Goal: Task Accomplishment & Management: Complete application form

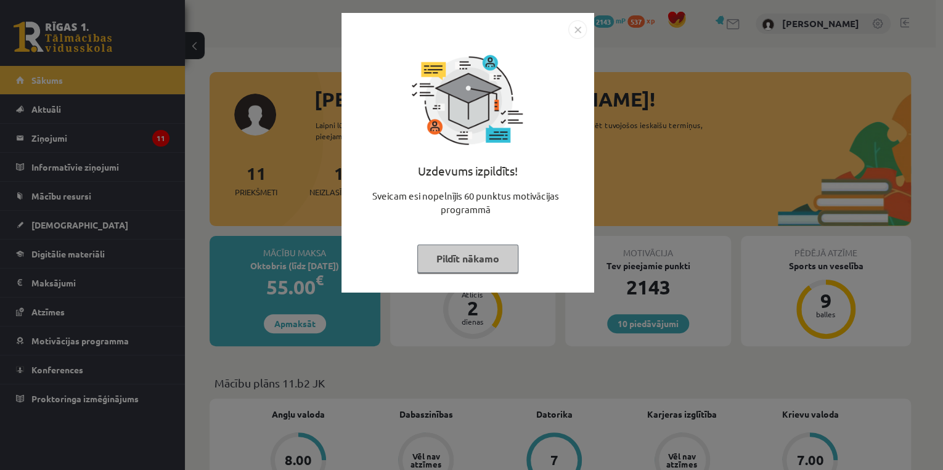
click at [577, 31] on img "Close" at bounding box center [577, 29] width 18 height 18
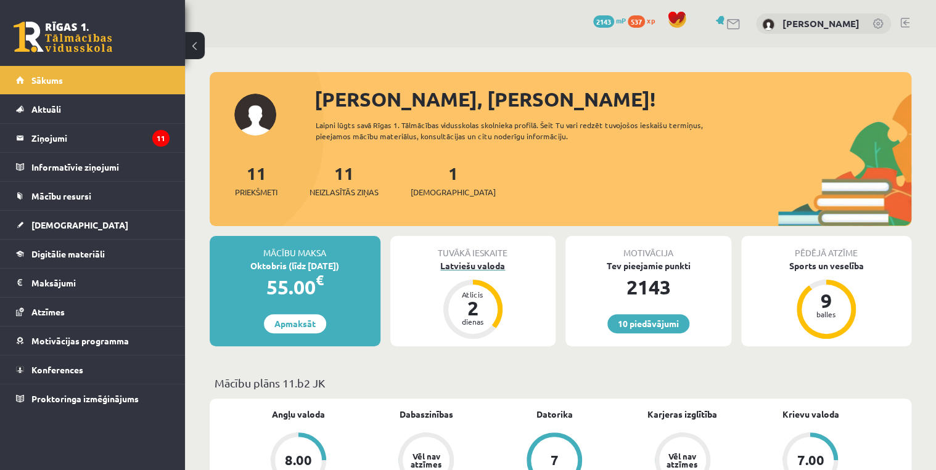
click at [472, 264] on div "Latviešu valoda" at bounding box center [473, 265] width 166 height 13
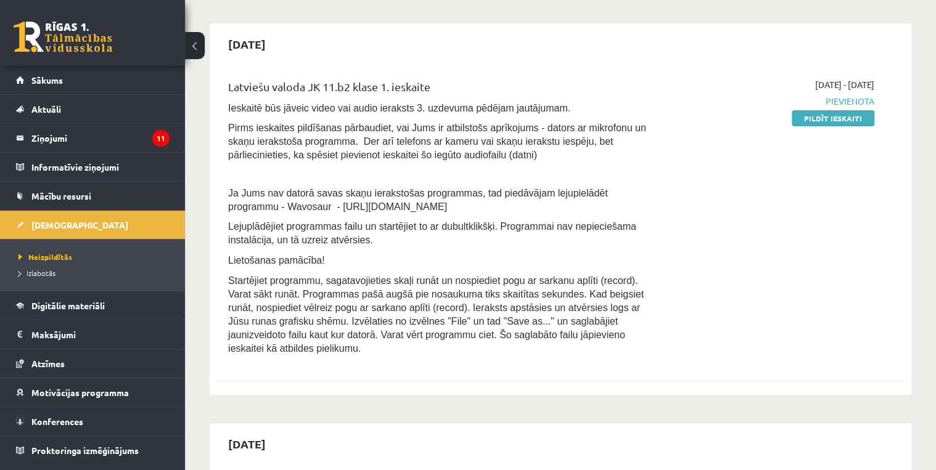
scroll to position [99, 0]
drag, startPoint x: 402, startPoint y: 204, endPoint x: 282, endPoint y: 209, distance: 120.9
click at [282, 209] on p "Ja Jums nav datorā savas skaņu ierakstošas programmas, tad piedāvājam lejupielā…" at bounding box center [440, 199] width 425 height 27
drag, startPoint x: 282, startPoint y: 209, endPoint x: 324, endPoint y: 204, distance: 42.8
copy span "https://www.wavosaur.com/"
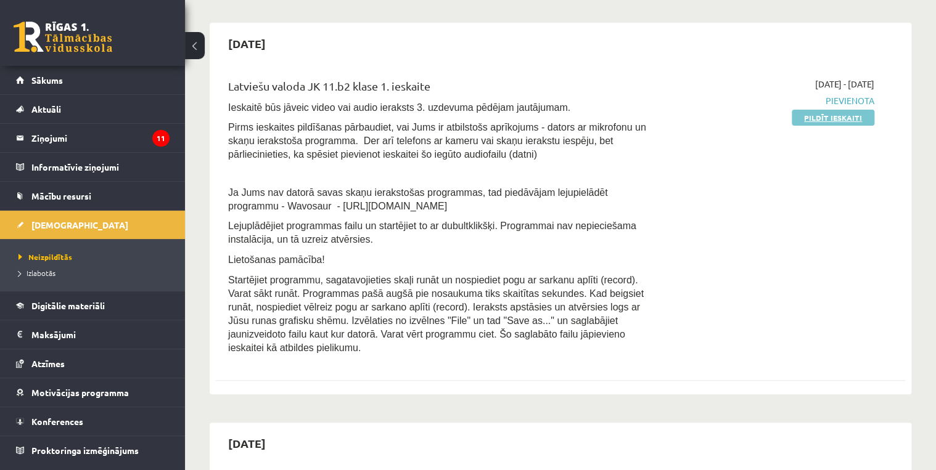
click at [818, 118] on link "Pildīt ieskaiti" at bounding box center [832, 118] width 83 height 16
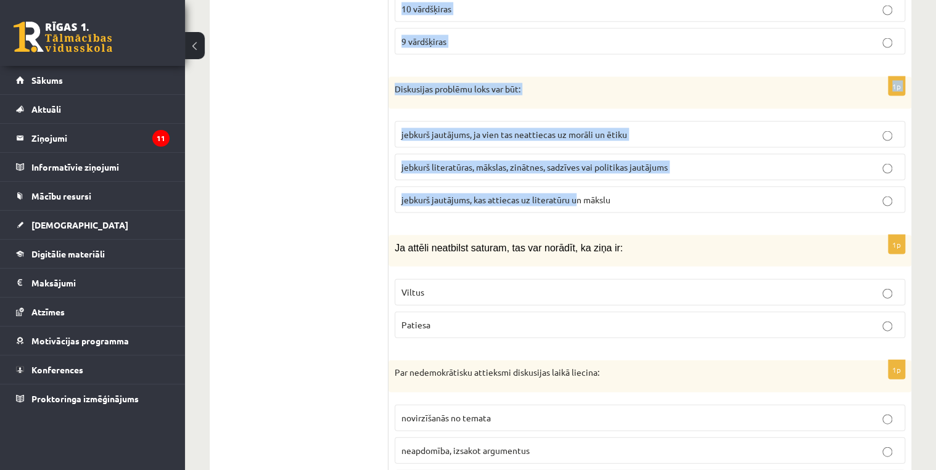
scroll to position [5896, 0]
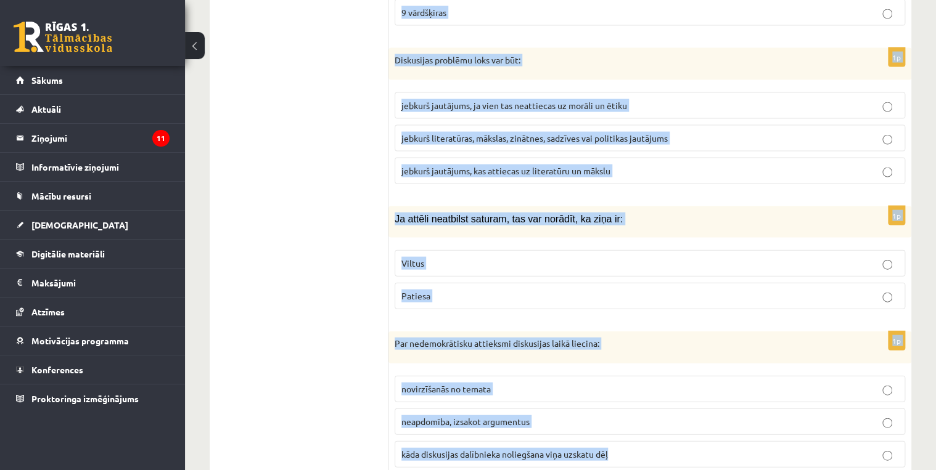
drag, startPoint x: 395, startPoint y: 128, endPoint x: 657, endPoint y: 402, distance: 378.8
copy form "Teksts rakstīts pareizā literārā valodā: Viltus Patiesa 1p Īpašības vārds SMAGĀ…"
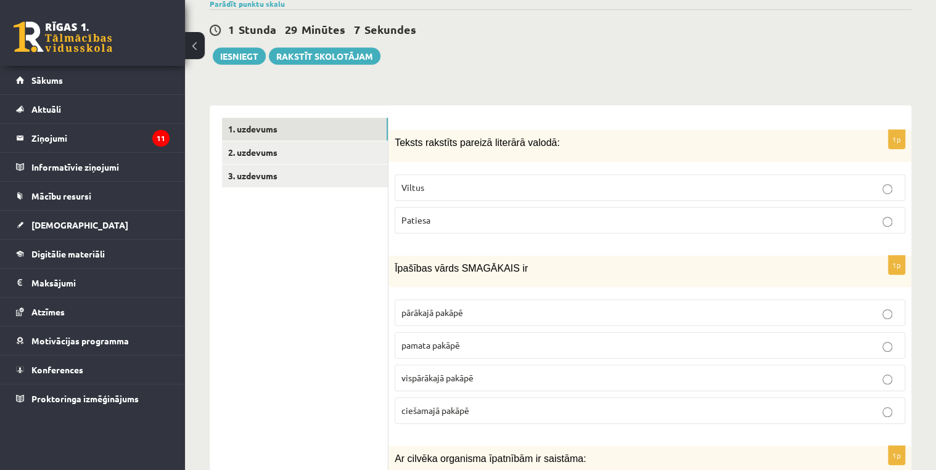
scroll to position [394, 0]
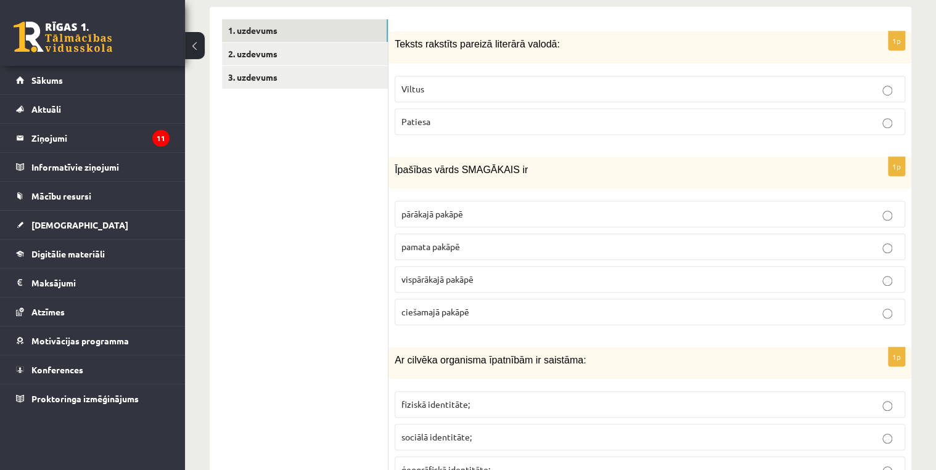
click at [428, 83] on p "Viltus" at bounding box center [649, 89] width 497 height 13
click at [449, 208] on span "pārākajā pakāpē" at bounding box center [432, 213] width 62 height 11
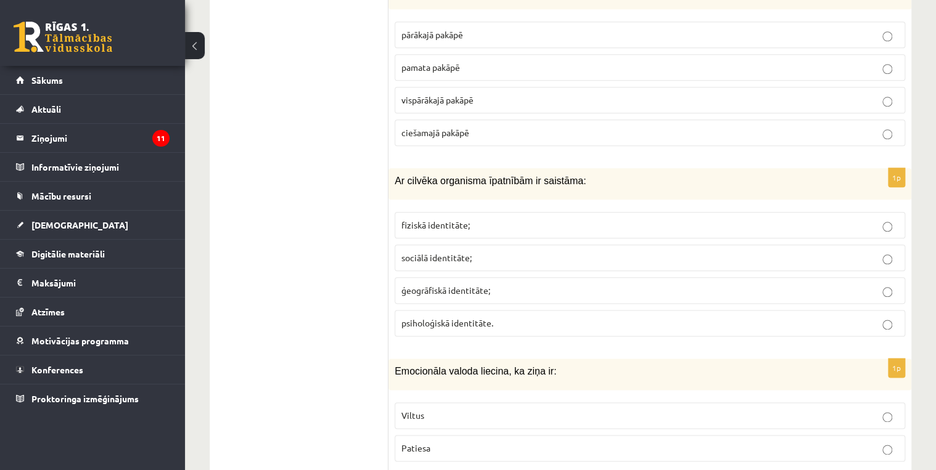
scroll to position [592, 0]
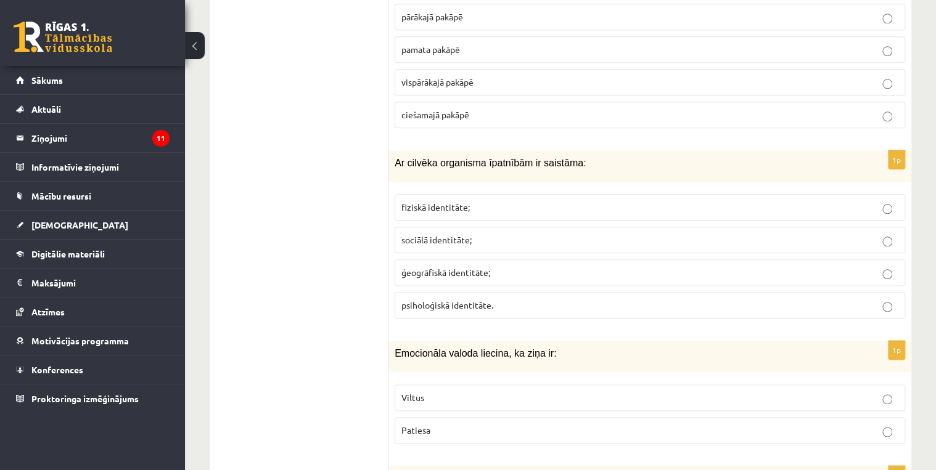
click at [480, 201] on p "fiziskā identitāte;" at bounding box center [649, 207] width 497 height 13
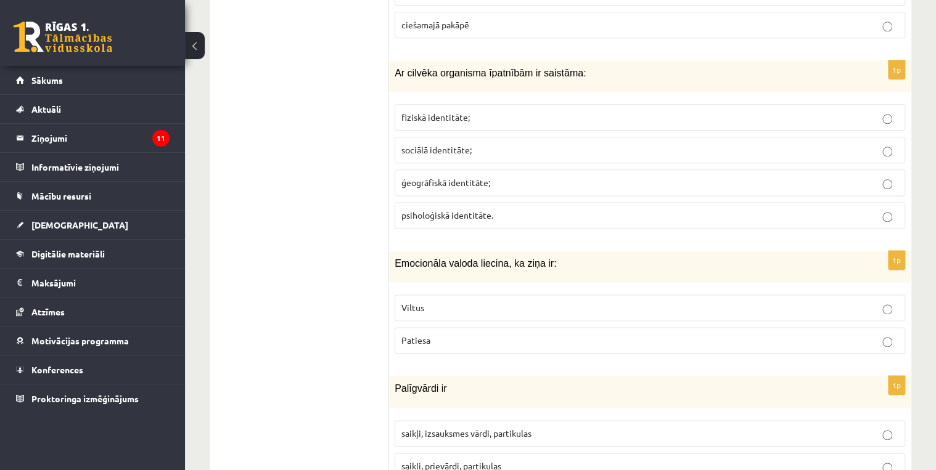
scroll to position [740, 0]
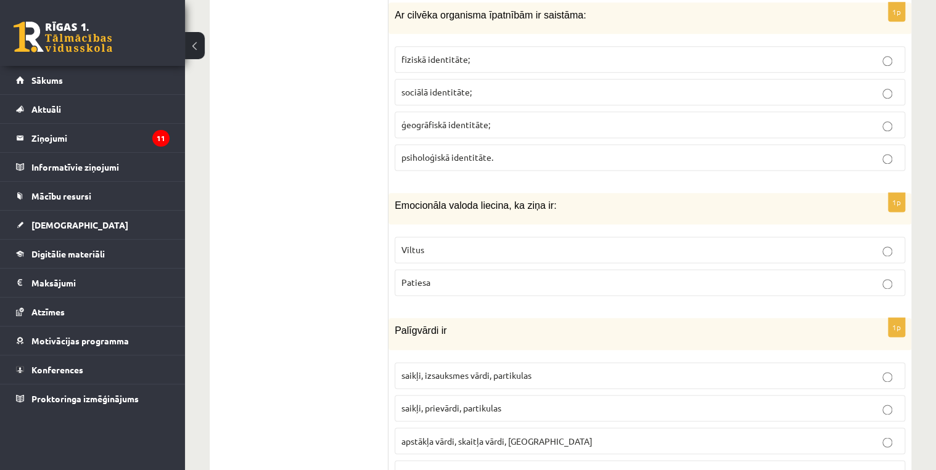
click at [470, 243] on p "Viltus" at bounding box center [649, 249] width 497 height 13
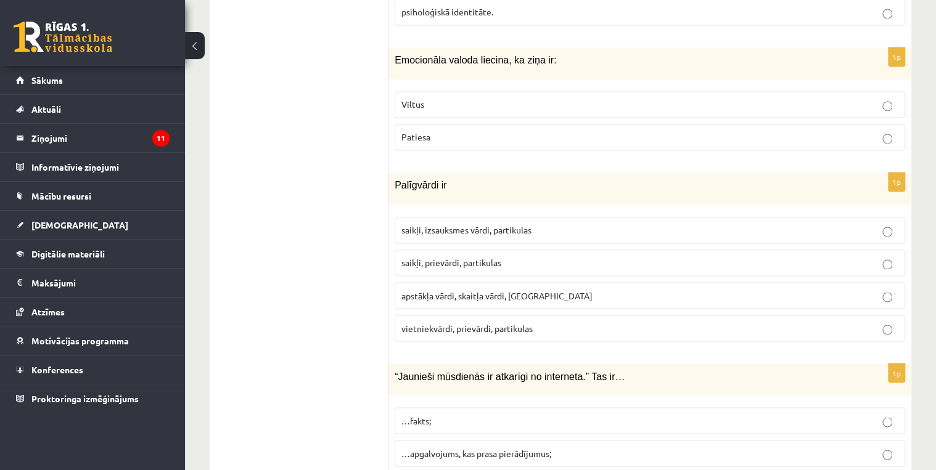
scroll to position [888, 0]
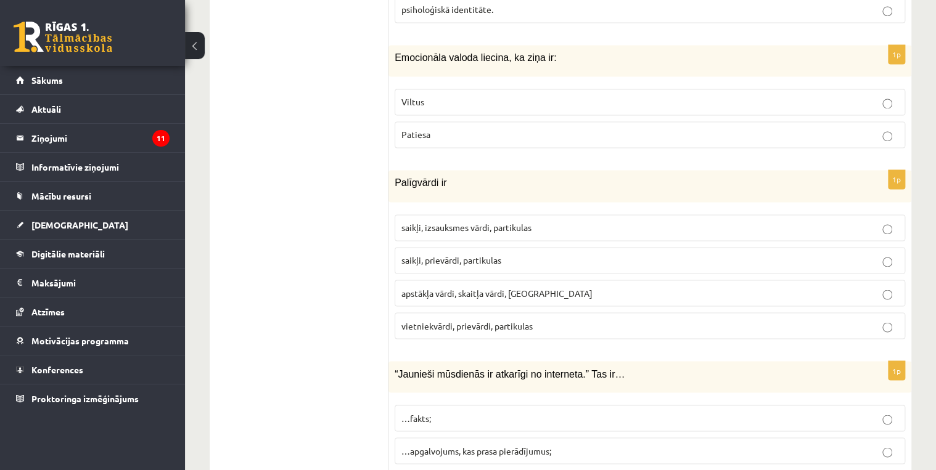
click at [440, 255] on span "saikļi, prievārdi, partikulas" at bounding box center [451, 260] width 100 height 11
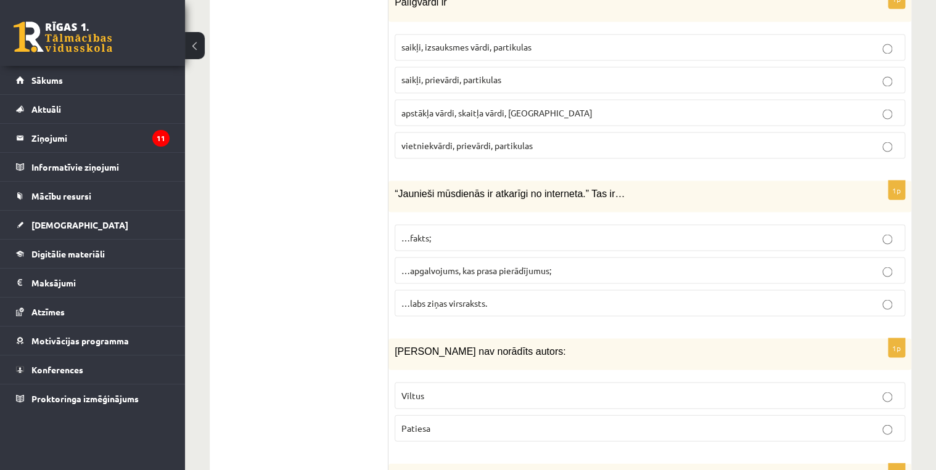
scroll to position [1085, 0]
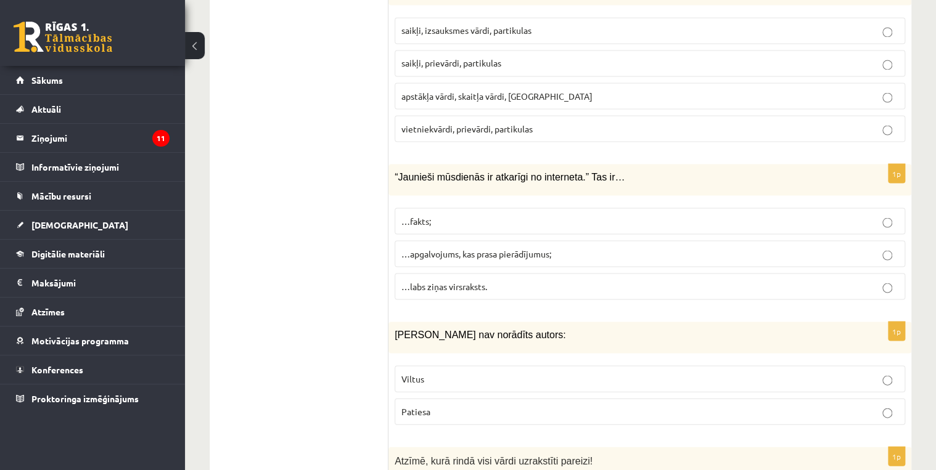
click at [467, 214] on p "…fakts;" at bounding box center [649, 220] width 497 height 13
click at [483, 248] on span "…apgalvojums, kas prasa pierādījumus;" at bounding box center [476, 253] width 150 height 11
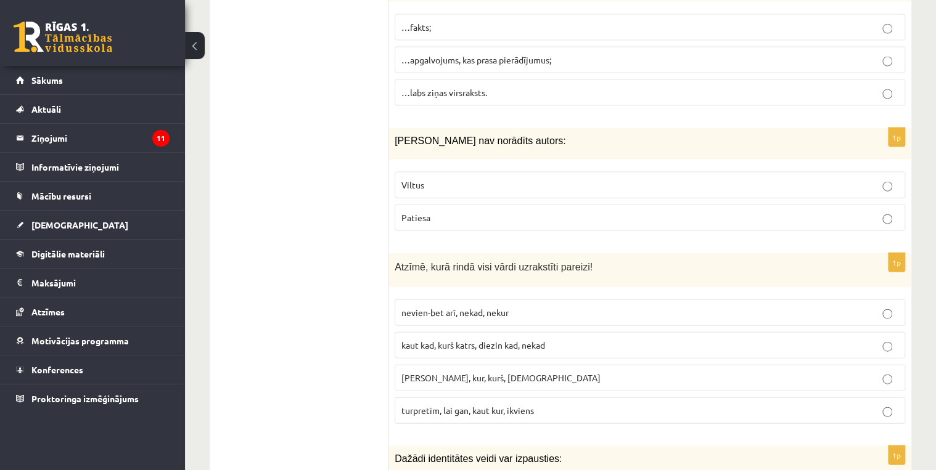
scroll to position [1282, 0]
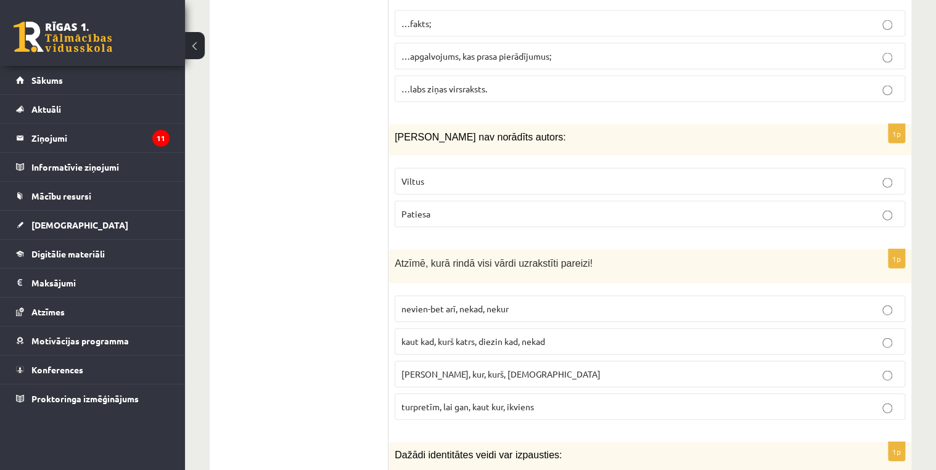
click at [428, 208] on span "Patiesa" at bounding box center [415, 213] width 29 height 11
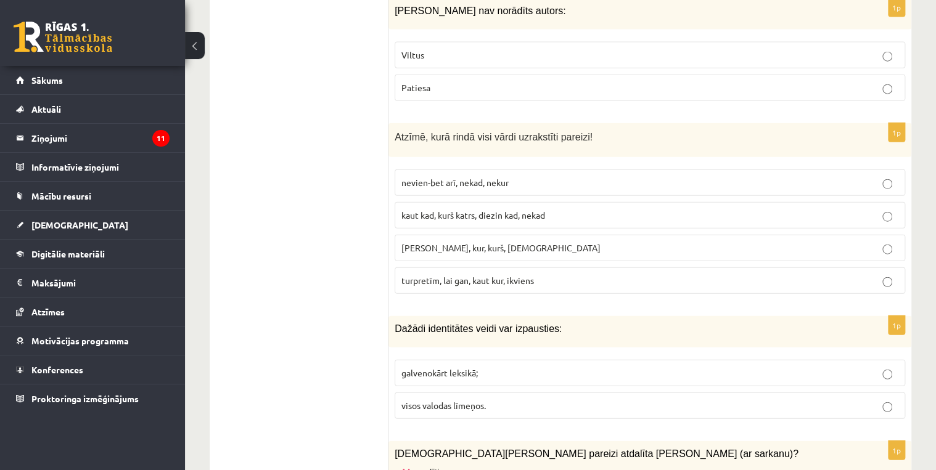
scroll to position [1430, 0]
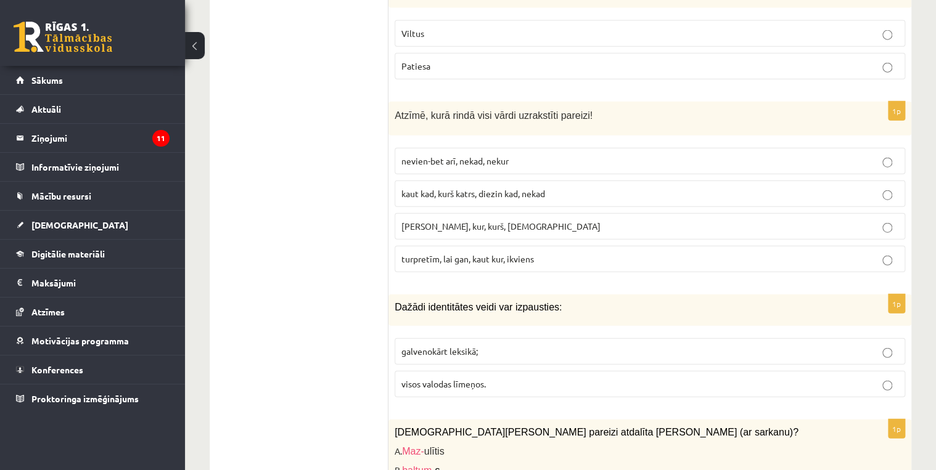
click at [455, 188] on span "kaut kad, kurš katrs, diezin kad, nekad" at bounding box center [473, 193] width 144 height 11
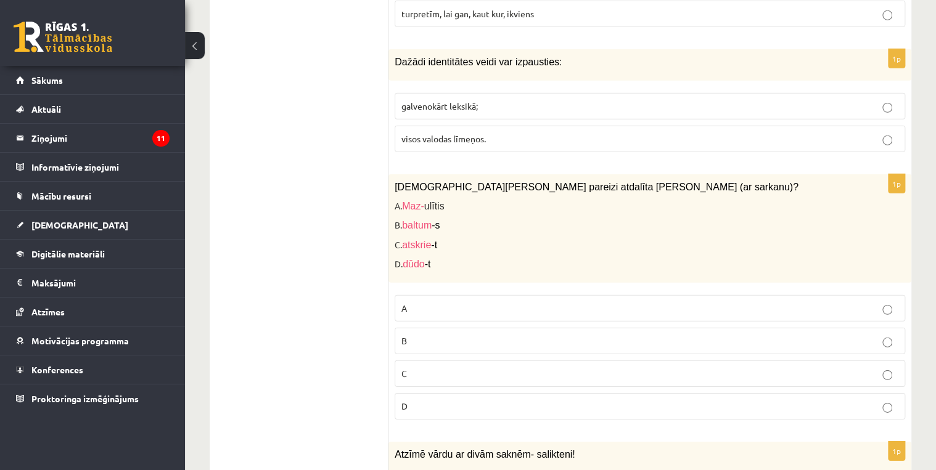
scroll to position [1676, 0]
click at [436, 132] on span "visos valodas līmeņos." at bounding box center [443, 137] width 84 height 11
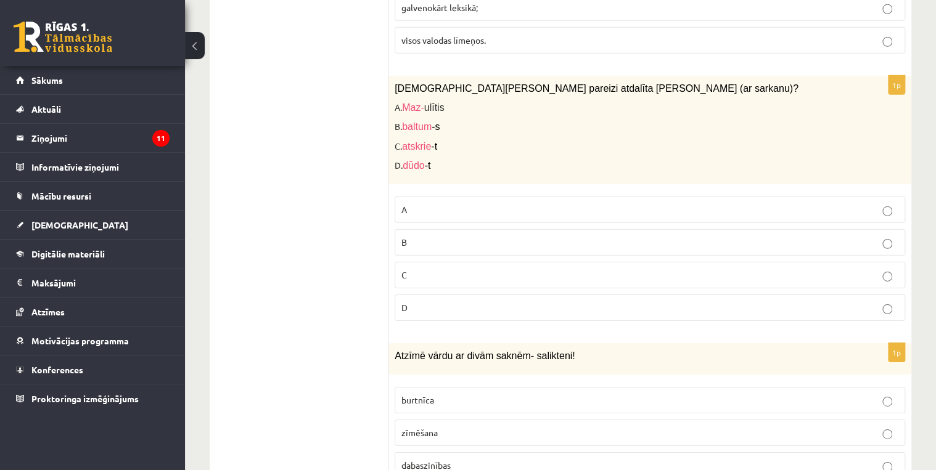
scroll to position [1775, 0]
click at [422, 300] on p "D" at bounding box center [649, 306] width 497 height 13
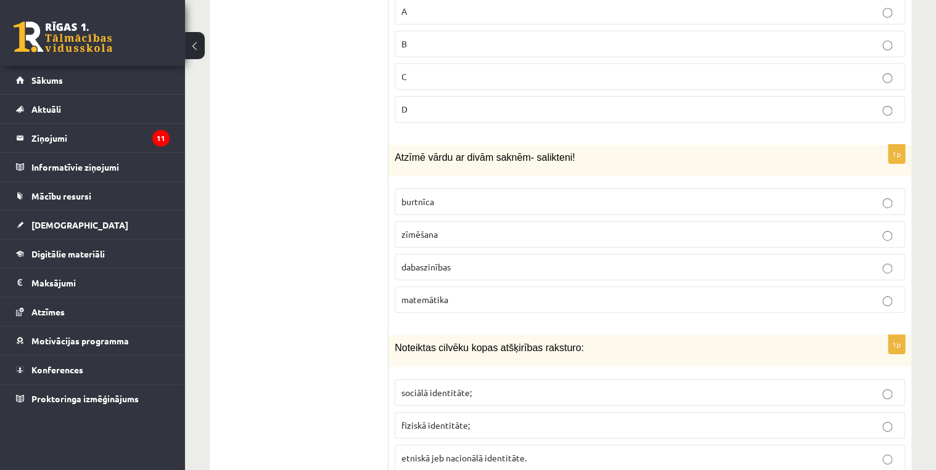
scroll to position [2022, 0]
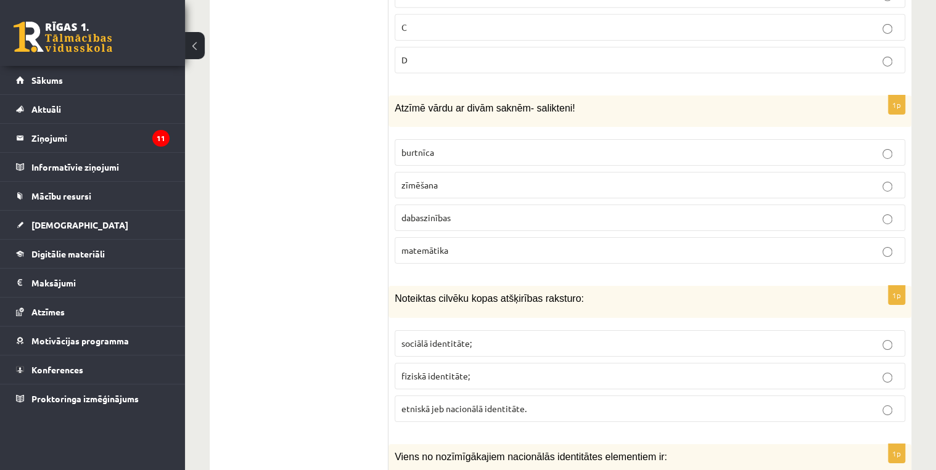
click at [451, 212] on span "dabaszinības" at bounding box center [425, 217] width 49 height 11
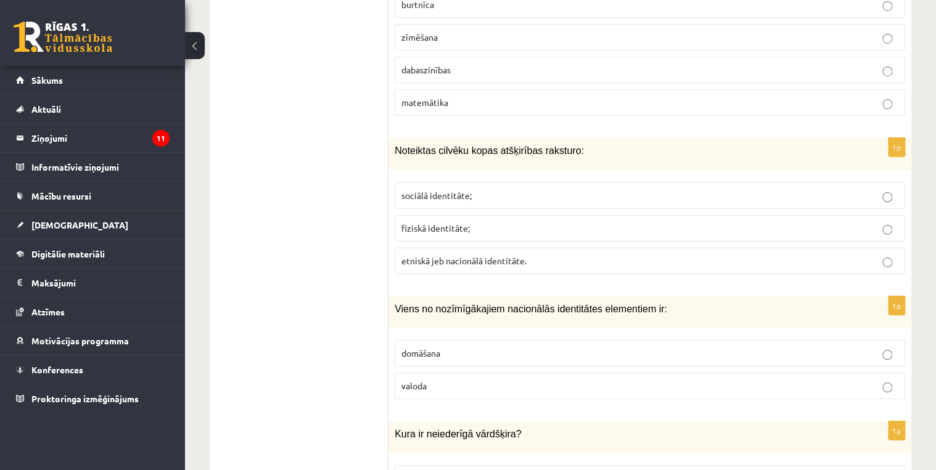
scroll to position [2219, 0]
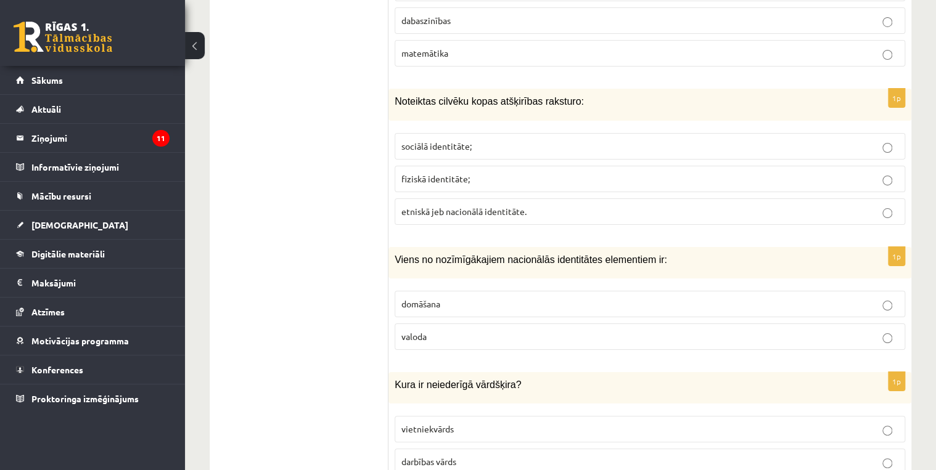
click at [473, 206] on span "etniskā jeb nacionālā identitāte." at bounding box center [463, 211] width 125 height 11
click at [461, 330] on p "valoda" at bounding box center [649, 336] width 497 height 13
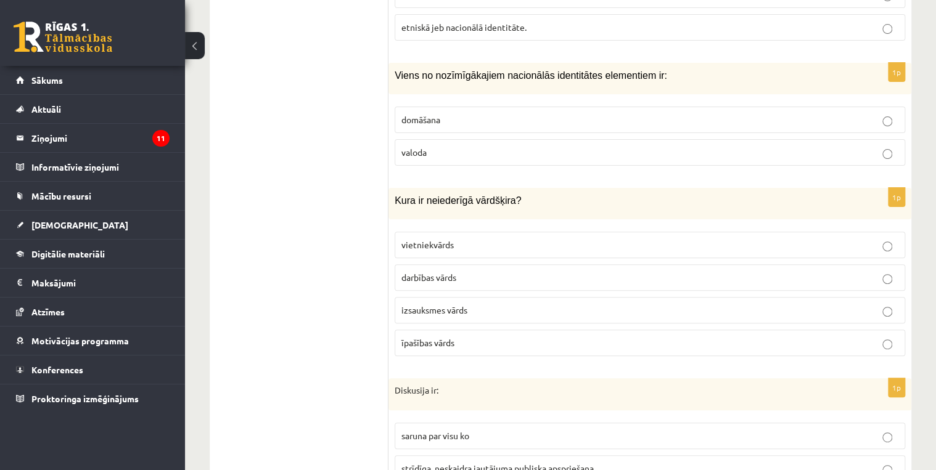
scroll to position [2465, 0]
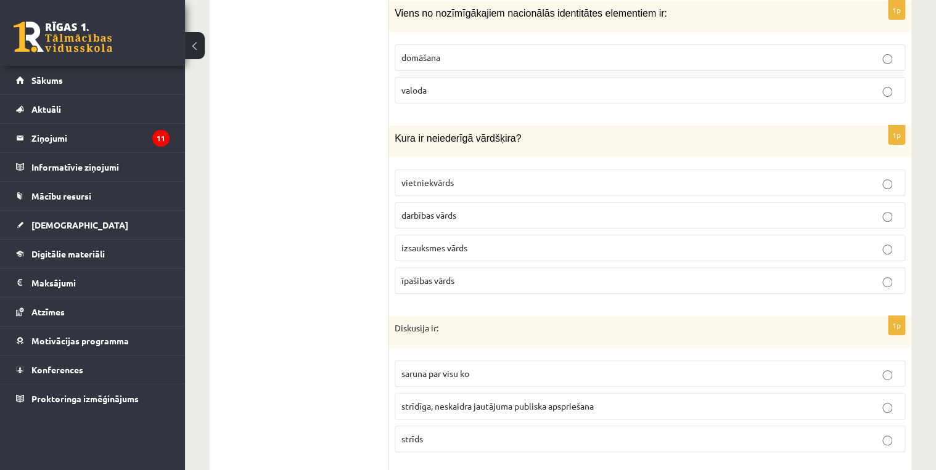
click at [477, 242] on p "izsauksmes vārds" at bounding box center [649, 248] width 497 height 13
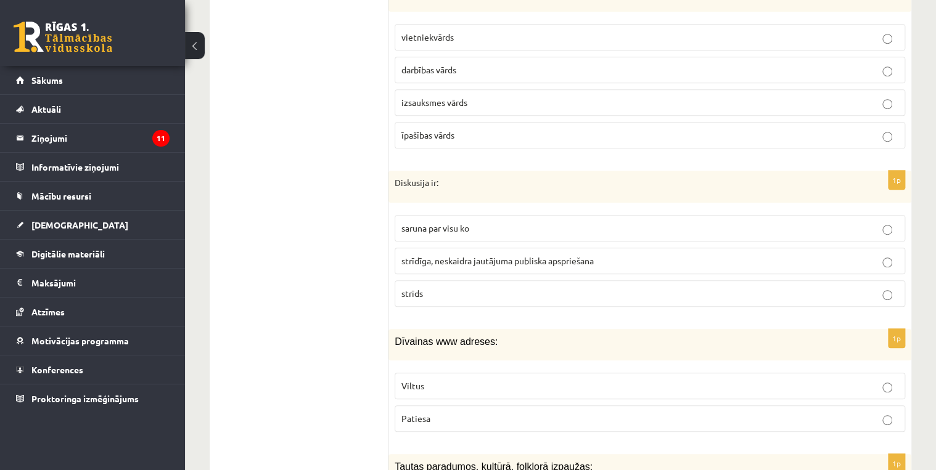
scroll to position [2613, 0]
click at [478, 252] on p "strīdīga, neskaidra jautājuma publiska apspriešana" at bounding box center [649, 258] width 497 height 13
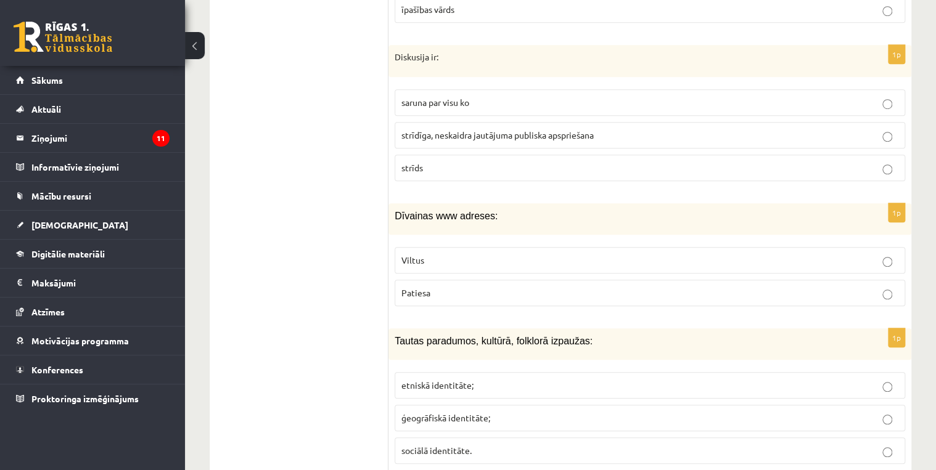
scroll to position [2761, 0]
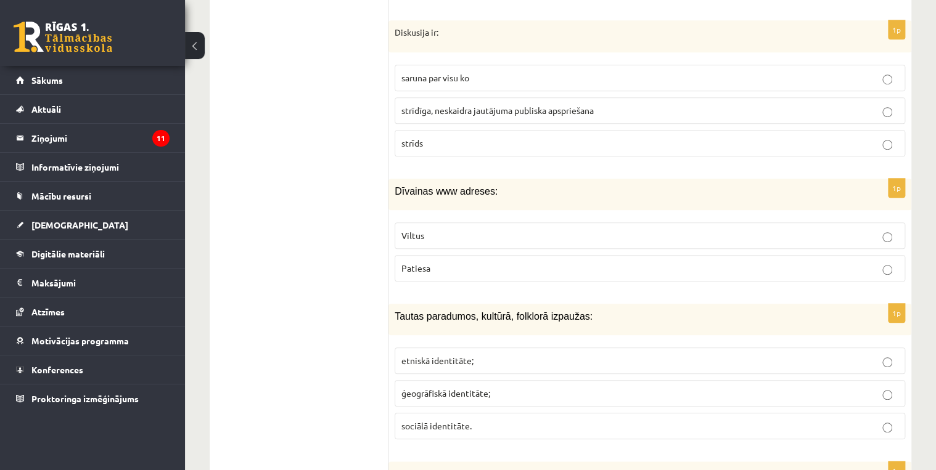
click at [438, 262] on p "Patiesa" at bounding box center [649, 268] width 497 height 13
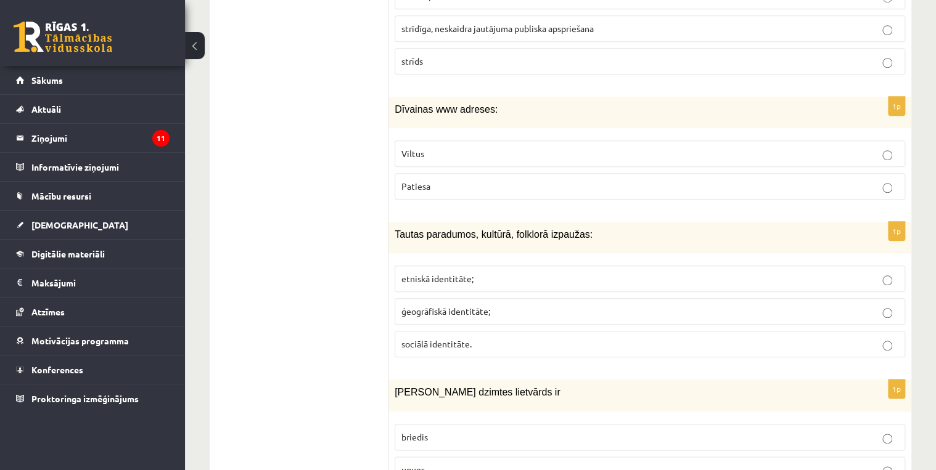
scroll to position [2860, 0]
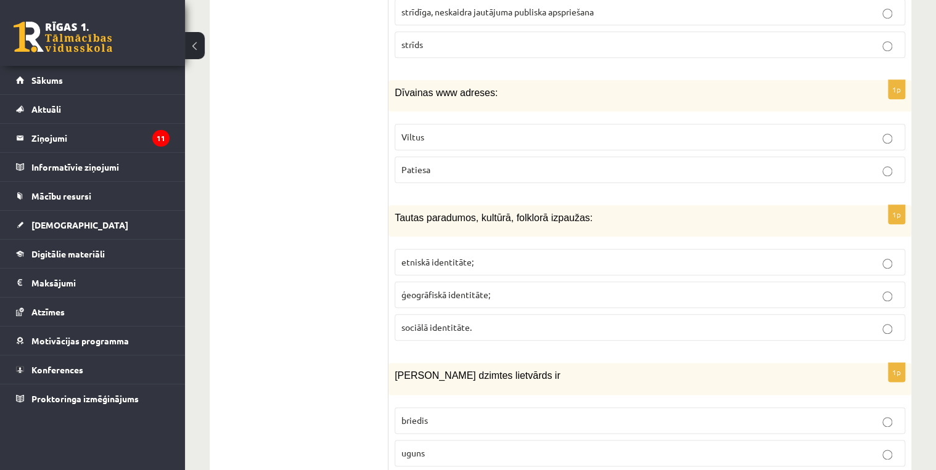
click at [512, 256] on p "etniskā identitāte;" at bounding box center [649, 262] width 497 height 13
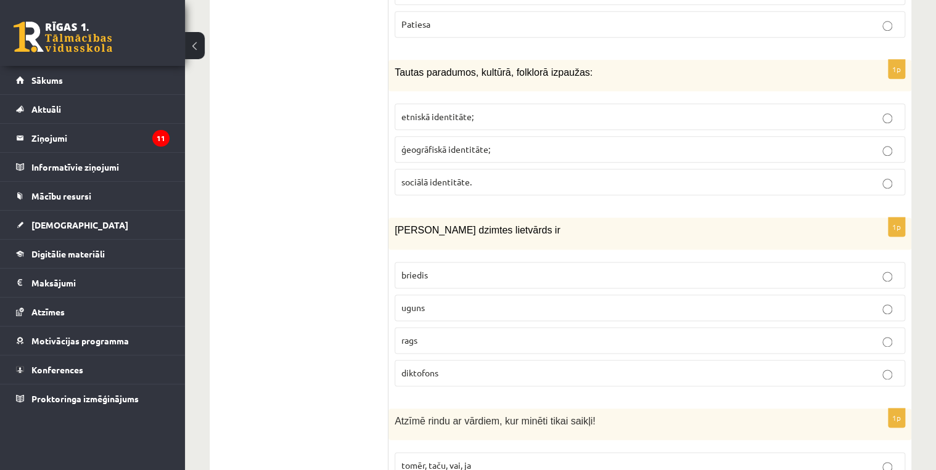
scroll to position [3008, 0]
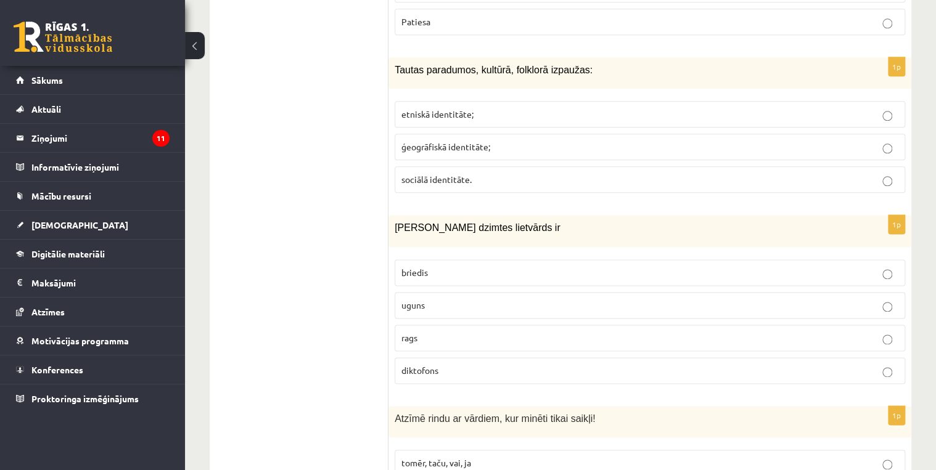
click at [447, 299] on p "uguns" at bounding box center [649, 305] width 497 height 13
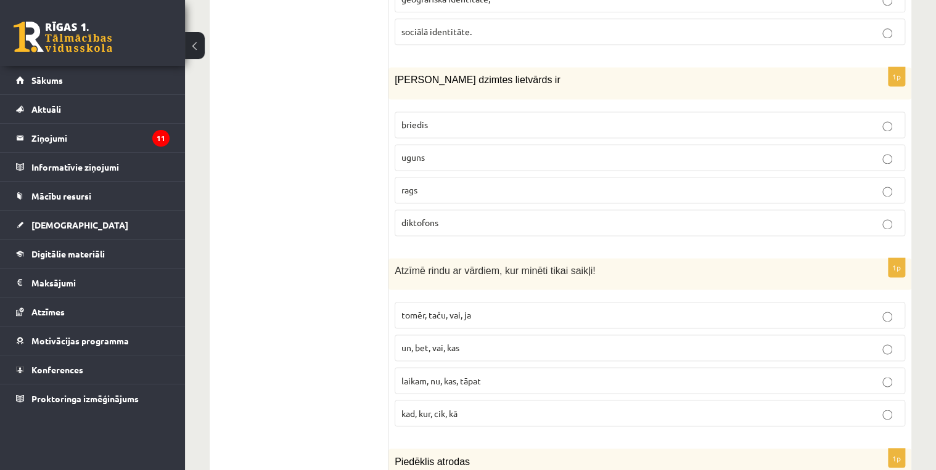
scroll to position [3205, 0]
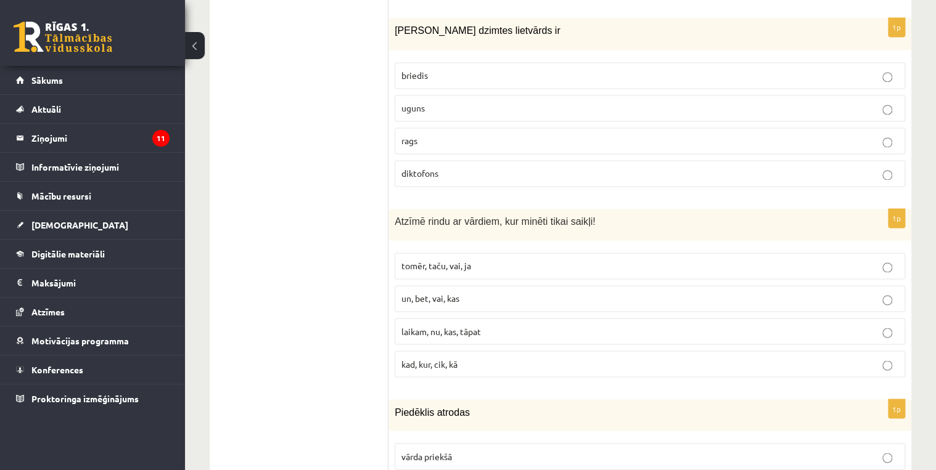
click at [441, 293] on span "un, bet, vai, kas" at bounding box center [430, 298] width 58 height 11
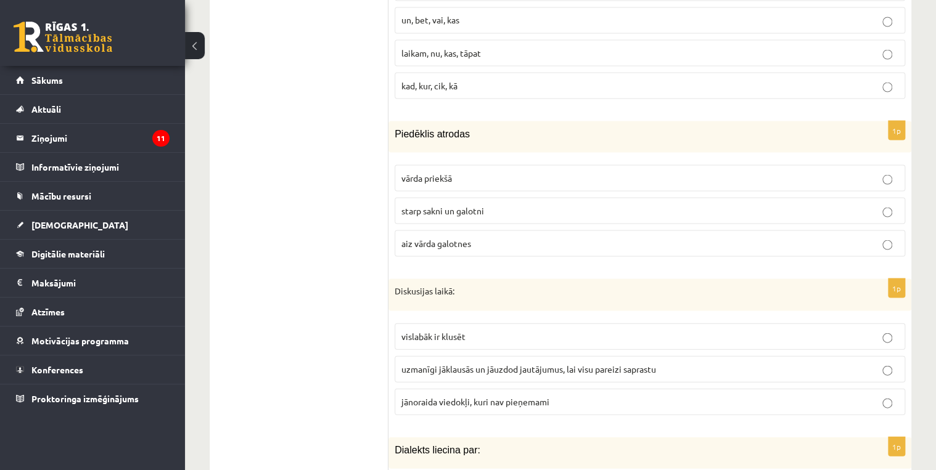
scroll to position [3501, 0]
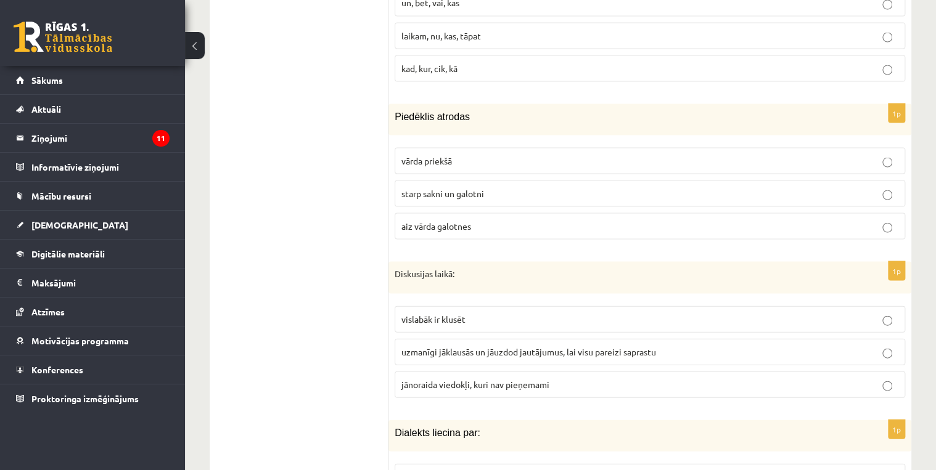
click at [460, 187] on span "starp sakni un galotni" at bounding box center [442, 192] width 83 height 11
click at [559, 346] on span "uzmanīgi jāklausās un jāuzdod jautājumus, lai visu pareizi saprastu" at bounding box center [528, 351] width 255 height 11
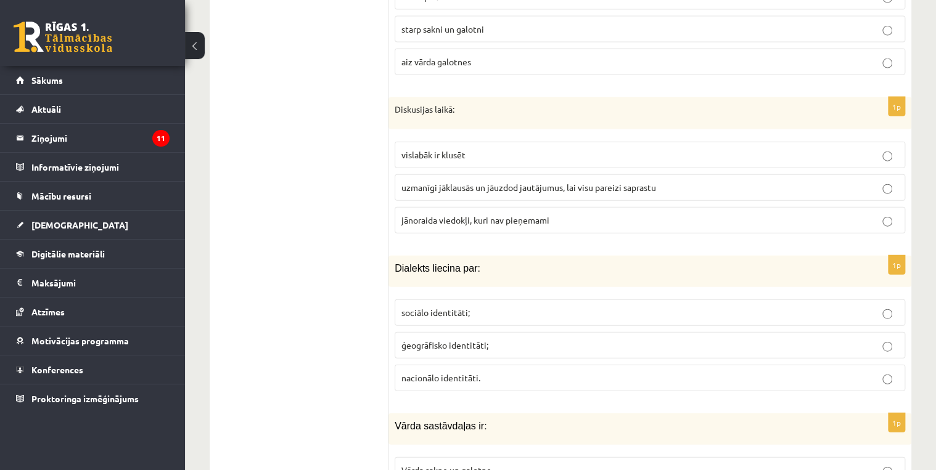
scroll to position [3698, 0]
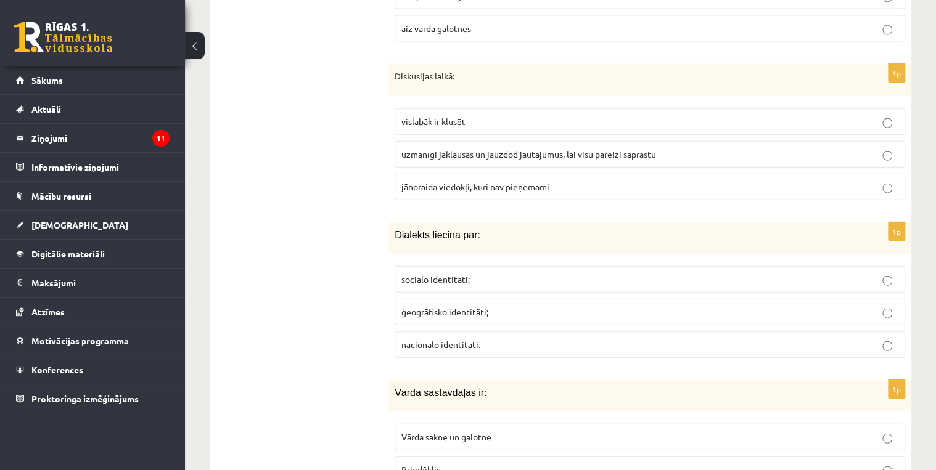
click at [508, 306] on p "ģeogrāfisko identitāti;" at bounding box center [649, 312] width 497 height 13
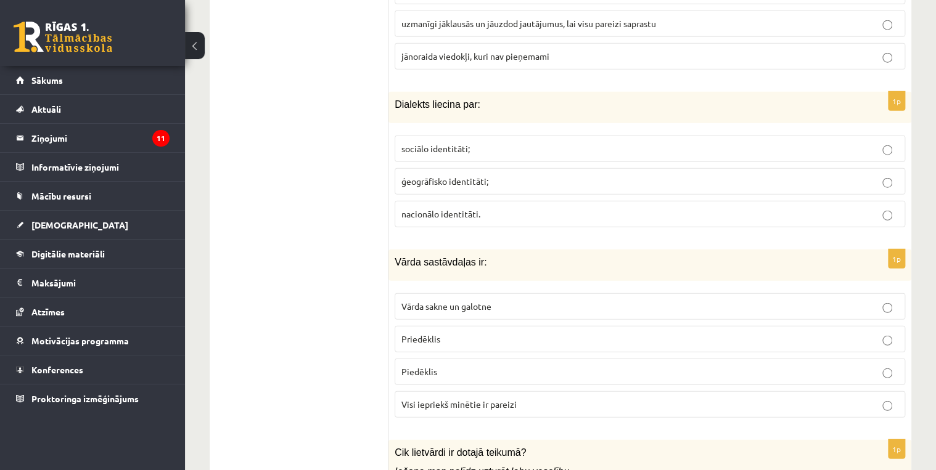
scroll to position [3846, 0]
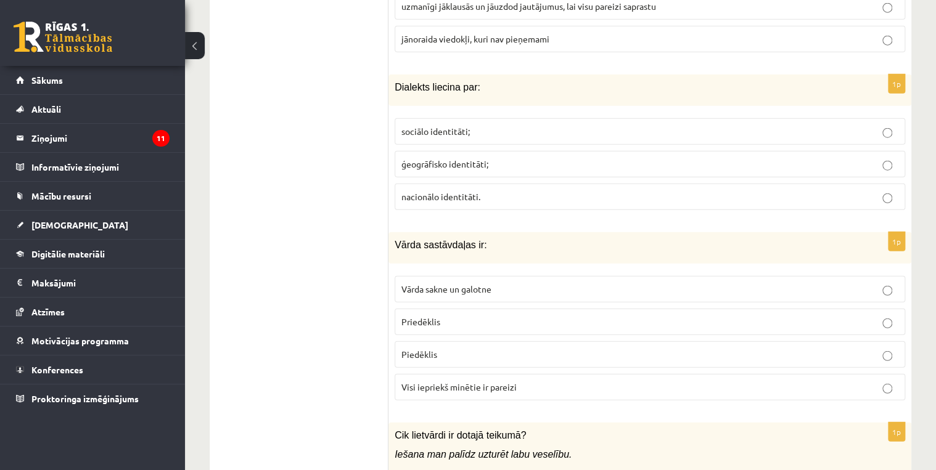
click at [481, 382] on span "Visi iepriekš minētie ir pareizi" at bounding box center [458, 387] width 115 height 11
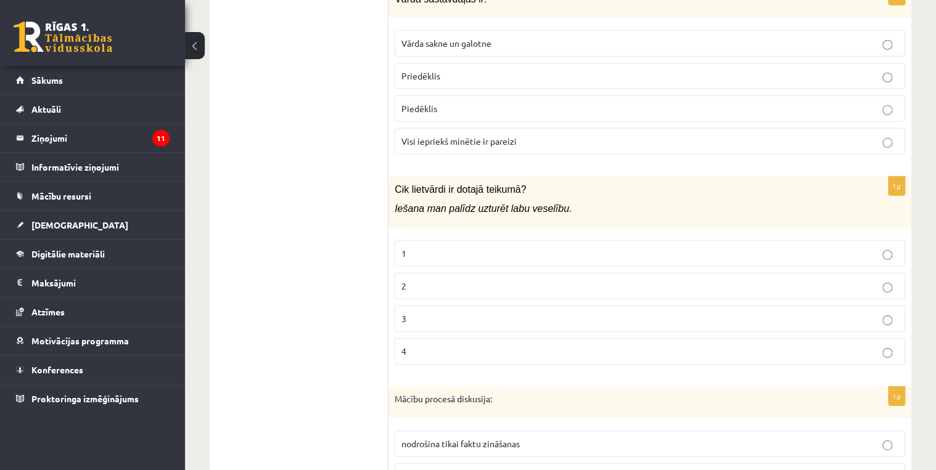
scroll to position [4092, 0]
click at [448, 312] on p "3" at bounding box center [649, 318] width 497 height 13
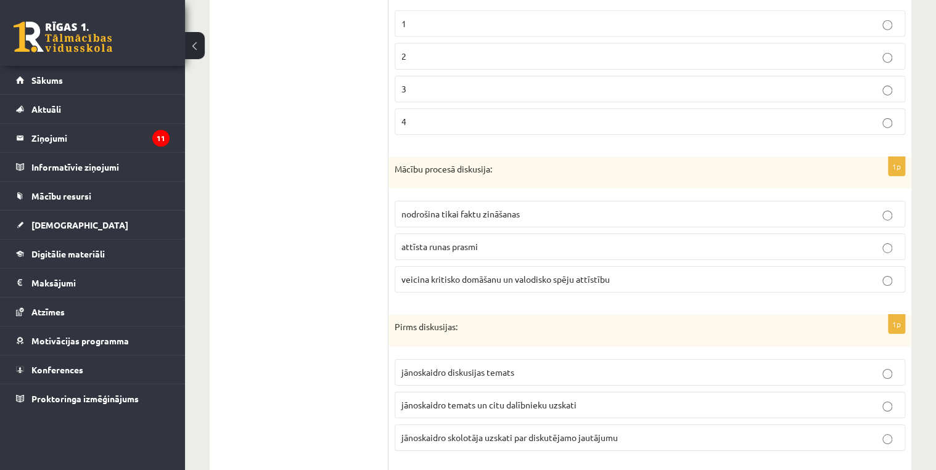
scroll to position [4339, 0]
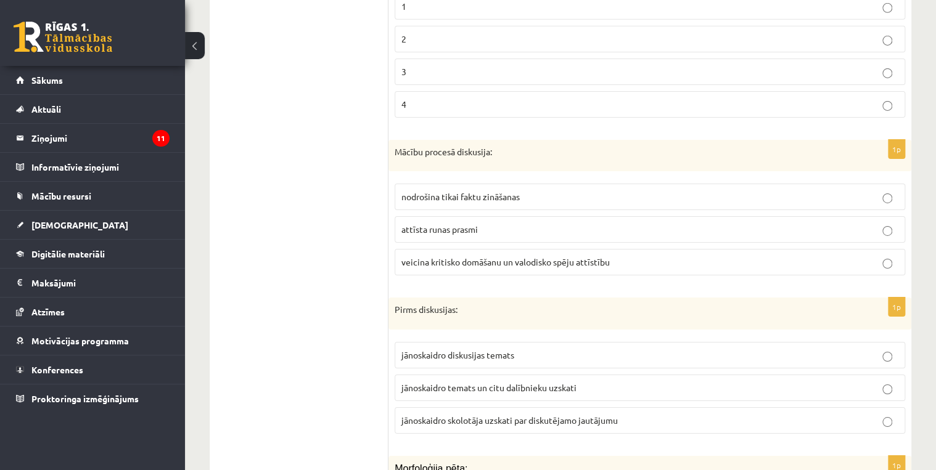
click at [415, 33] on p "2" at bounding box center [649, 39] width 497 height 13
click at [497, 256] on span "veicina kritisko domāšanu un valodisko spēju attīstību" at bounding box center [505, 261] width 208 height 11
click at [499, 382] on span "jānoskaidro temats un citu dalībnieku uzskati" at bounding box center [488, 387] width 175 height 11
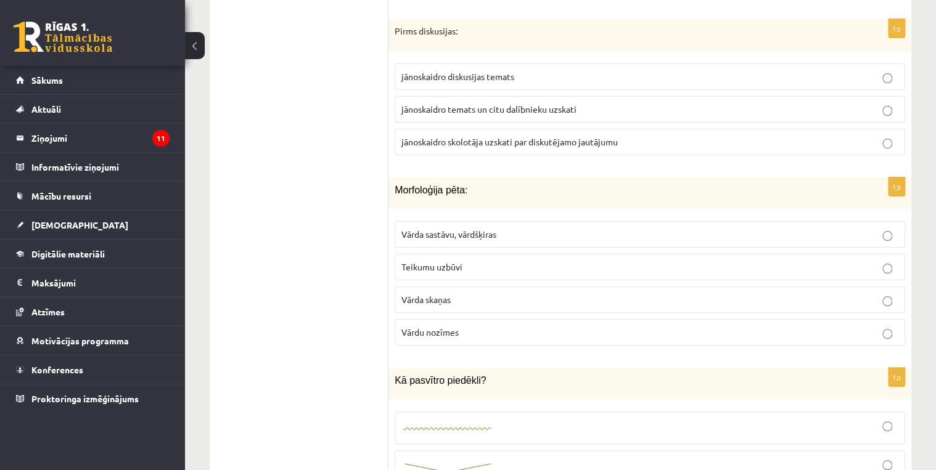
scroll to position [4635, 0]
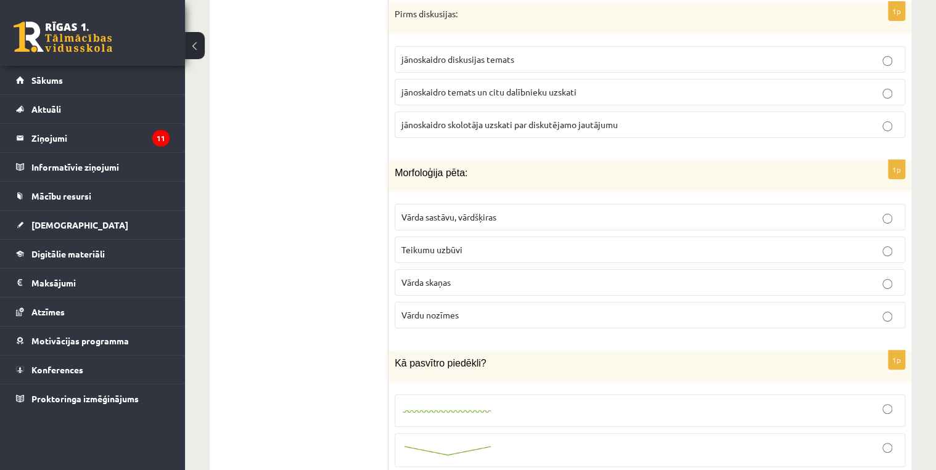
click at [473, 211] on span "Vārda sastāvu, vārdšķiras" at bounding box center [448, 216] width 95 height 11
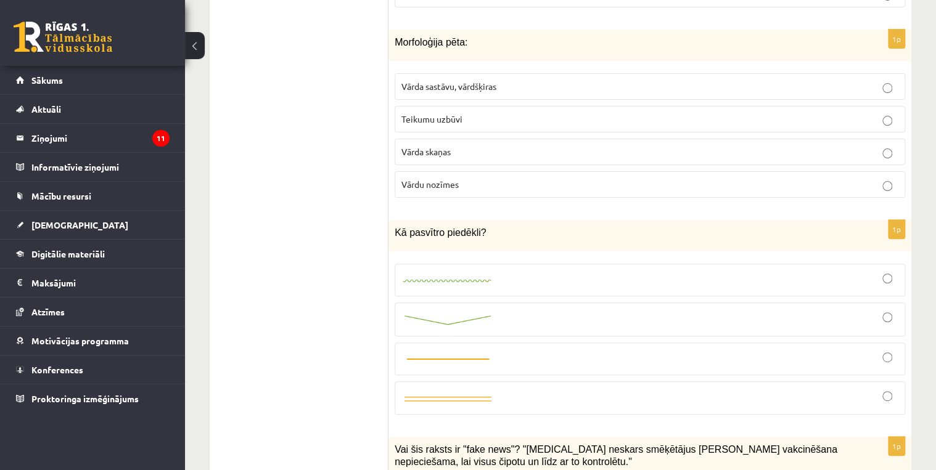
scroll to position [4783, 0]
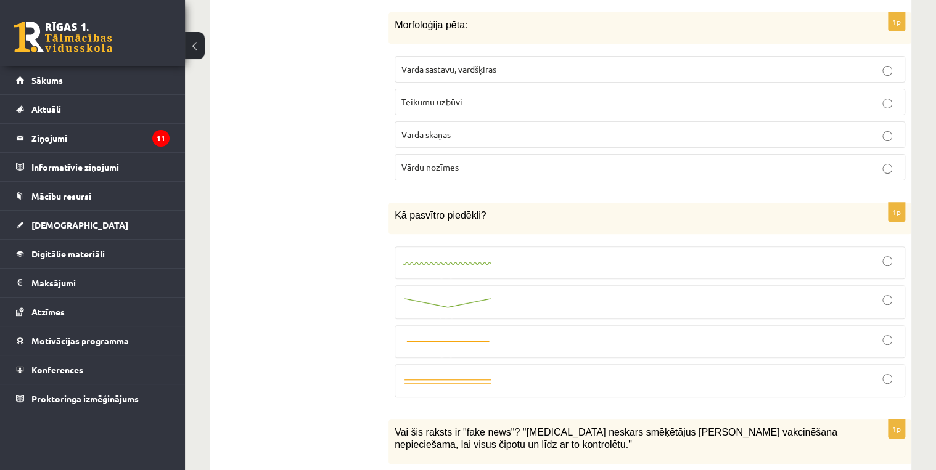
click at [448, 296] on img at bounding box center [447, 302] width 92 height 13
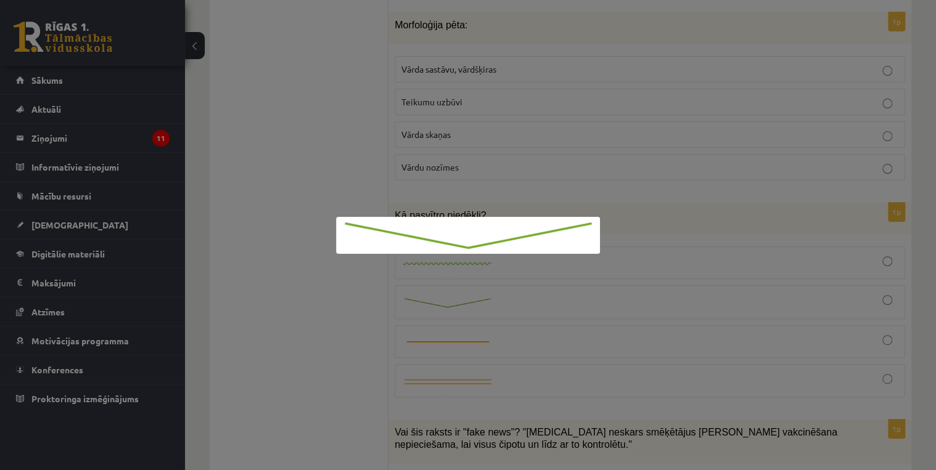
click at [655, 281] on div at bounding box center [468, 235] width 936 height 470
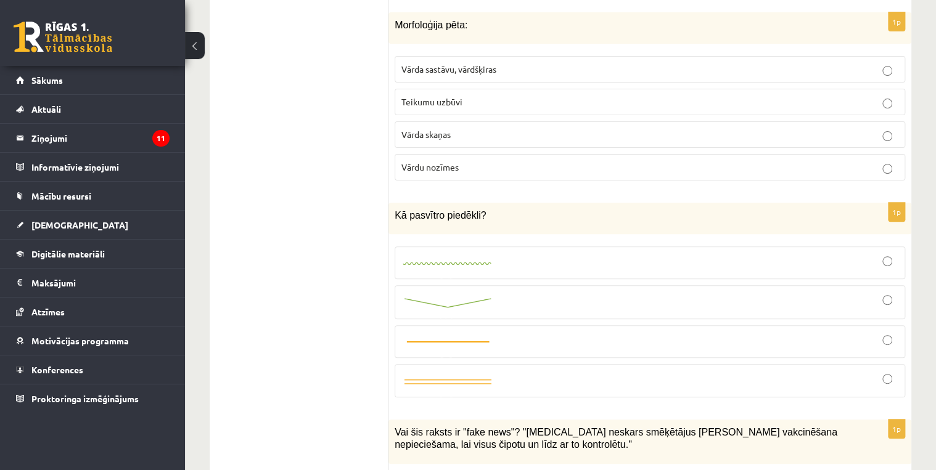
click at [629, 292] on div at bounding box center [649, 302] width 497 height 20
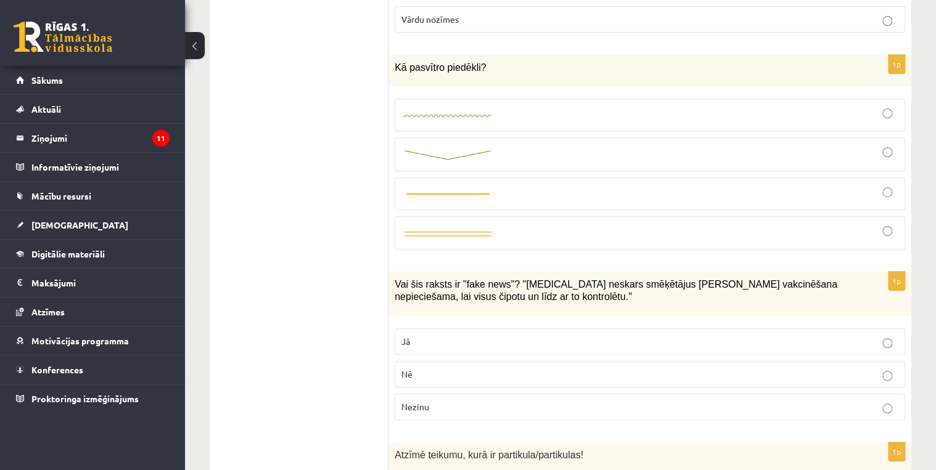
scroll to position [4980, 0]
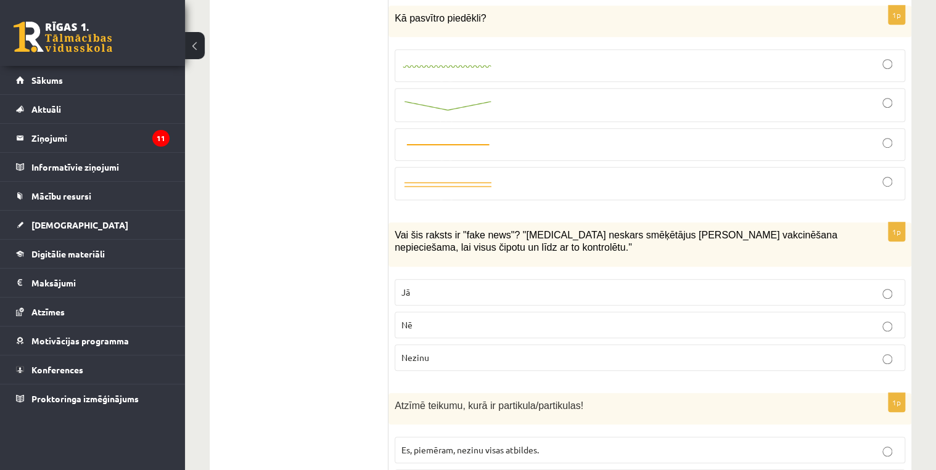
click at [424, 286] on p "Jā" at bounding box center [649, 292] width 497 height 13
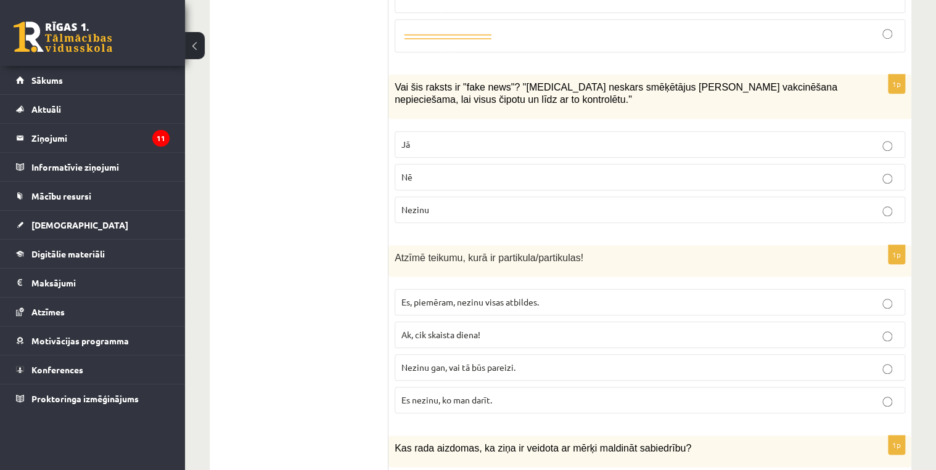
scroll to position [5177, 0]
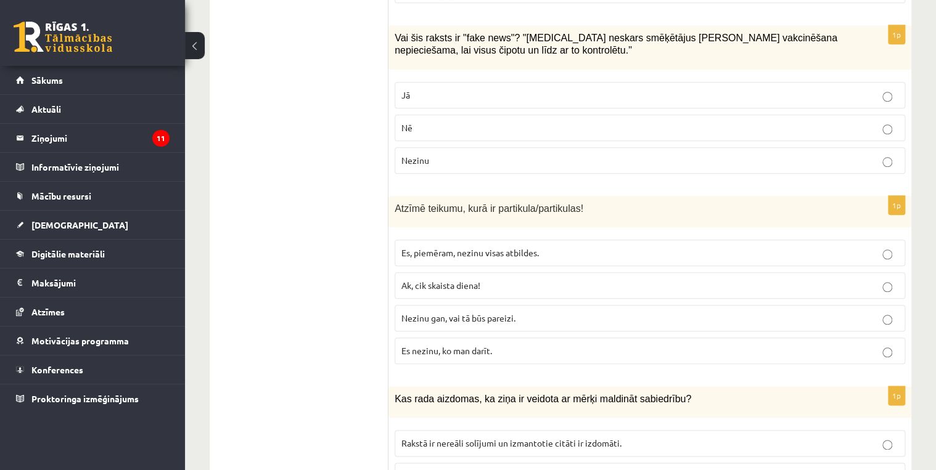
click at [461, 312] on span "Nezinu gan, vai tā būs pareizi." at bounding box center [458, 317] width 114 height 11
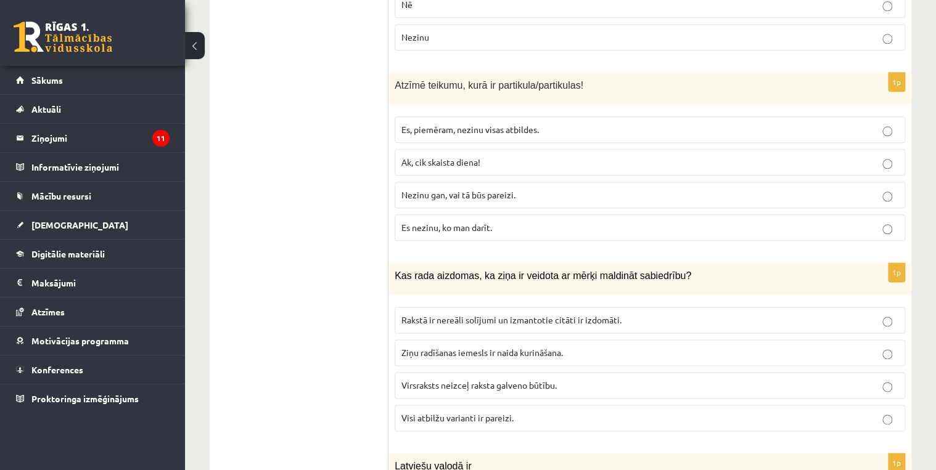
scroll to position [5325, 0]
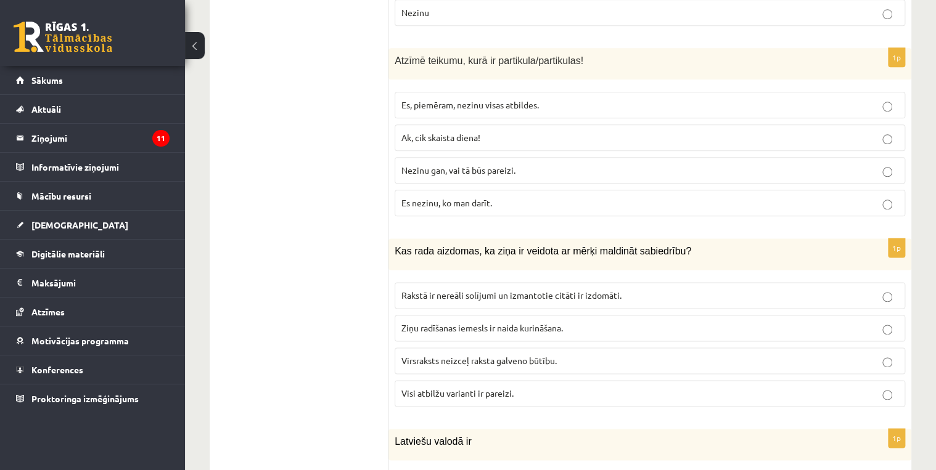
click at [510, 388] on span "Visi atbilžu varianti ir pareizi." at bounding box center [457, 393] width 112 height 11
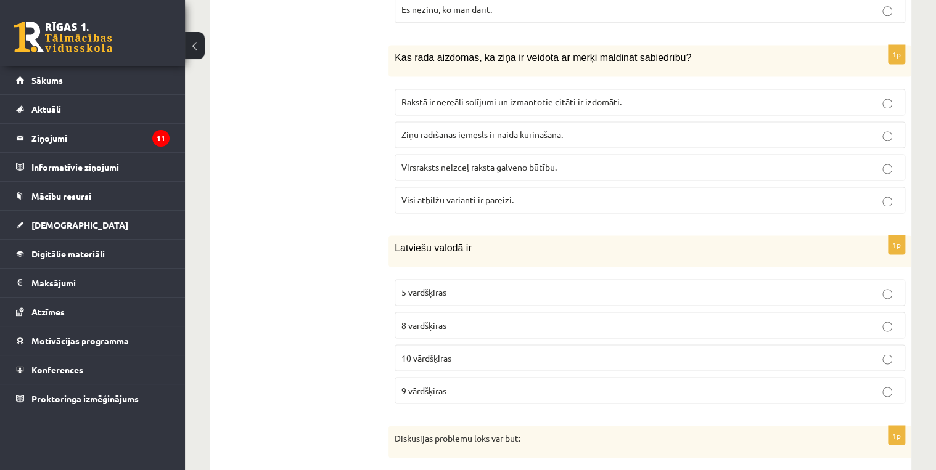
scroll to position [5522, 0]
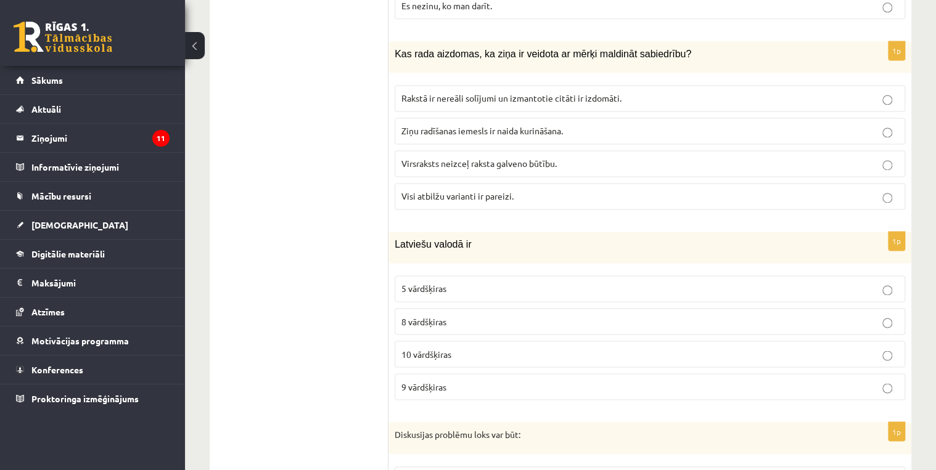
click at [491, 348] on p "10 vārdšķiras" at bounding box center [649, 354] width 497 height 13
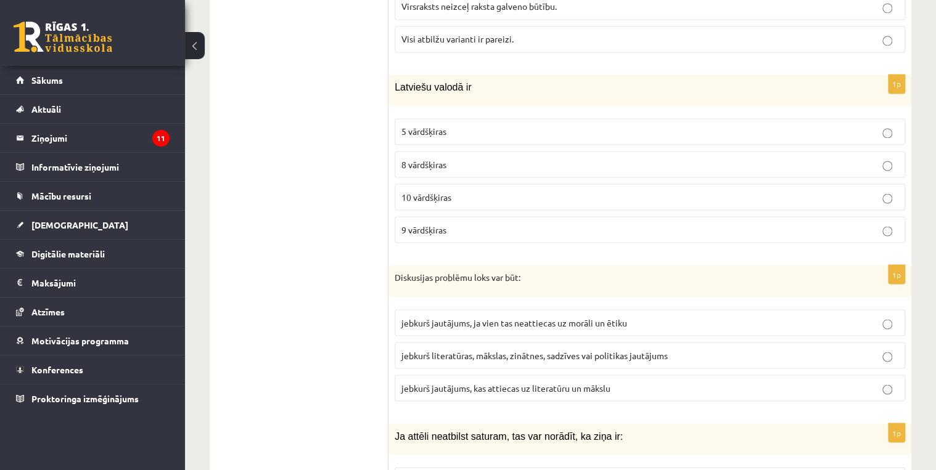
scroll to position [5719, 0]
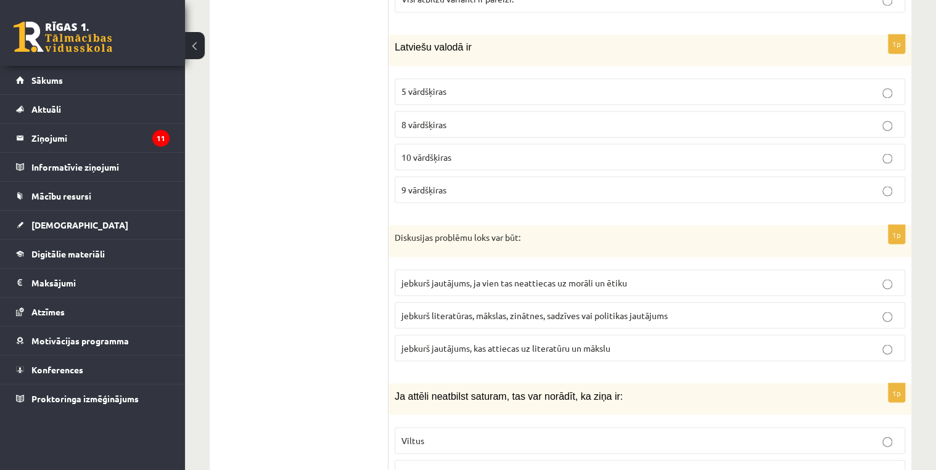
click at [488, 309] on span "jebkurš literatūras, mākslas, zinātnes, sadzīves vai politikas jautājums" at bounding box center [534, 314] width 266 height 11
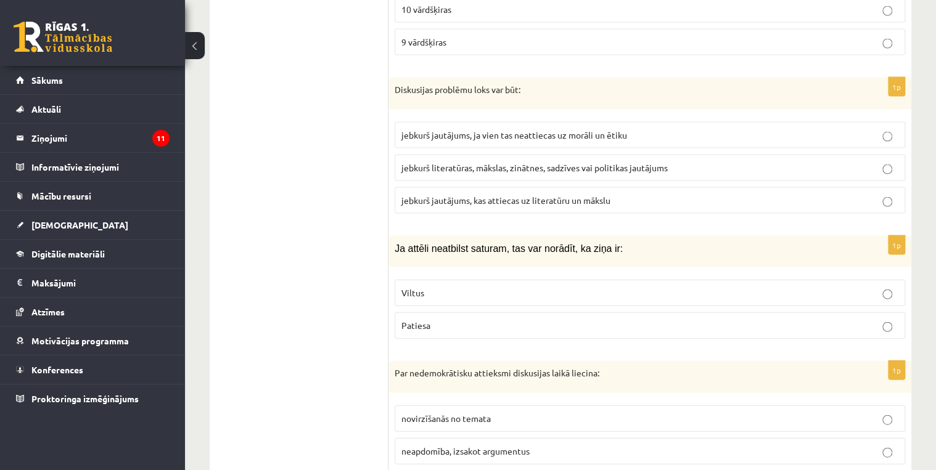
scroll to position [5867, 0]
click at [431, 286] on p "Viltus" at bounding box center [649, 292] width 497 height 13
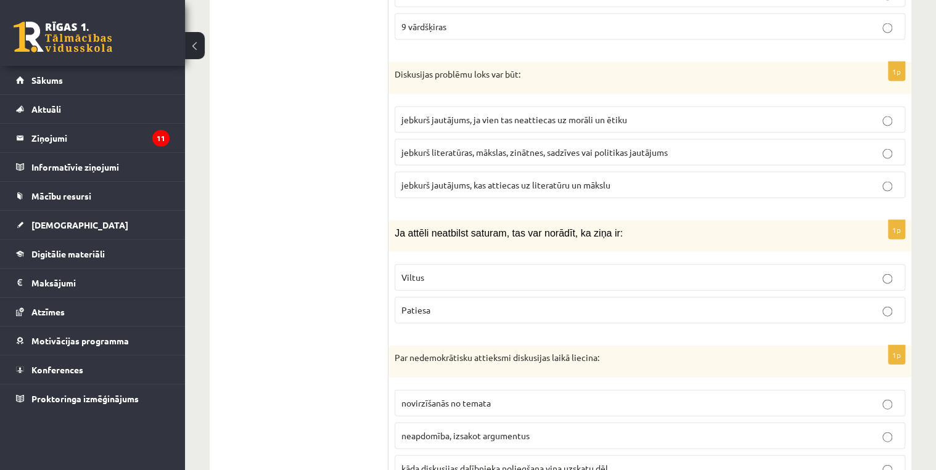
scroll to position [5896, 0]
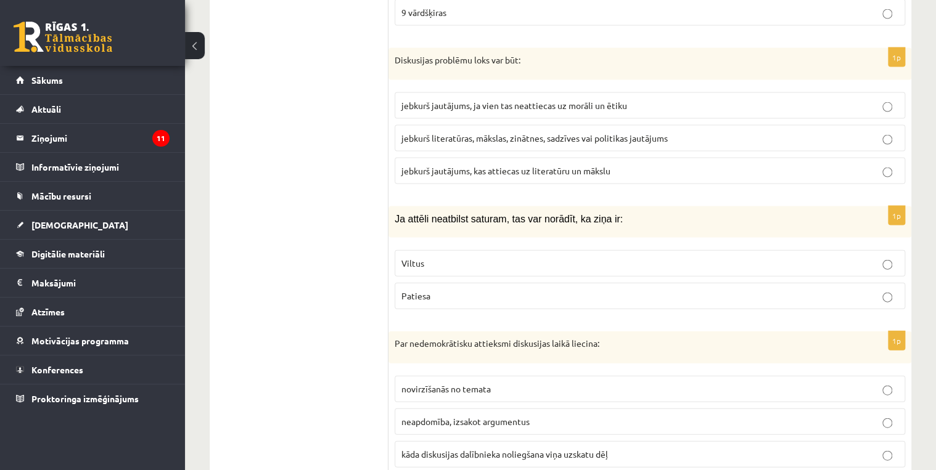
click at [499, 449] on span "kāda diskusijas dalībnieka noliegšana viņa uzskatu dēļ" at bounding box center [504, 454] width 206 height 11
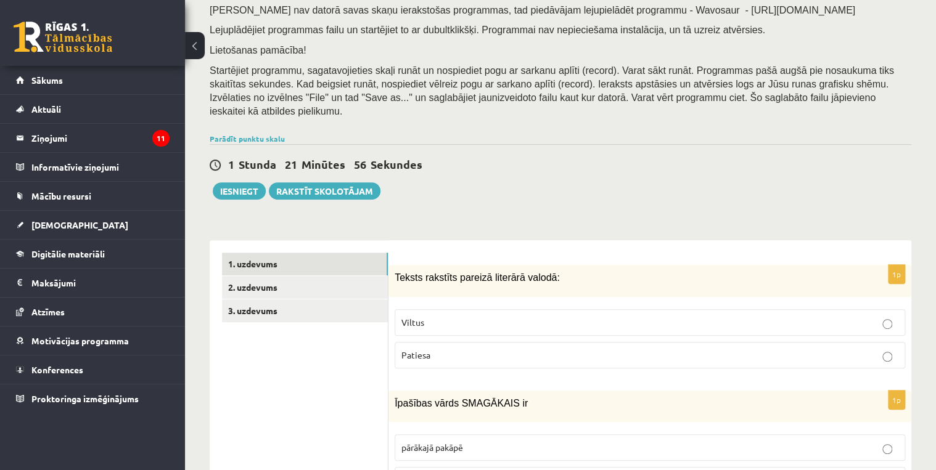
scroll to position [78, 0]
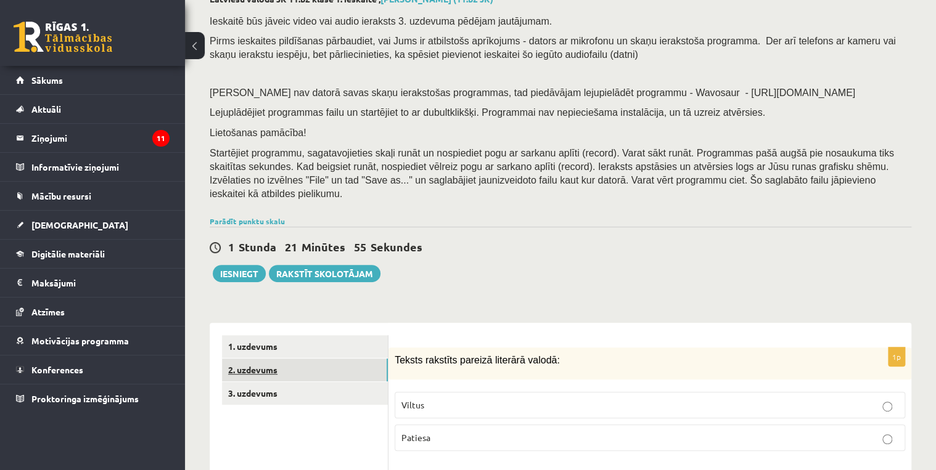
click at [256, 361] on link "2. uzdevums" at bounding box center [305, 370] width 166 height 23
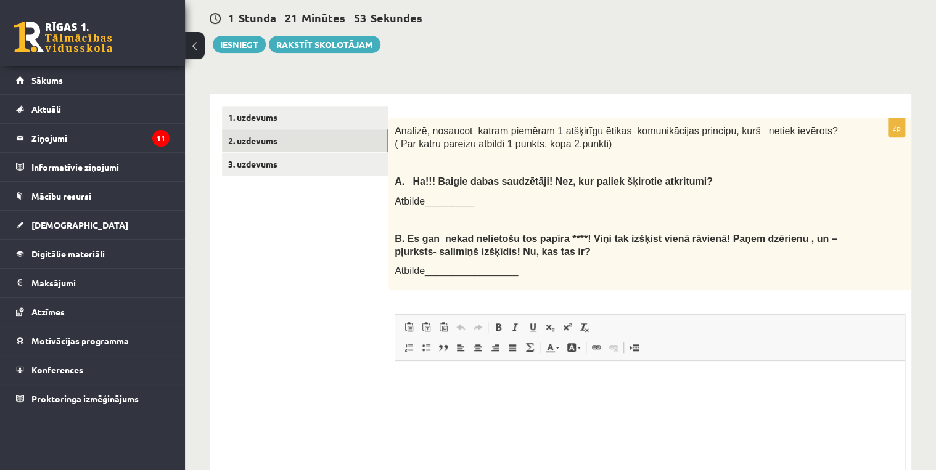
scroll to position [325, 0]
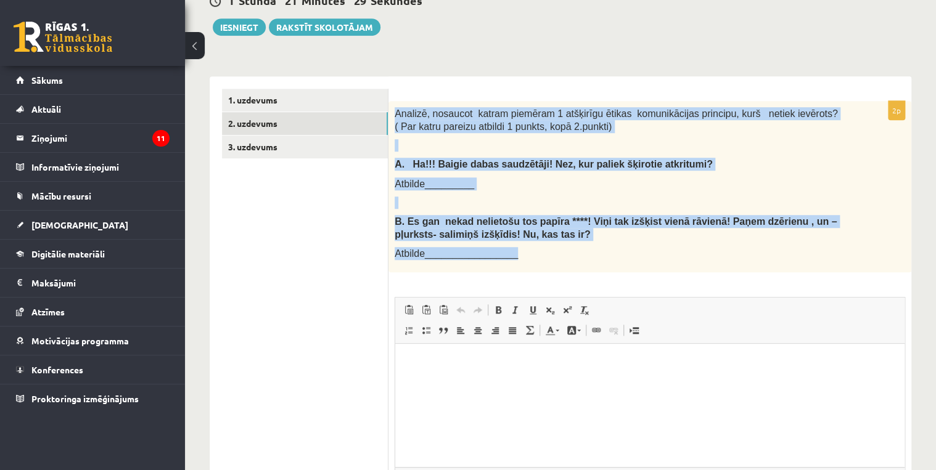
drag, startPoint x: 395, startPoint y: 99, endPoint x: 614, endPoint y: 242, distance: 261.4
click at [614, 242] on div "Analizē, nosaucot katram piemēram 1 atšķirīgu ētikas komunikācijas principu, ku…" at bounding box center [649, 186] width 523 height 171
copy div "Analizē, nosaucot katram piemēram 1 atšķirīgu ētikas komunikācijas principu, ku…"
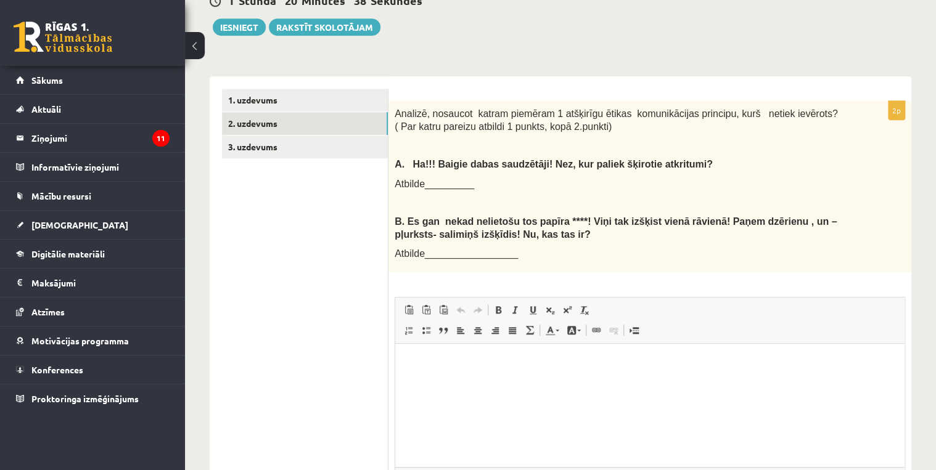
click at [304, 335] on ul "1. uzdevums 2. uzdevums 3. uzdevums" at bounding box center [305, 321] width 166 height 465
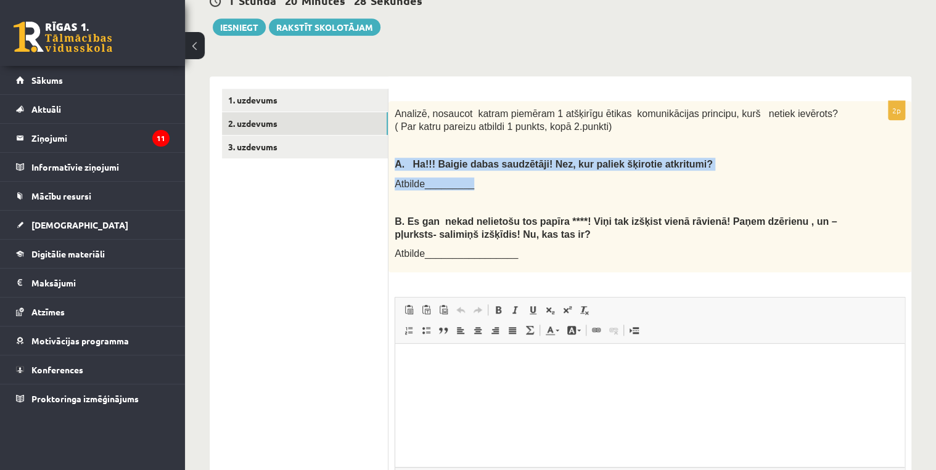
drag, startPoint x: 395, startPoint y: 150, endPoint x: 646, endPoint y: 161, distance: 251.1
click at [646, 161] on div "Analizē, nosaucot katram piemēram 1 atšķirīgu ētikas komunikācijas principu, ku…" at bounding box center [649, 186] width 523 height 171
copy div "A. Ha!!! Baigie dabas saudzētāji! Nez, kur paliek šķirotie atkritumi? Atbilde__…"
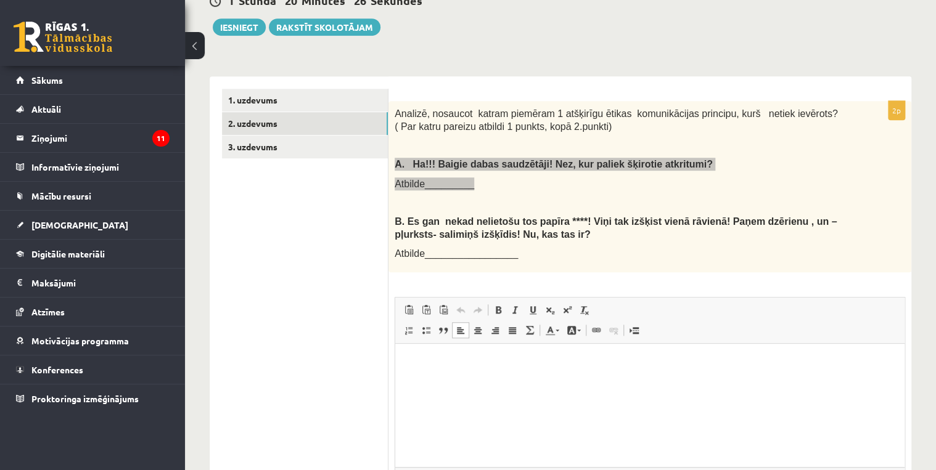
click at [464, 375] on html at bounding box center [649, 363] width 509 height 38
drag, startPoint x: 464, startPoint y: 376, endPoint x: 414, endPoint y: 378, distance: 50.0
click at [414, 378] on html at bounding box center [649, 363] width 509 height 38
drag, startPoint x: 491, startPoint y: 387, endPoint x: 435, endPoint y: 388, distance: 55.5
click at [435, 388] on p "**********" at bounding box center [649, 383] width 484 height 13
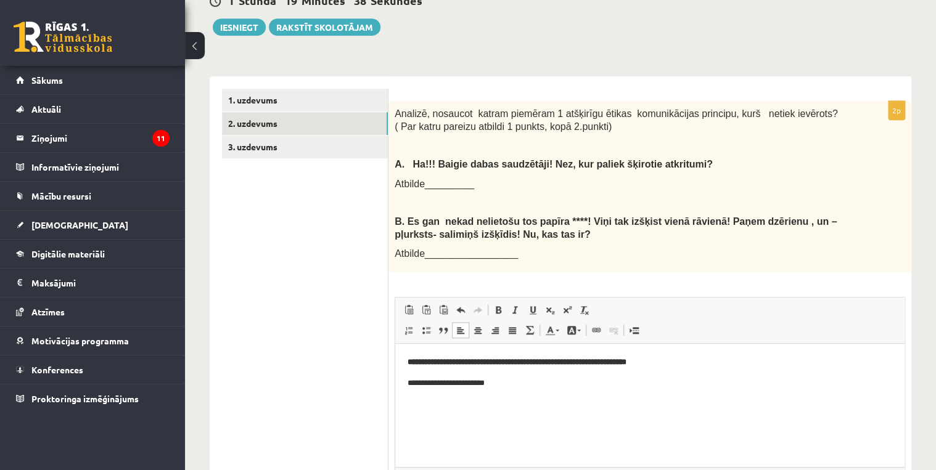
click at [571, 247] on p "Atbilde_________________" at bounding box center [618, 253] width 449 height 13
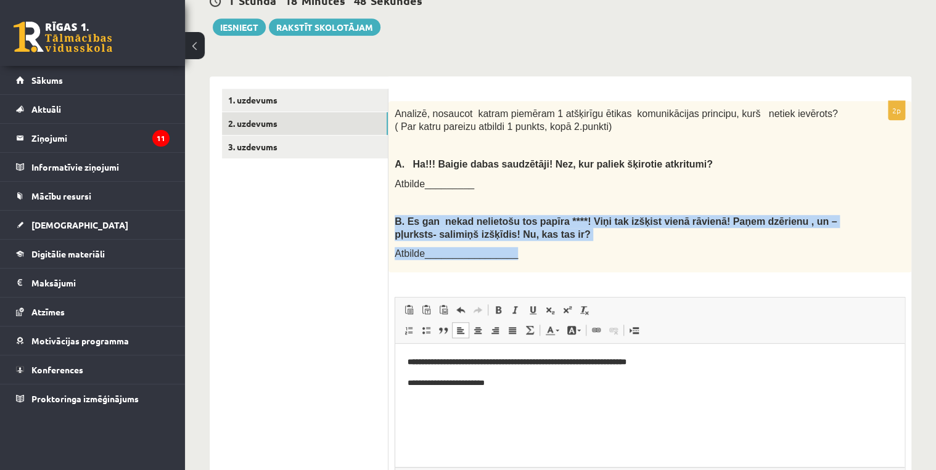
drag, startPoint x: 393, startPoint y: 206, endPoint x: 511, endPoint y: 239, distance: 122.2
click at [511, 239] on div "Analizē, nosaucot katram piemēram 1 atšķirīgu ētikas komunikācijas principu, ku…" at bounding box center [649, 186] width 523 height 171
drag, startPoint x: 511, startPoint y: 239, endPoint x: 470, endPoint y: 218, distance: 45.8
copy div "B. Es gan nekad nelietošu tos papīra ****! Viņi tak izšķist vienā rāvienā! Paņe…"
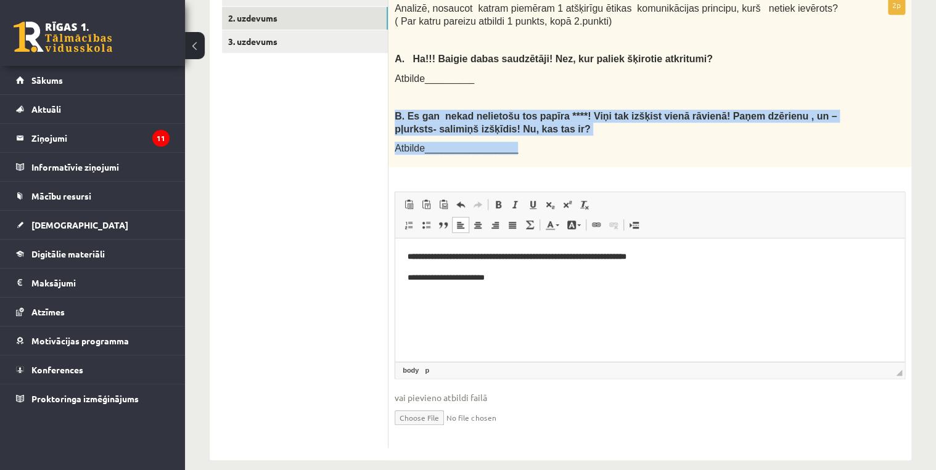
scroll to position [431, 0]
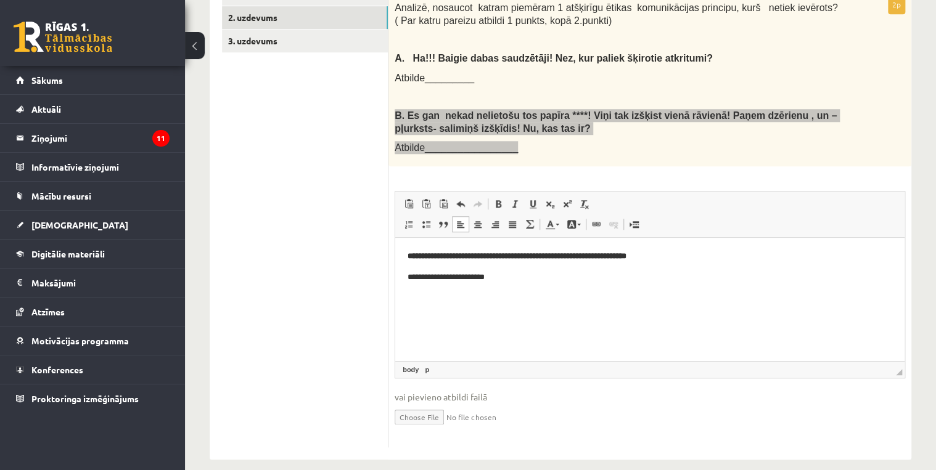
click at [511, 284] on body "**********" at bounding box center [649, 277] width 484 height 54
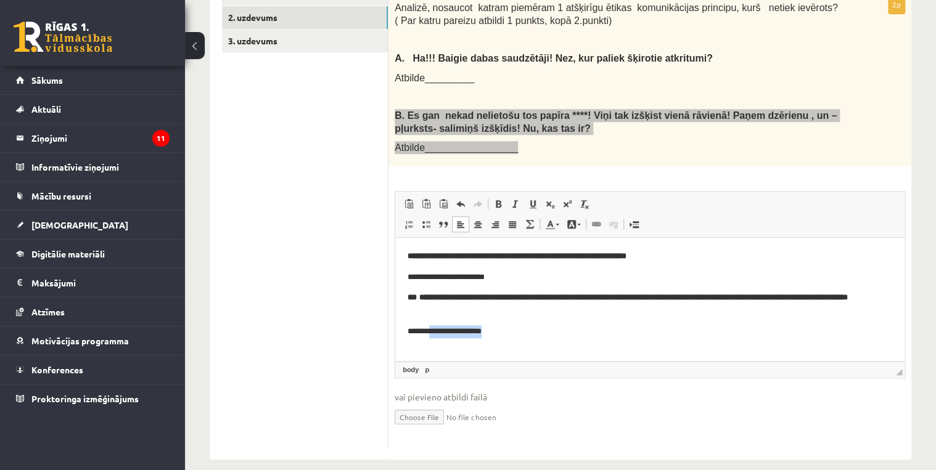
drag, startPoint x: 510, startPoint y: 333, endPoint x: 435, endPoint y: 337, distance: 75.3
click at [435, 337] on p "**********" at bounding box center [649, 331] width 484 height 13
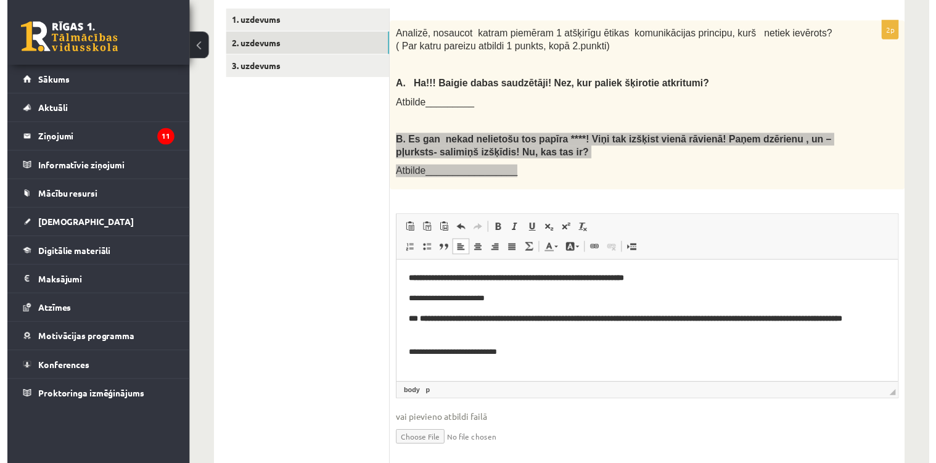
scroll to position [382, 0]
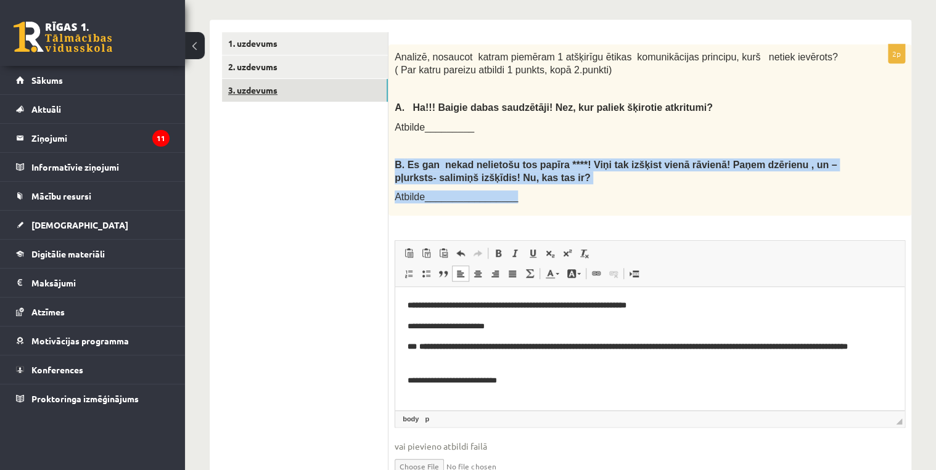
click at [274, 79] on link "3. uzdevums" at bounding box center [305, 90] width 166 height 23
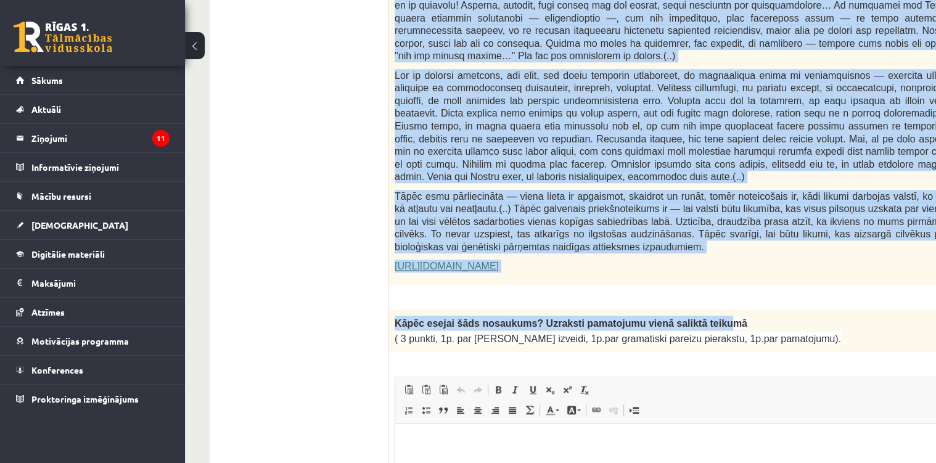
scroll to position [875, 0]
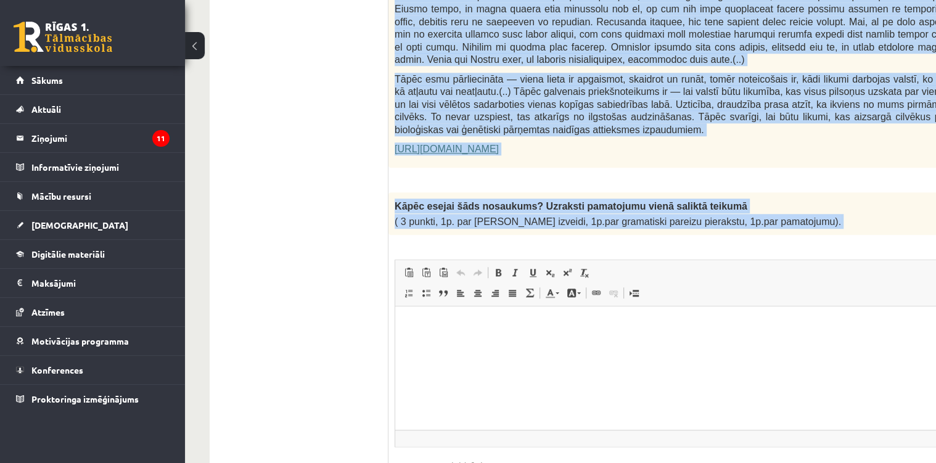
drag, startPoint x: 397, startPoint y: 121, endPoint x: 779, endPoint y: 200, distance: 390.2
copy form "Izlasi tekstu! Atbildi uz dotajiem jautājumiem! Kopā 51 punkts 0p Fragments no …"
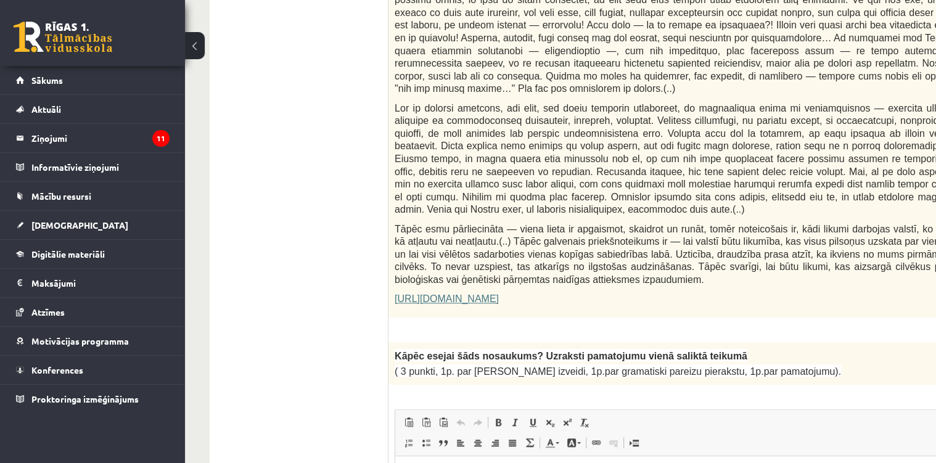
scroll to position [727, 0]
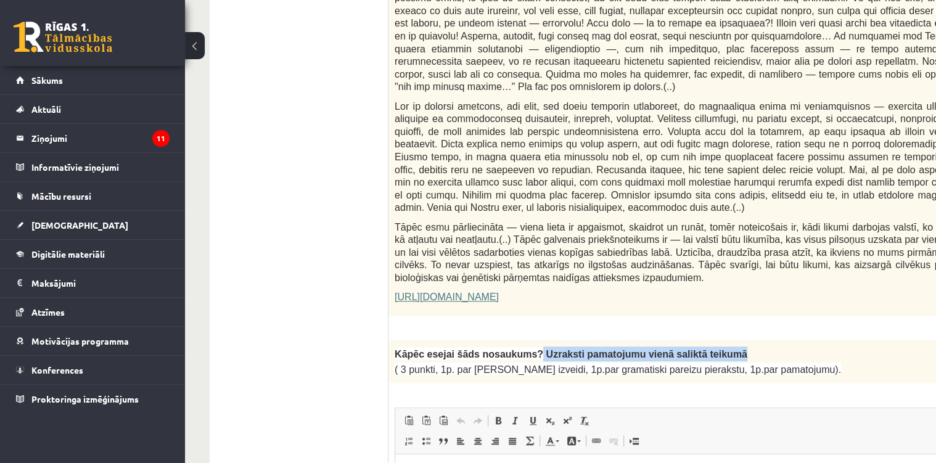
drag, startPoint x: 518, startPoint y: 313, endPoint x: 395, endPoint y: 320, distance: 122.9
click at [395, 340] on div "Kāpēc esejai šāds nosaukums? Uzraksti pamatojumu vienā saliktā teikumā ( 3 punk…" at bounding box center [718, 361] width 661 height 43
drag, startPoint x: 395, startPoint y: 320, endPoint x: 348, endPoint y: 330, distance: 47.7
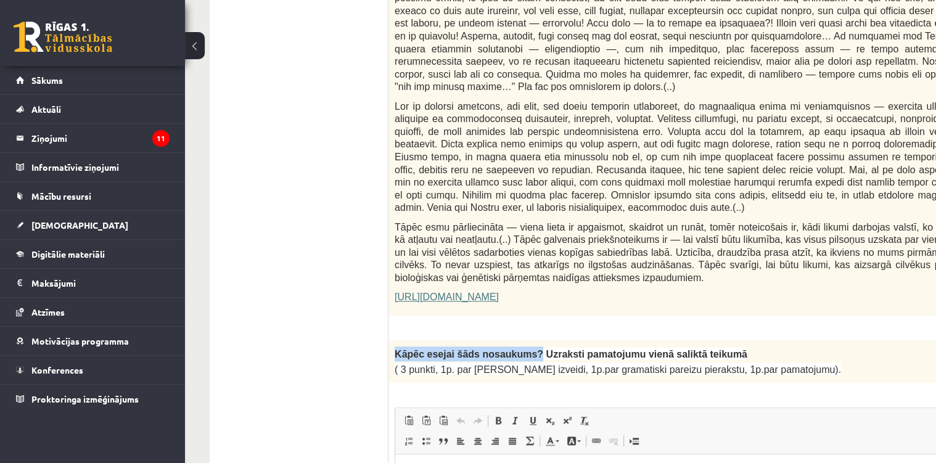
drag, startPoint x: 396, startPoint y: 311, endPoint x: 518, endPoint y: 314, distance: 122.1
click at [518, 349] on span "Kāpēc esejai šāds nosaukums? Uzraksti pamatojumu vienā saliktā teikumā" at bounding box center [570, 354] width 353 height 10
copy span "Kāpēc esejai šāds nosaukums?"
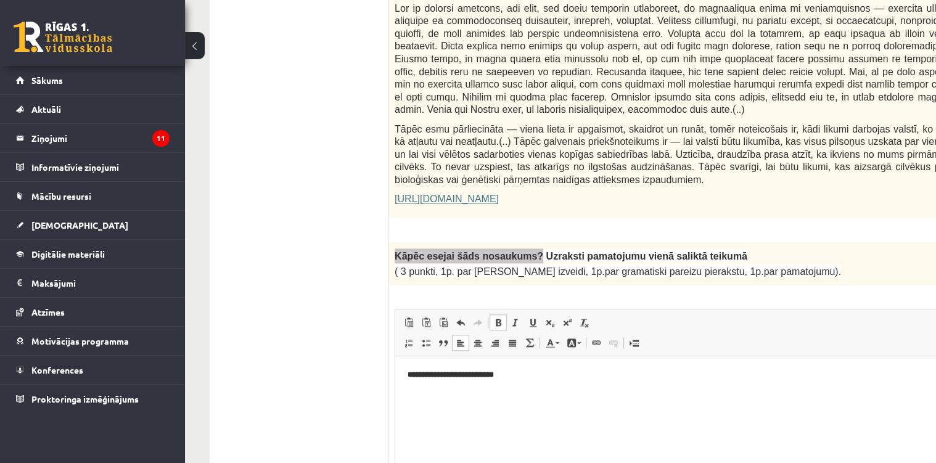
scroll to position [825, 0]
click at [424, 397] on p "Editor, wiswyg-editor-user-answer-47433868725040" at bounding box center [718, 395] width 622 height 13
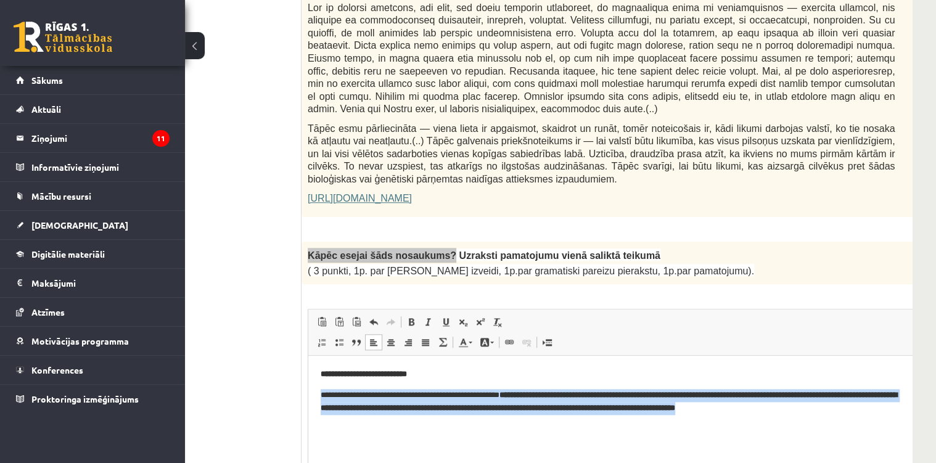
scroll to position [0, 17]
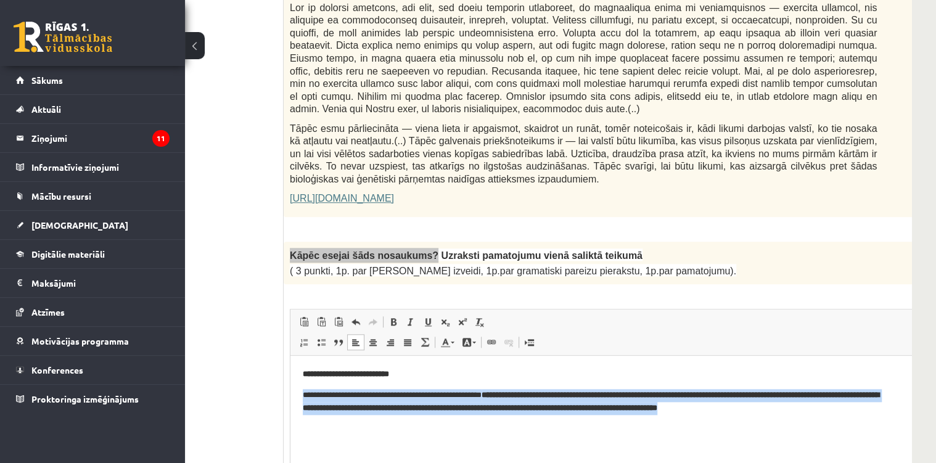
drag, startPoint x: 297, startPoint y: 396, endPoint x: 926, endPoint y: 428, distance: 630.1
click at [926, 426] on html "**********" at bounding box center [613, 391] width 647 height 71
click at [392, 317] on span at bounding box center [393, 322] width 10 height 10
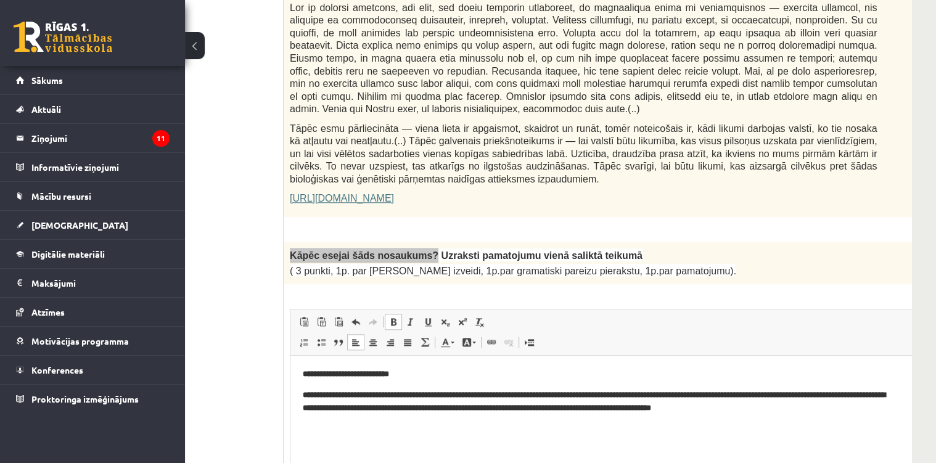
click at [392, 317] on span at bounding box center [393, 322] width 10 height 10
click at [457, 426] on html "**********" at bounding box center [613, 391] width 647 height 71
drag, startPoint x: 342, startPoint y: 408, endPoint x: 301, endPoint y: 407, distance: 41.3
click at [301, 407] on html "**********" at bounding box center [613, 391] width 647 height 71
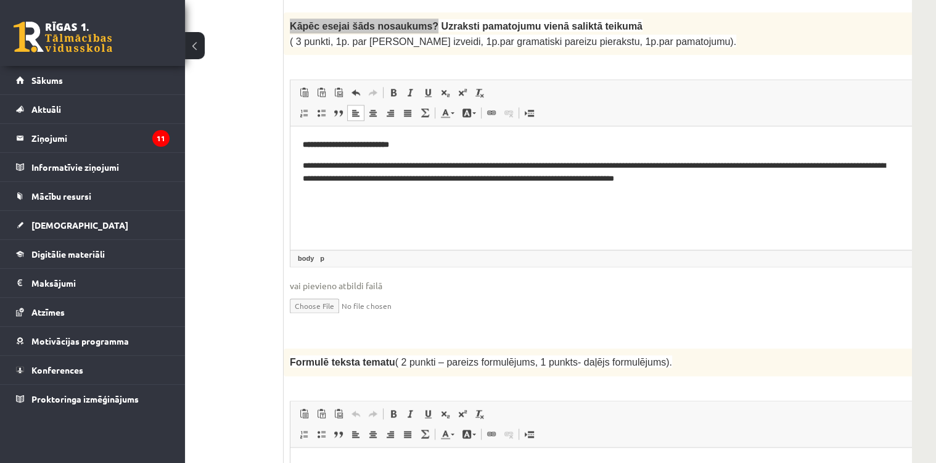
scroll to position [1072, 88]
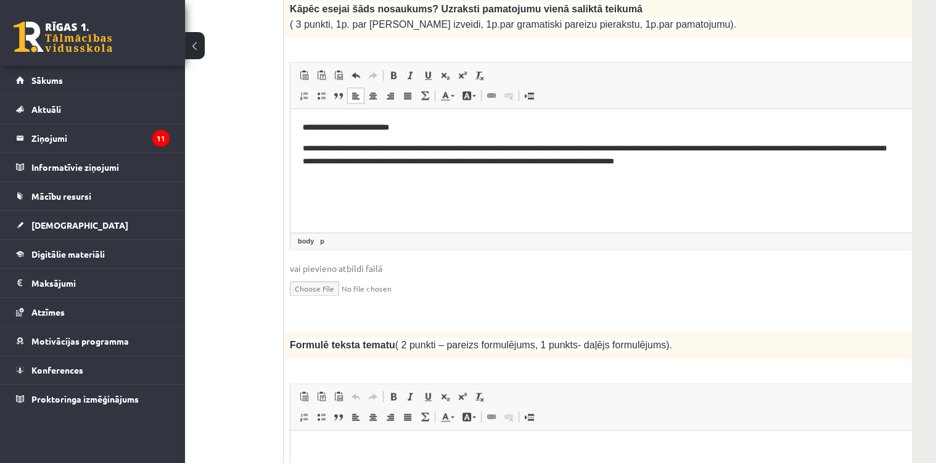
drag, startPoint x: 287, startPoint y: 303, endPoint x: 382, endPoint y: 313, distance: 94.8
click at [382, 331] on div "Formulē teksta tematu ( 2 punkti – pareizs formulējums, 1 punkts- daļējs formul…" at bounding box center [614, 344] width 661 height 27
drag, startPoint x: 382, startPoint y: 313, endPoint x: 341, endPoint y: 300, distance: 42.1
copy span "Formulē teksta tematu"
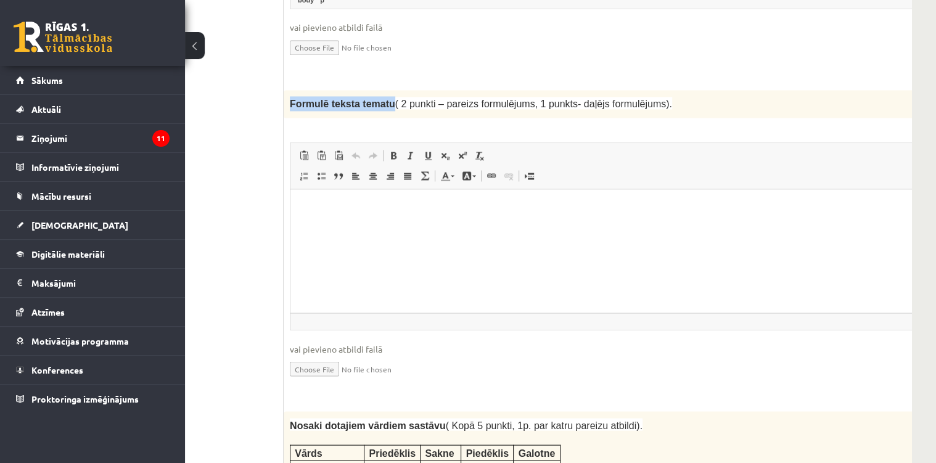
scroll to position [1318, 88]
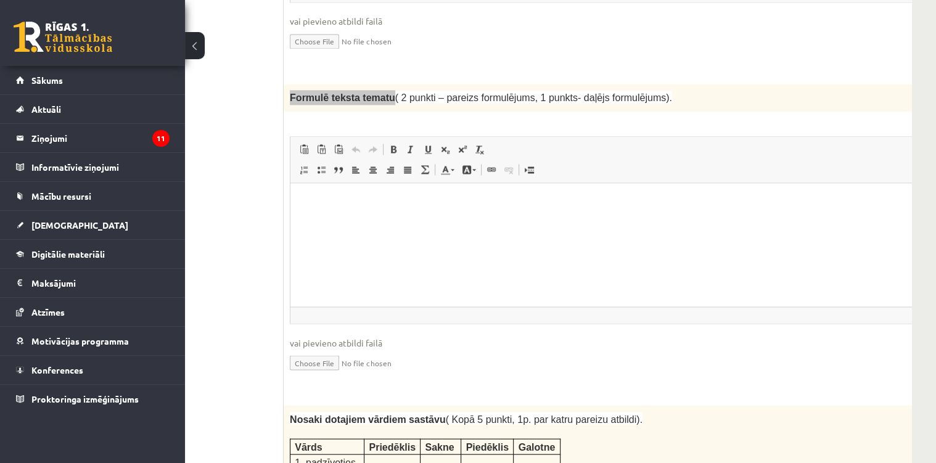
click at [390, 221] on html at bounding box center [613, 202] width 647 height 38
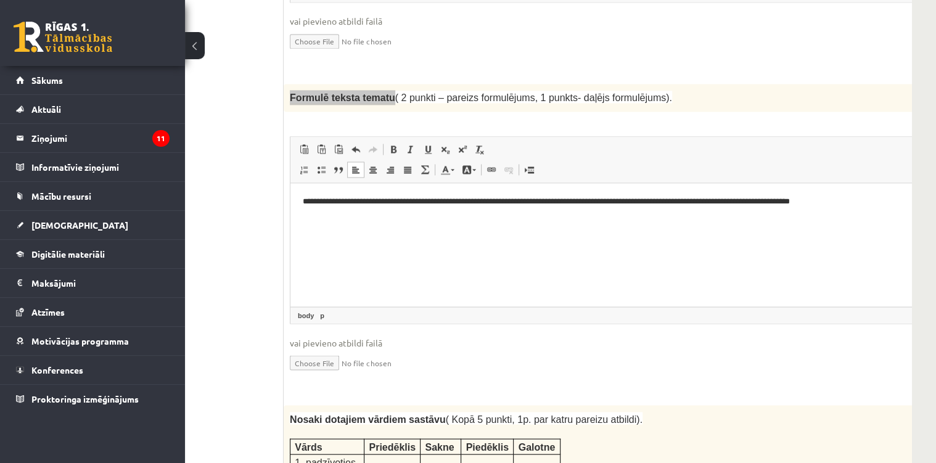
click at [301, 188] on html "**********" at bounding box center [613, 202] width 647 height 38
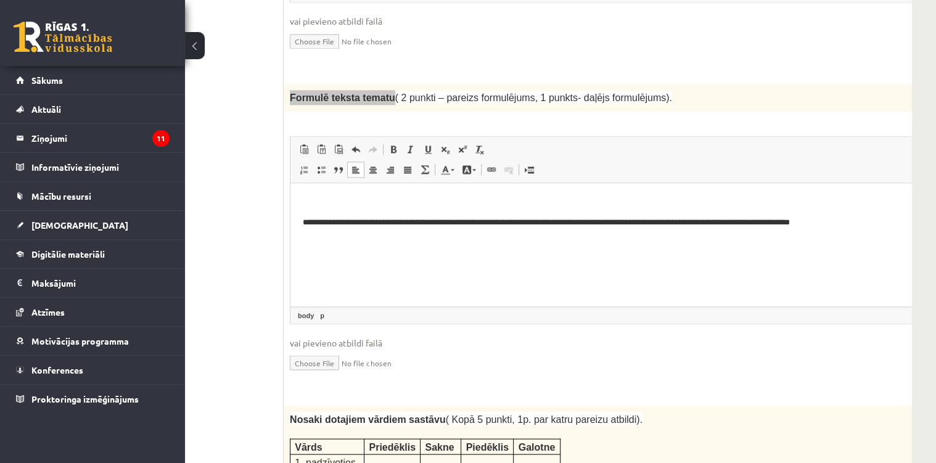
click at [309, 199] on p "Editor, wiswyg-editor-user-answer-47433868597700" at bounding box center [614, 201] width 622 height 13
click at [311, 197] on p "Editor, wiswyg-editor-user-answer-47433868597700" at bounding box center [614, 201] width 622 height 13
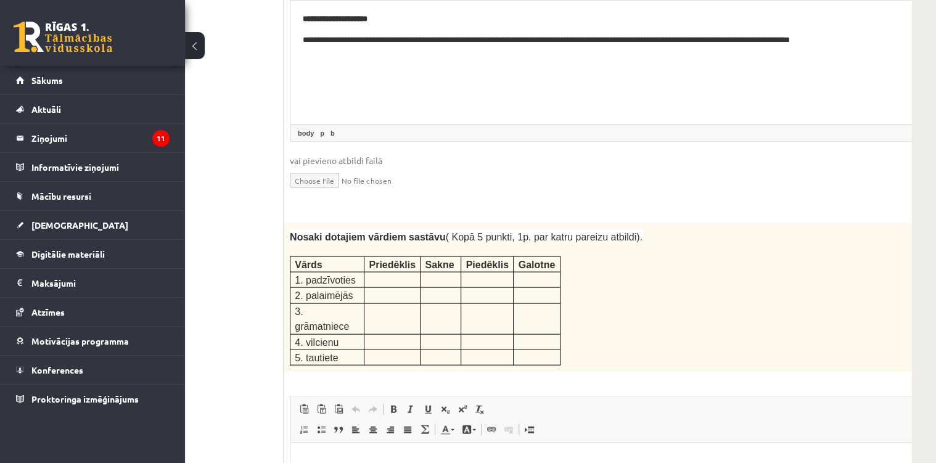
scroll to position [1516, 88]
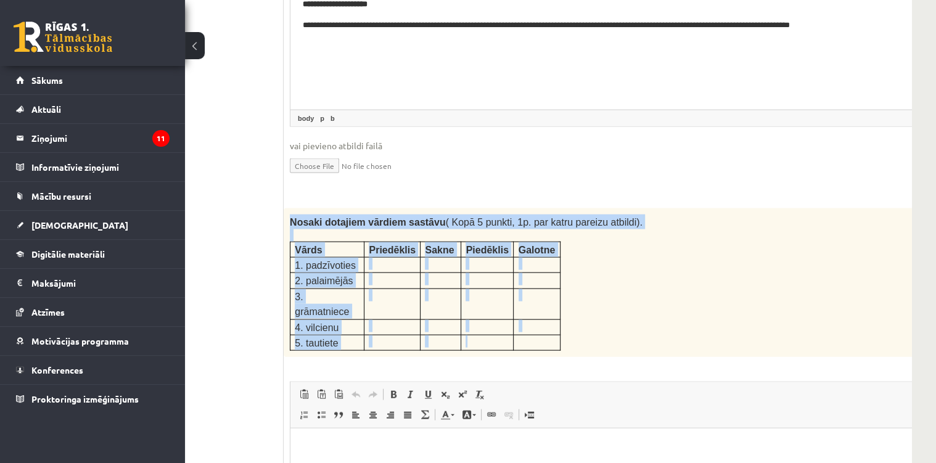
drag, startPoint x: 289, startPoint y: 176, endPoint x: 499, endPoint y: 269, distance: 230.1
click at [499, 269] on div "Nosaki dotajiem vārdiem sastāvu ( Kopā 5 punkti, 1p. par katru pareizu atbildi)…" at bounding box center [614, 282] width 661 height 149
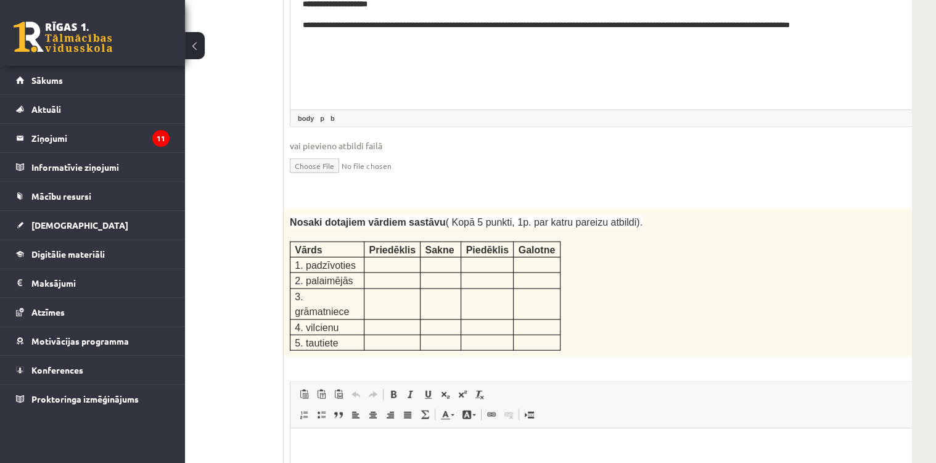
click at [683, 261] on div "Nosaki dotajiem vārdiem sastāvu ( Kopā 5 punkti, 1p. par katru pareizu atbildi)…" at bounding box center [614, 282] width 661 height 149
click at [382, 258] on p at bounding box center [392, 264] width 47 height 12
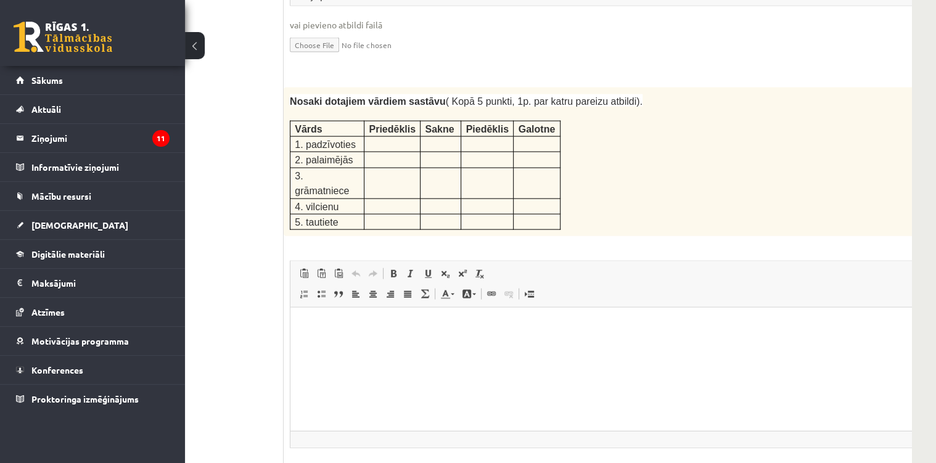
scroll to position [1663, 88]
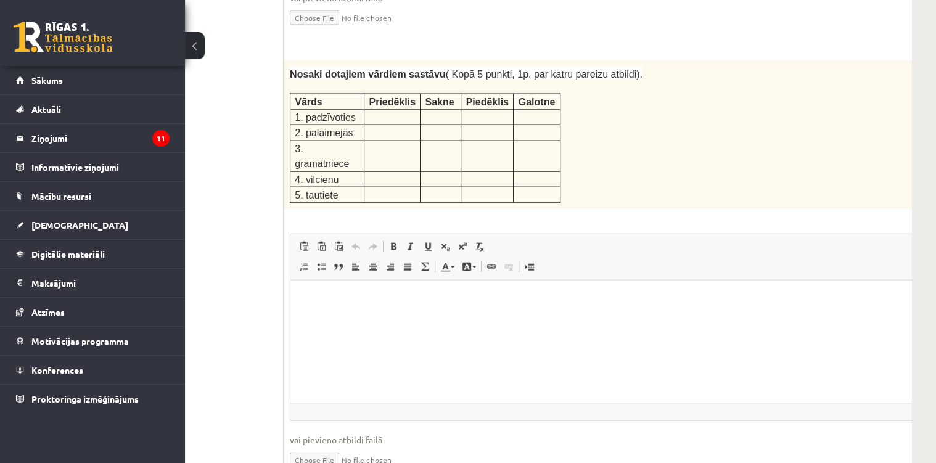
click at [317, 299] on p "Editor, wiswyg-editor-user-answer-47433867634780" at bounding box center [614, 299] width 622 height 13
drag, startPoint x: 409, startPoint y: 57, endPoint x: 369, endPoint y: 59, distance: 40.1
click at [369, 94] on p "Priedēklis" at bounding box center [392, 101] width 47 height 15
copy span "Priedēklis"
click at [326, 301] on p "**" at bounding box center [598, 299] width 590 height 13
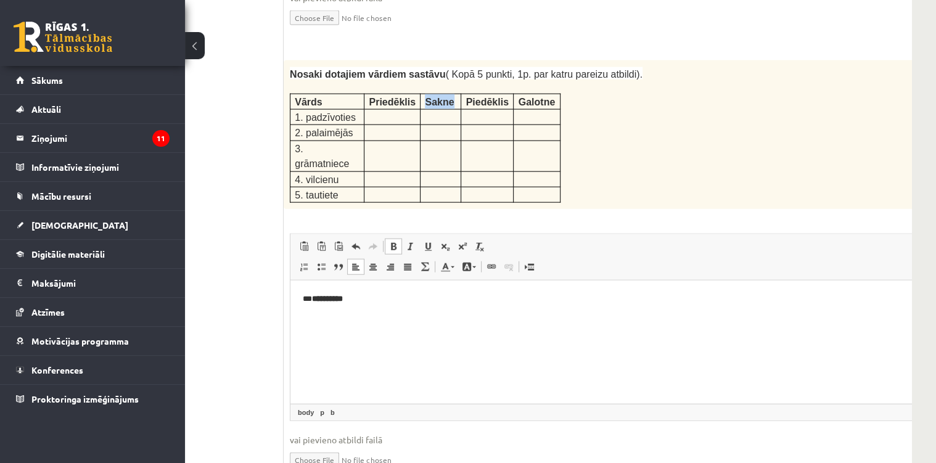
drag, startPoint x: 448, startPoint y: 56, endPoint x: 423, endPoint y: 57, distance: 24.7
click at [425, 94] on p "Sakne" at bounding box center [440, 101] width 31 height 15
copy span "Sakne"
click at [388, 296] on p "**********" at bounding box center [598, 299] width 590 height 13
drag, startPoint x: 503, startPoint y: 55, endPoint x: 463, endPoint y: 57, distance: 40.1
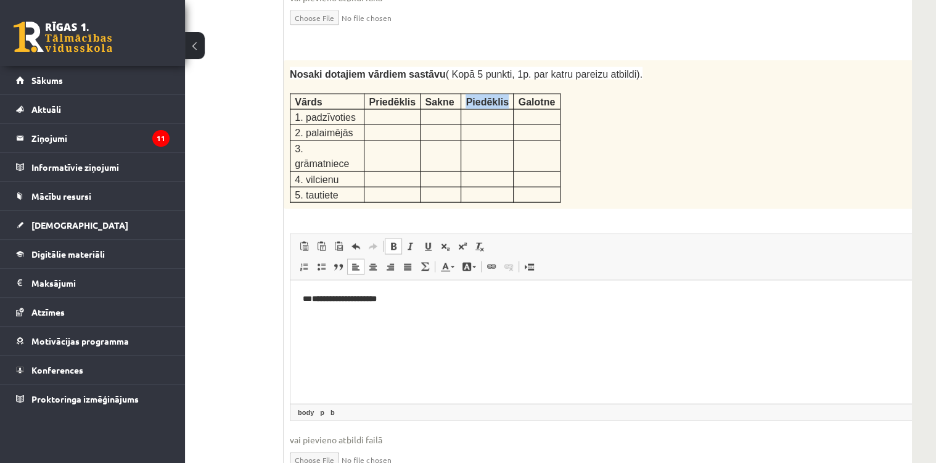
click at [465, 94] on p "Piedēklis" at bounding box center [486, 101] width 43 height 15
copy span "Piedēklis"
click at [420, 301] on p "**********" at bounding box center [598, 299] width 590 height 13
drag, startPoint x: 552, startPoint y: 54, endPoint x: 513, endPoint y: 59, distance: 39.8
click at [513, 94] on td "Galotne" at bounding box center [536, 101] width 47 height 15
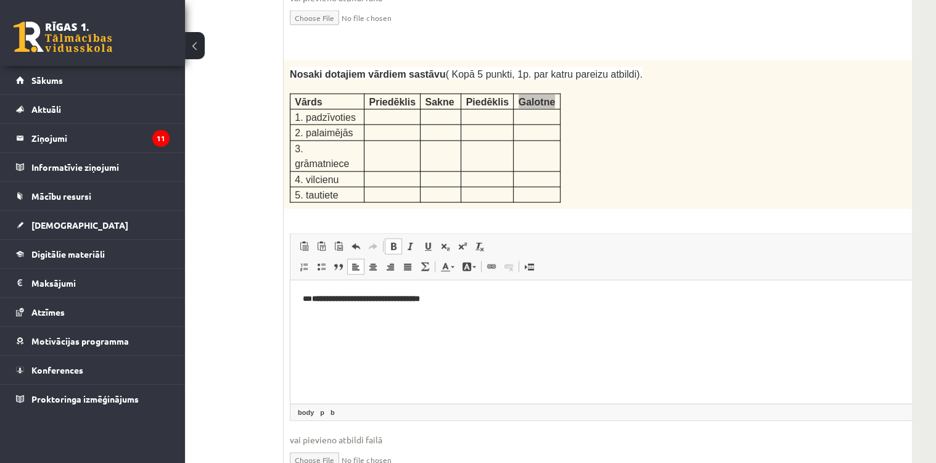
click at [460, 299] on p "**********" at bounding box center [598, 299] width 590 height 13
click at [309, 299] on p "**********" at bounding box center [598, 299] width 590 height 13
drag, startPoint x: 351, startPoint y: 69, endPoint x: 294, endPoint y: 73, distance: 57.4
click at [295, 110] on p "1. padzīvoties" at bounding box center [327, 117] width 65 height 15
click at [306, 318] on html "**********" at bounding box center [613, 299] width 647 height 38
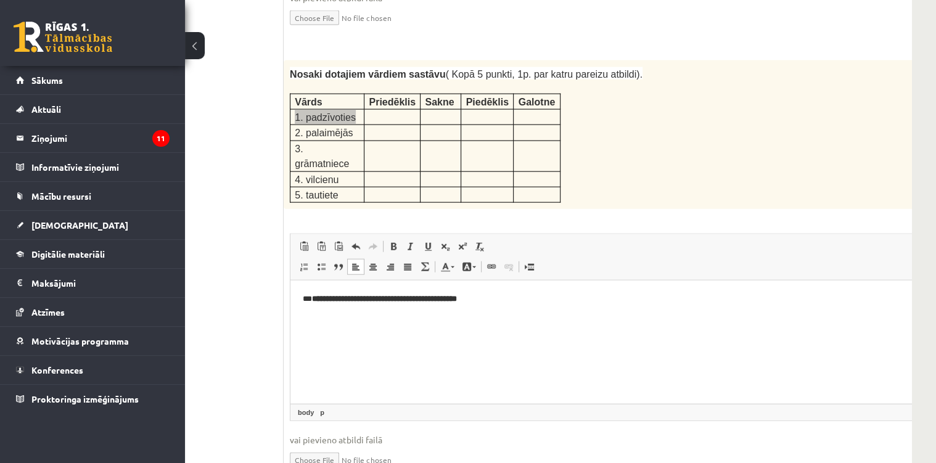
click at [523, 305] on html "**********" at bounding box center [613, 299] width 647 height 38
click at [336, 295] on p "**********" at bounding box center [598, 299] width 590 height 13
click at [379, 322] on p "**********" at bounding box center [598, 320] width 590 height 13
drag, startPoint x: 350, startPoint y: 81, endPoint x: 295, endPoint y: 86, distance: 55.6
click at [295, 125] on p "2. palaimējās" at bounding box center [327, 132] width 65 height 15
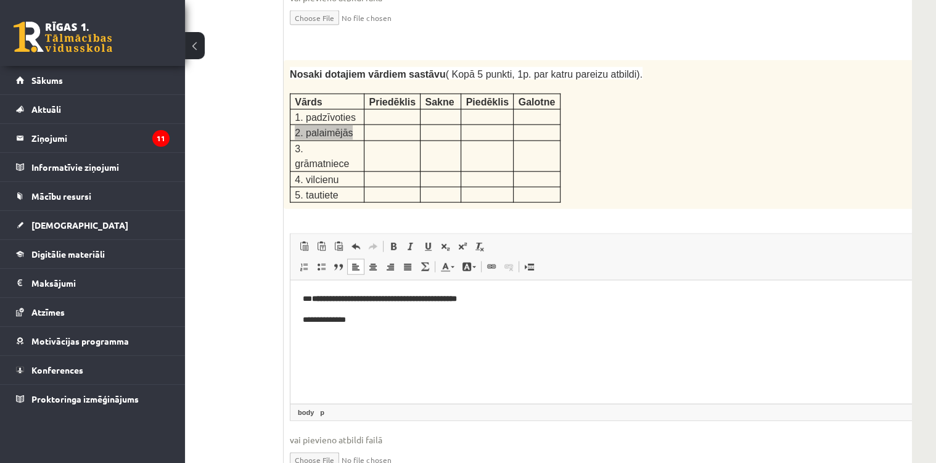
click at [359, 321] on p "**********" at bounding box center [598, 320] width 590 height 13
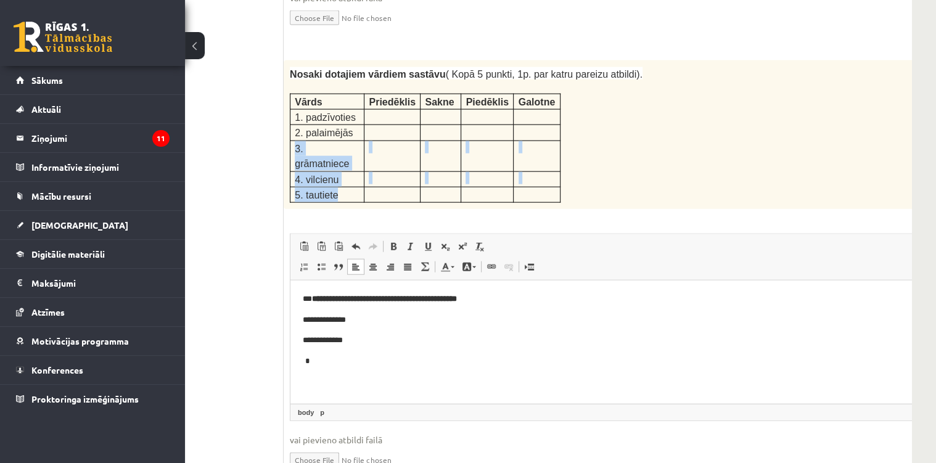
drag, startPoint x: 295, startPoint y: 96, endPoint x: 334, endPoint y: 129, distance: 51.1
click at [334, 129] on tbody "Vārds Priedēklis Sakne Piedēklis Galotne 1. padzīvoties 2. palaimējās 3. grāmat…" at bounding box center [425, 148] width 270 height 109
drag, startPoint x: 334, startPoint y: 129, endPoint x: 330, endPoint y: 121, distance: 9.1
click at [357, 339] on p "**********" at bounding box center [598, 340] width 590 height 13
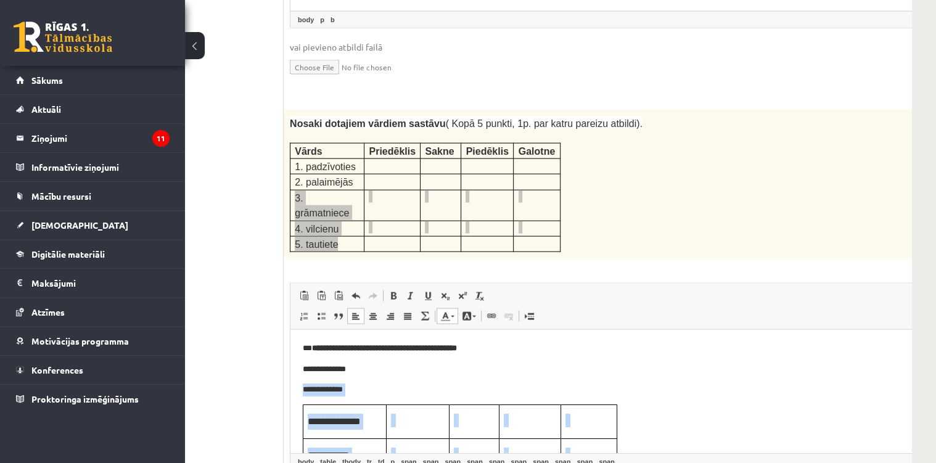
scroll to position [1565, 88]
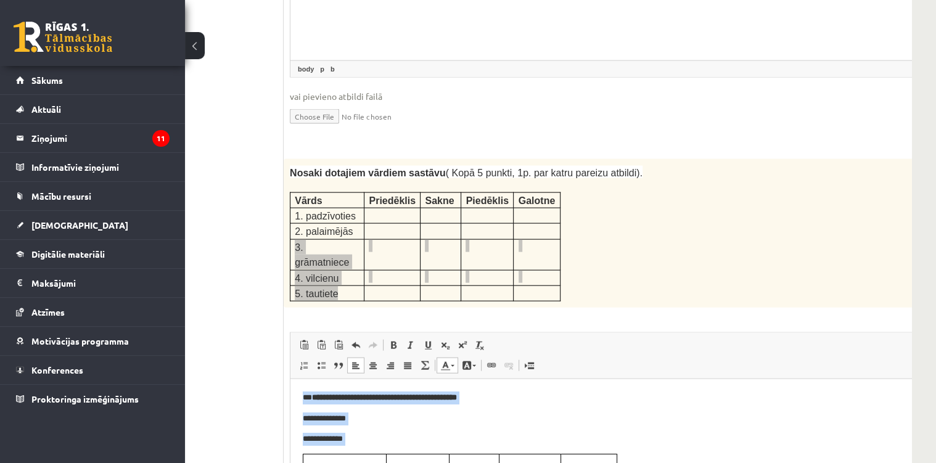
drag, startPoint x: 655, startPoint y: 475, endPoint x: 292, endPoint y: 381, distance: 375.7
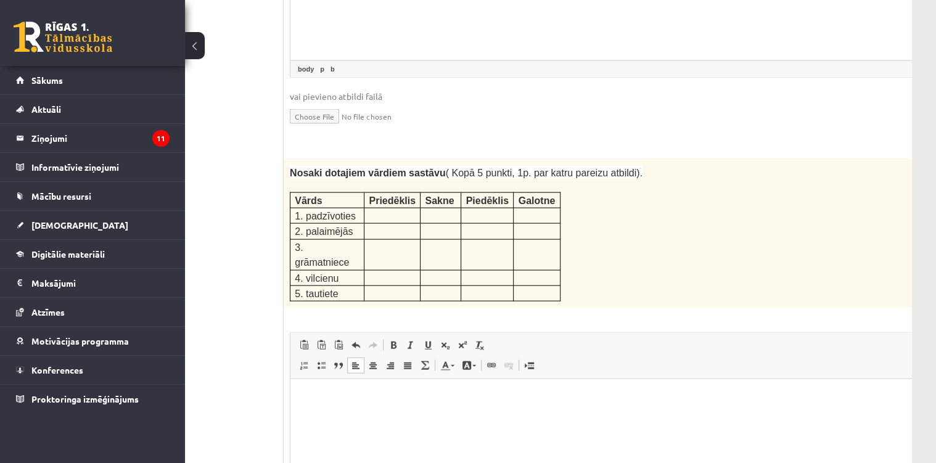
drag, startPoint x: 293, startPoint y: 152, endPoint x: 525, endPoint y: 232, distance: 245.6
click at [525, 232] on div "Nosaki dotajiem vārdiem sastāvu ( Kopā 5 punkti, 1p. par katru pareizu atbildi)…" at bounding box center [614, 233] width 661 height 149
click at [406, 417] on html at bounding box center [613, 398] width 647 height 38
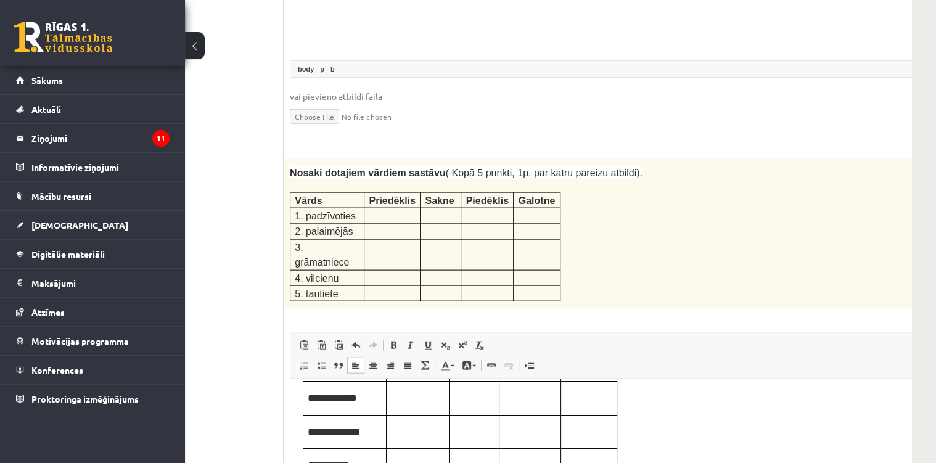
click at [417, 404] on td "Editor, wiswyg-editor-user-answer-47433867634780" at bounding box center [417, 399] width 63 height 34
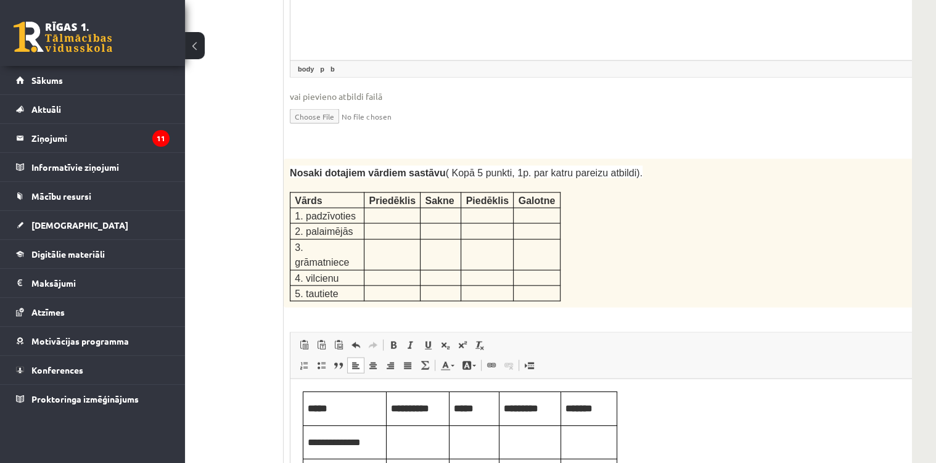
click at [411, 450] on td "Editor, wiswyg-editor-user-answer-47433867634780" at bounding box center [417, 442] width 63 height 34
click at [413, 449] on td "Editor, wiswyg-editor-user-answer-47433867634780" at bounding box center [417, 442] width 63 height 34
click at [391, 448] on td "Editor, wiswyg-editor-user-answer-47433867634780" at bounding box center [417, 442] width 63 height 34
click at [467, 445] on p "Editor, wiswyg-editor-user-answer-47433867634780" at bounding box center [474, 442] width 41 height 14
click at [473, 443] on p "Editor, wiswyg-editor-user-answer-47433867634780" at bounding box center [474, 442] width 41 height 14
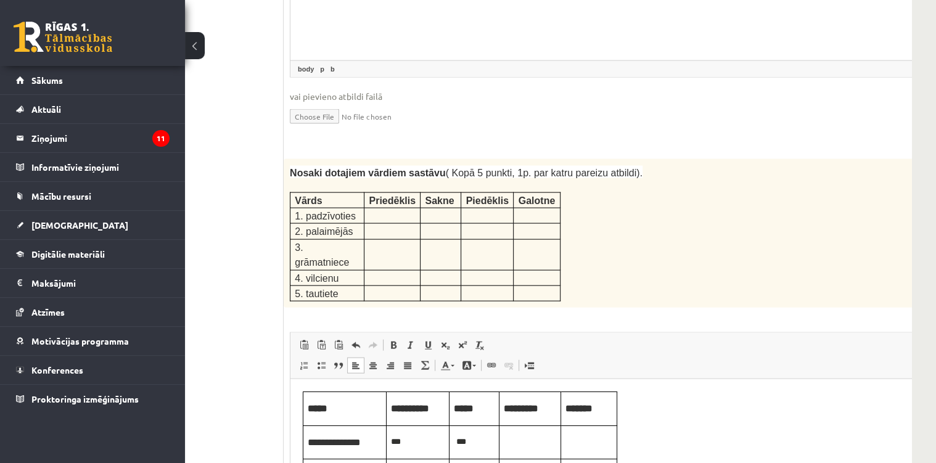
drag, startPoint x: 473, startPoint y: 441, endPoint x: 455, endPoint y: 442, distance: 18.5
click at [455, 442] on p "***" at bounding box center [474, 442] width 41 height 14
click at [523, 445] on p "Editor, wiswyg-editor-user-answer-47433867634780" at bounding box center [530, 442] width 52 height 14
click at [468, 439] on p "***" at bounding box center [474, 442] width 41 height 14
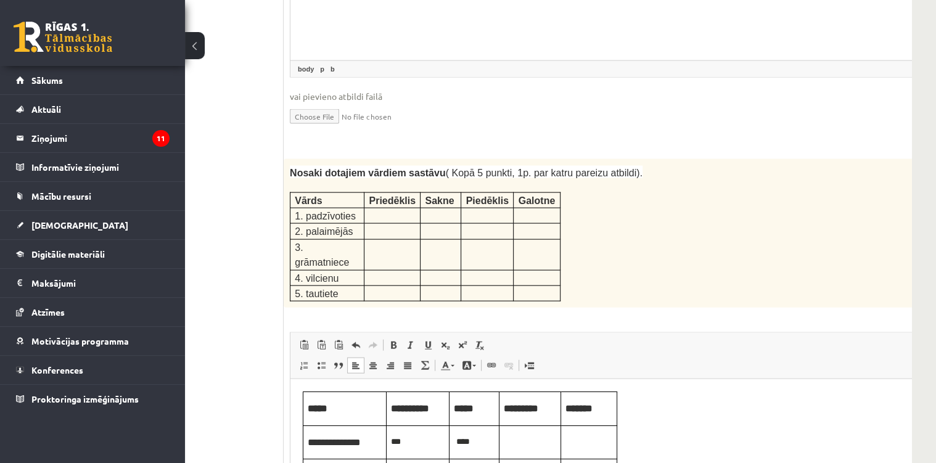
click at [512, 441] on p "Editor, wiswyg-editor-user-answer-47433867634780" at bounding box center [530, 442] width 52 height 14
click at [597, 446] on p "Editor, wiswyg-editor-user-answer-47433867634780" at bounding box center [588, 442] width 47 height 14
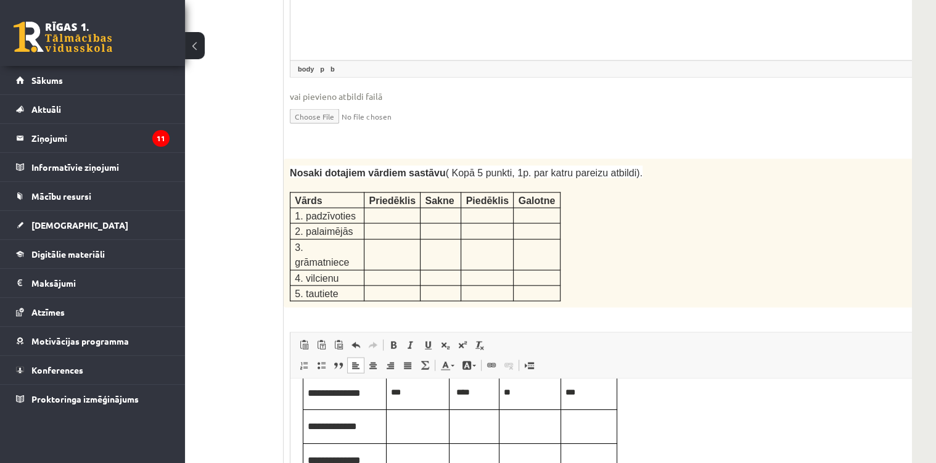
click at [409, 426] on p "Editor, wiswyg-editor-user-answer-47433867634780" at bounding box center [418, 425] width 54 height 14
click at [465, 426] on p "Editor, wiswyg-editor-user-answer-47433867634780" at bounding box center [474, 425] width 41 height 14
click at [517, 426] on p "Editor, wiswyg-editor-user-answer-47433867634780" at bounding box center [530, 425] width 52 height 14
click at [589, 432] on td "Editor, wiswyg-editor-user-answer-47433867634780" at bounding box center [589, 427] width 56 height 34
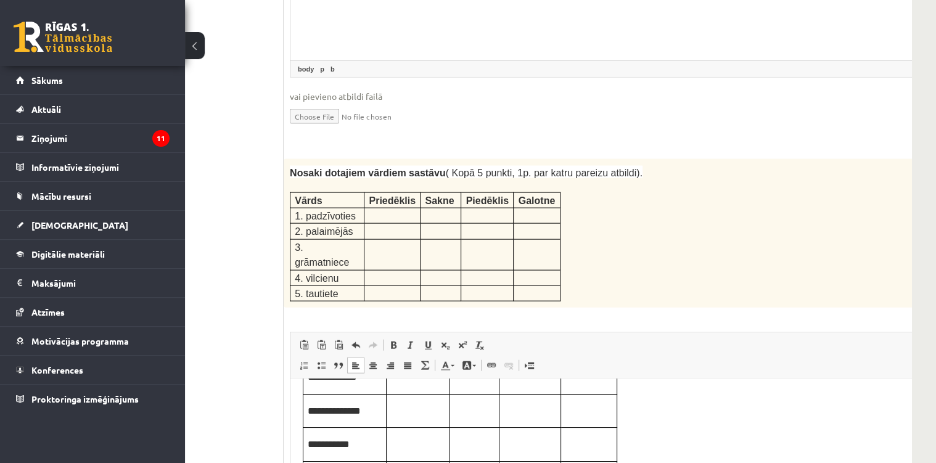
click at [468, 414] on p "Editor, wiswyg-editor-user-answer-47433867634780" at bounding box center [474, 410] width 41 height 14
click at [522, 409] on p "Editor, wiswyg-editor-user-answer-47433867634780" at bounding box center [530, 410] width 52 height 14
click at [578, 415] on p "Editor, wiswyg-editor-user-answer-47433867634780" at bounding box center [588, 410] width 47 height 14
click at [418, 439] on p "Editor, wiswyg-editor-user-answer-47433867634780" at bounding box center [418, 443] width 54 height 14
click at [479, 446] on p "Editor, wiswyg-editor-user-answer-47433867634780" at bounding box center [474, 443] width 41 height 14
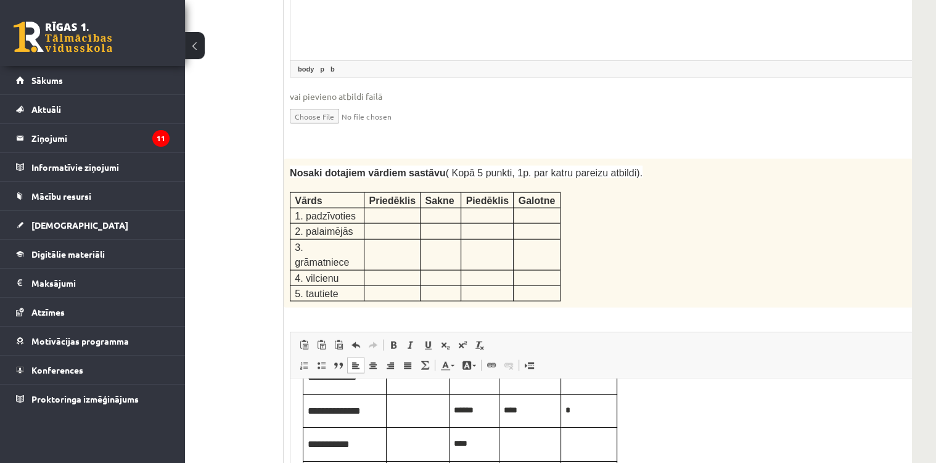
click at [524, 448] on p "Editor, wiswyg-editor-user-answer-47433867634780" at bounding box center [530, 443] width 52 height 14
click at [594, 449] on p "Editor, wiswyg-editor-user-answer-47433867634780" at bounding box center [588, 443] width 47 height 14
click at [595, 449] on p "*" at bounding box center [588, 443] width 47 height 14
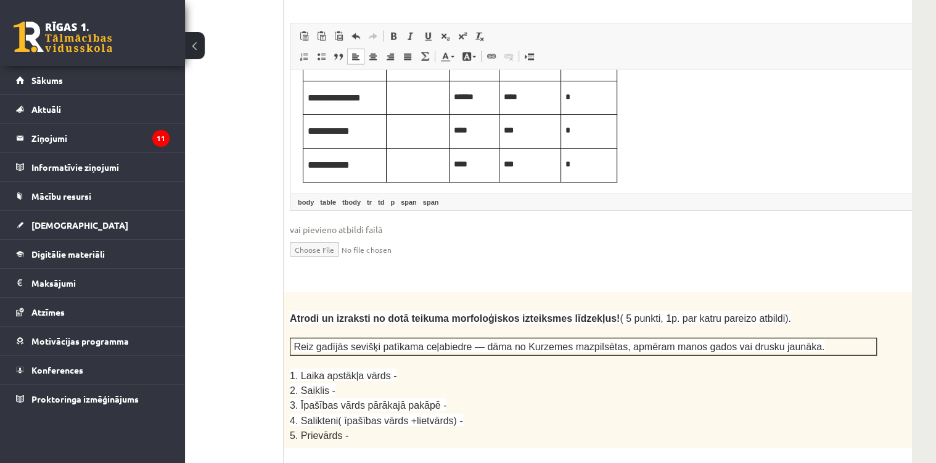
scroll to position [1910, 88]
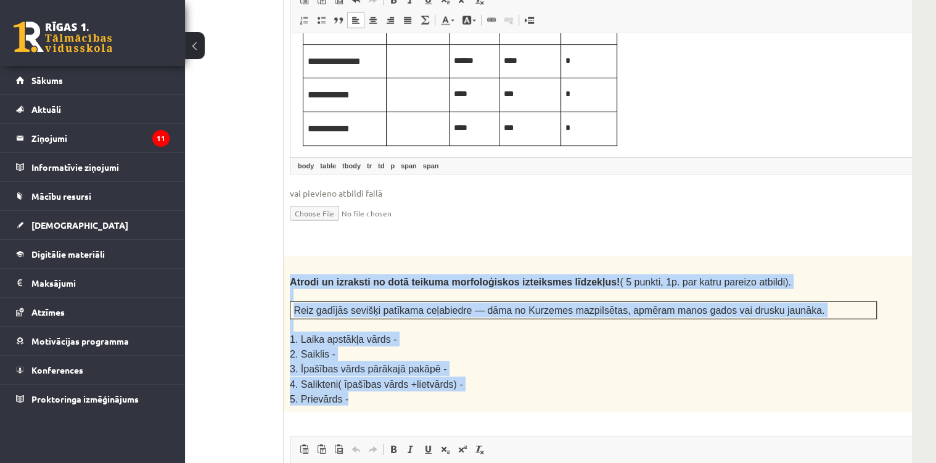
drag, startPoint x: 287, startPoint y: 211, endPoint x: 425, endPoint y: 322, distance: 177.5
click at [426, 322] on div "Atrodi un izraksti no dotā teikuma morfoloģiskos izteiksmes līdzekļus! ( 5 punk…" at bounding box center [614, 333] width 661 height 155
drag, startPoint x: 425, startPoint y: 322, endPoint x: 362, endPoint y: 293, distance: 70.0
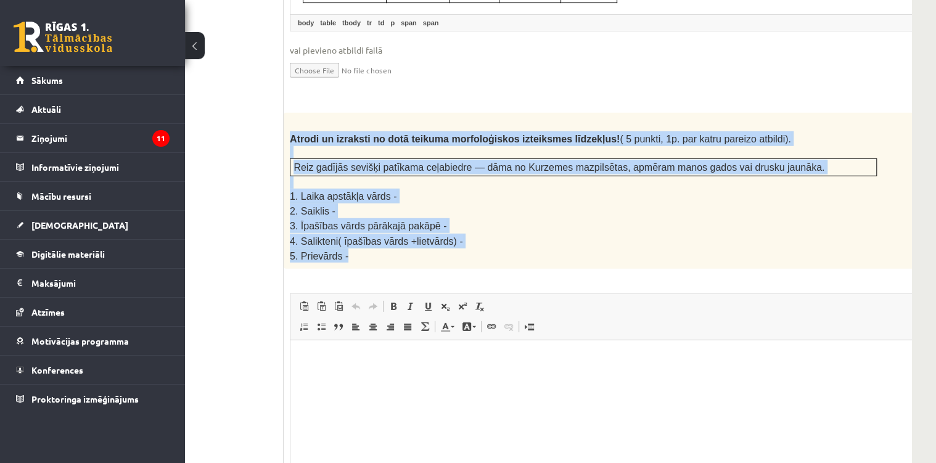
scroll to position [2058, 88]
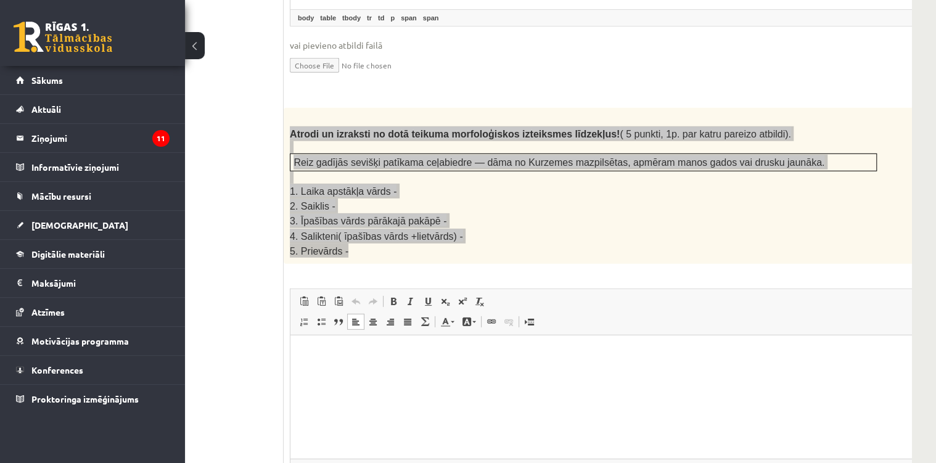
drag, startPoint x: 387, startPoint y: 407, endPoint x: 383, endPoint y: 392, distance: 15.4
click at [387, 372] on html at bounding box center [613, 354] width 647 height 38
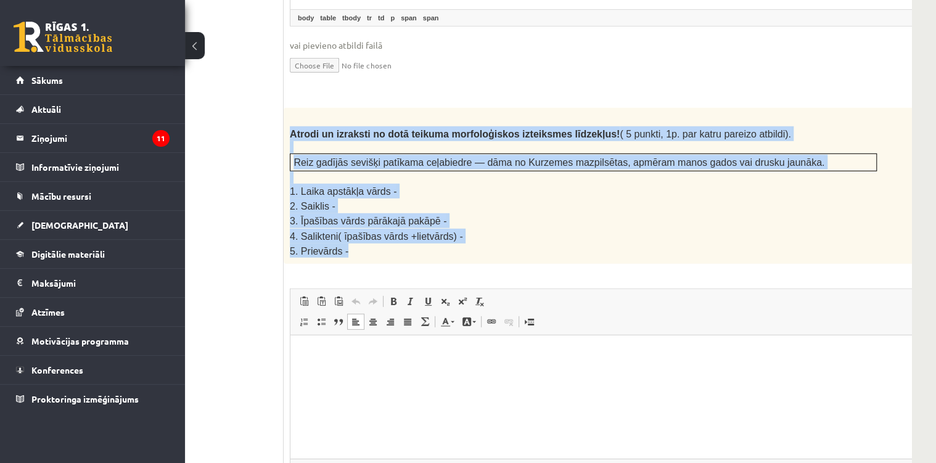
click at [353, 179] on div "Atrodi un izraksti no dotā teikuma morfoloģiskos izteiksmes līdzekļus! ( 5 punk…" at bounding box center [614, 185] width 661 height 155
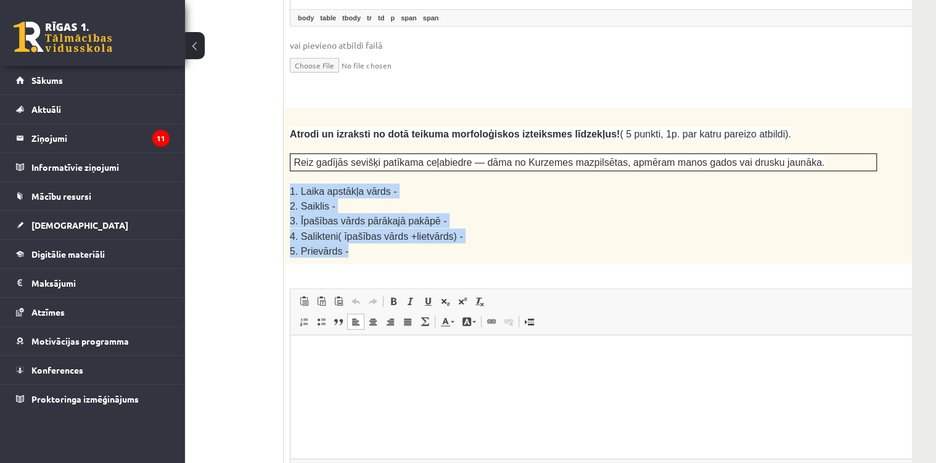
drag, startPoint x: 345, startPoint y: 171, endPoint x: 288, endPoint y: 118, distance: 77.2
click at [288, 118] on div "Atrodi un izraksti no dotā teikuma morfoloģiskos izteiksmes līdzekļus! ( 5 punk…" at bounding box center [614, 185] width 661 height 155
drag, startPoint x: 288, startPoint y: 118, endPoint x: 304, endPoint y: 138, distance: 25.9
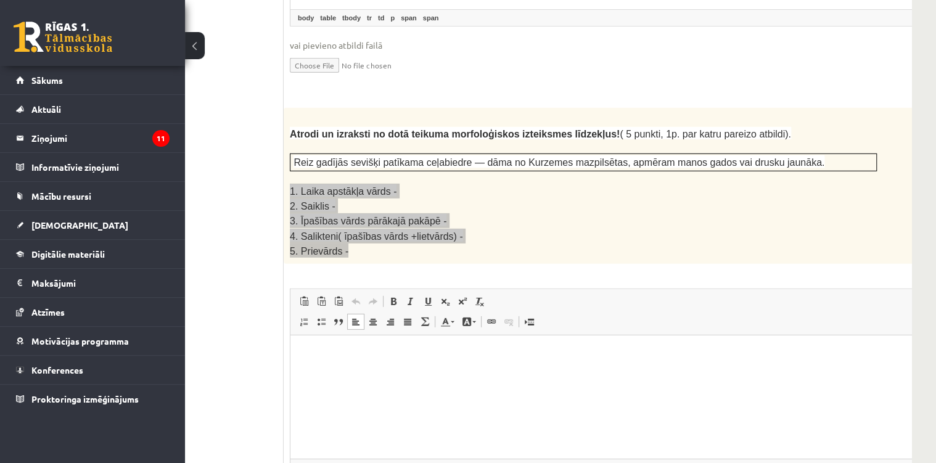
click at [356, 372] on html at bounding box center [613, 354] width 647 height 38
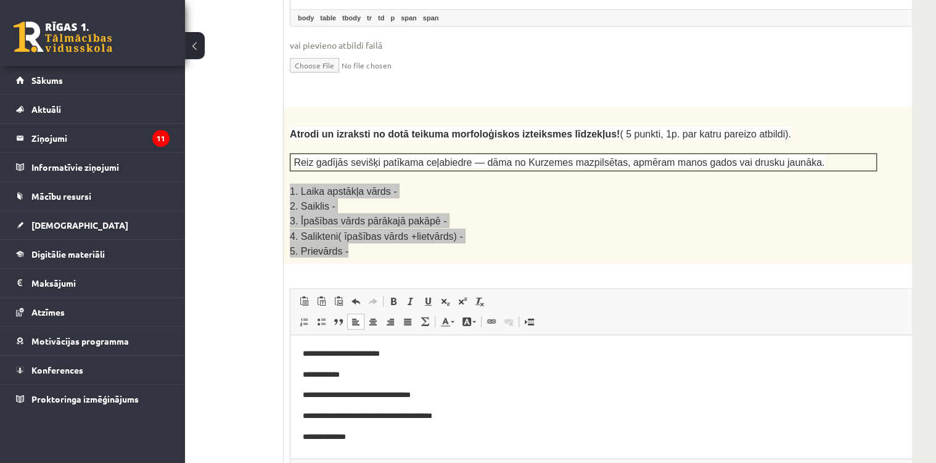
click at [403, 356] on p "**********" at bounding box center [598, 353] width 590 height 13
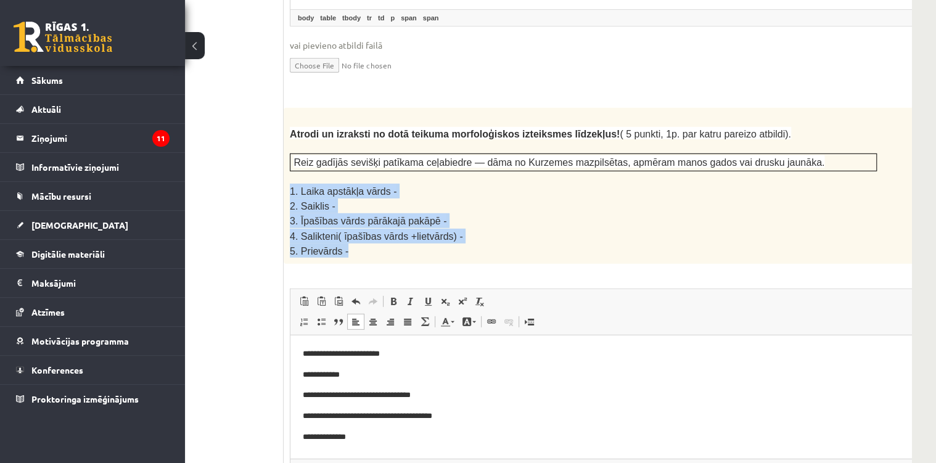
click at [454, 198] on p "2. Saiklis -" at bounding box center [583, 205] width 587 height 15
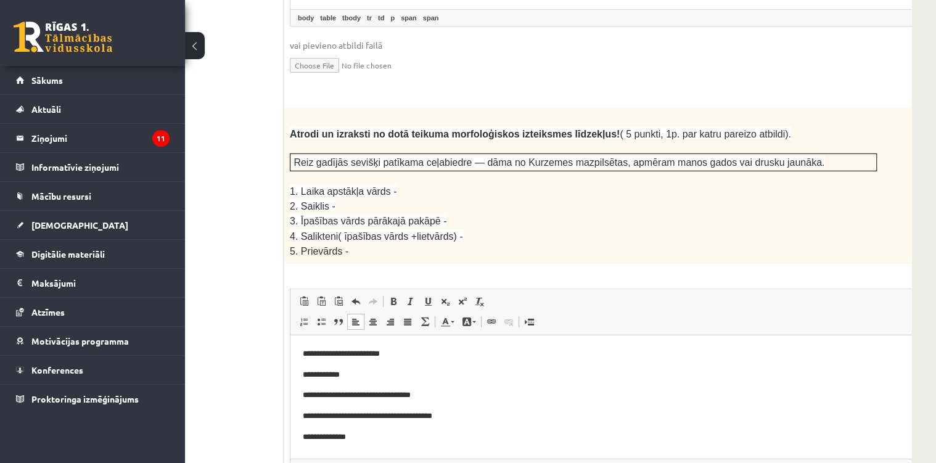
click at [423, 355] on p "**********" at bounding box center [598, 353] width 590 height 13
click at [393, 355] on p "**********" at bounding box center [598, 353] width 590 height 13
click at [394, 353] on p "**********" at bounding box center [598, 353] width 590 height 13
click at [364, 376] on p "**********" at bounding box center [598, 374] width 590 height 13
click at [451, 397] on p "**********" at bounding box center [598, 394] width 590 height 13
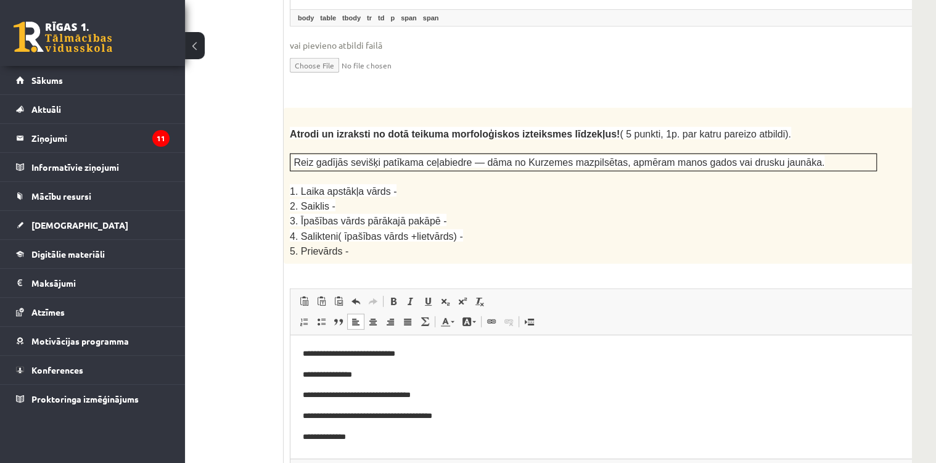
click at [451, 396] on p "**********" at bounding box center [598, 394] width 590 height 13
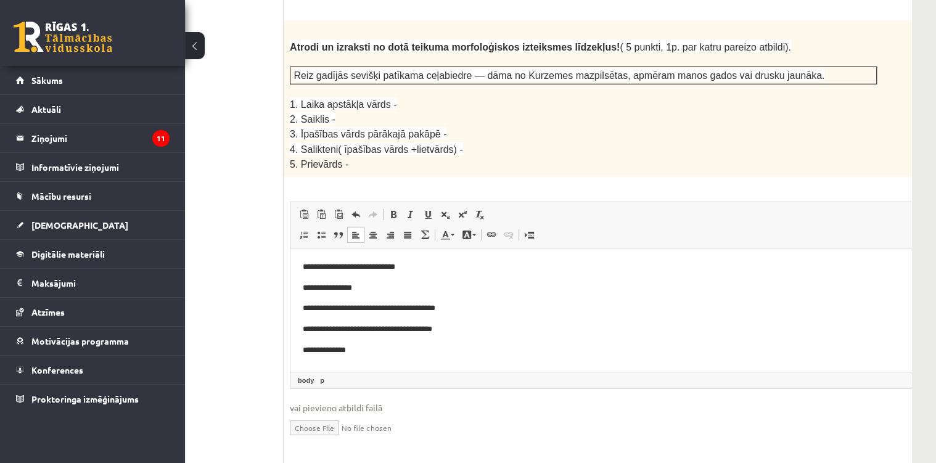
scroll to position [2157, 88]
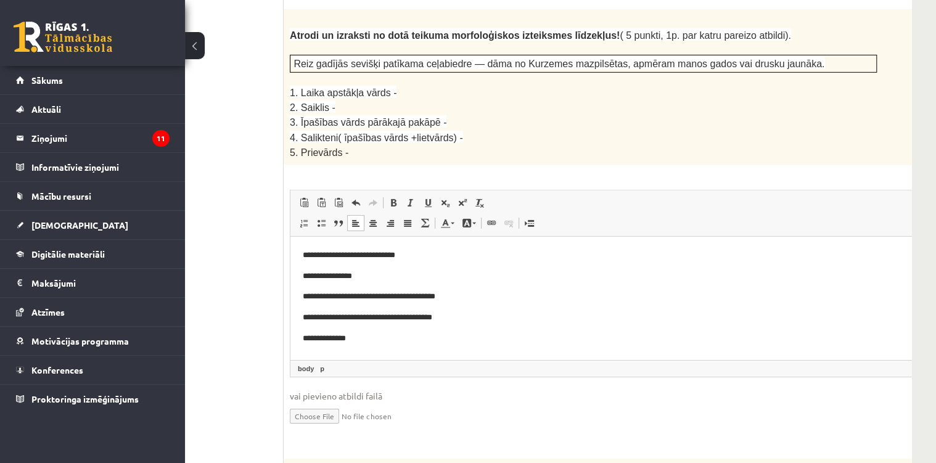
click at [458, 322] on p "**********" at bounding box center [598, 317] width 590 height 13
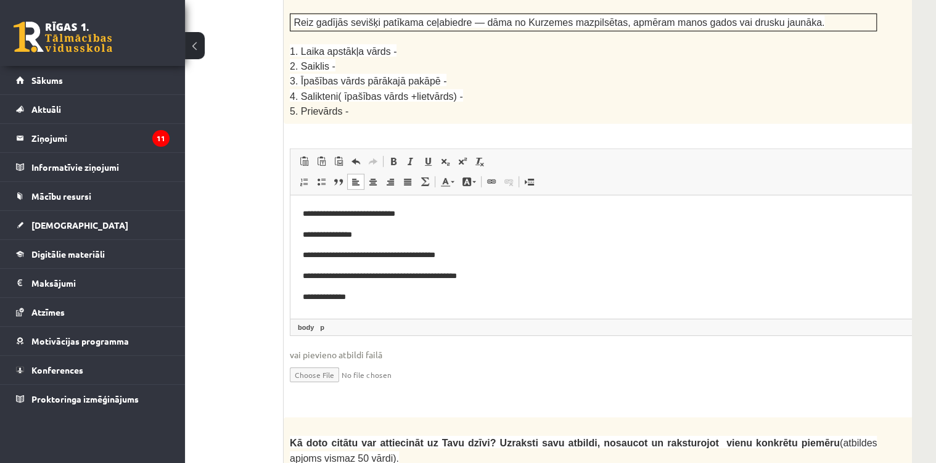
scroll to position [2255, 88]
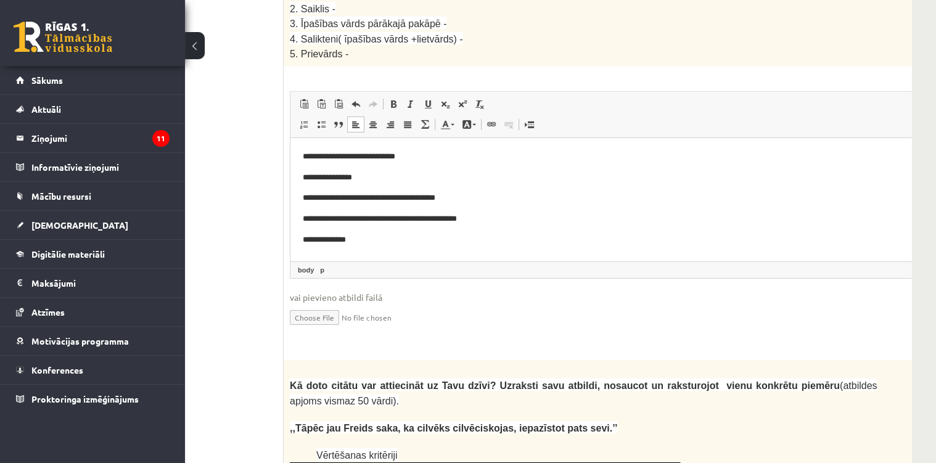
click at [390, 248] on html "**********" at bounding box center [613, 197] width 647 height 120
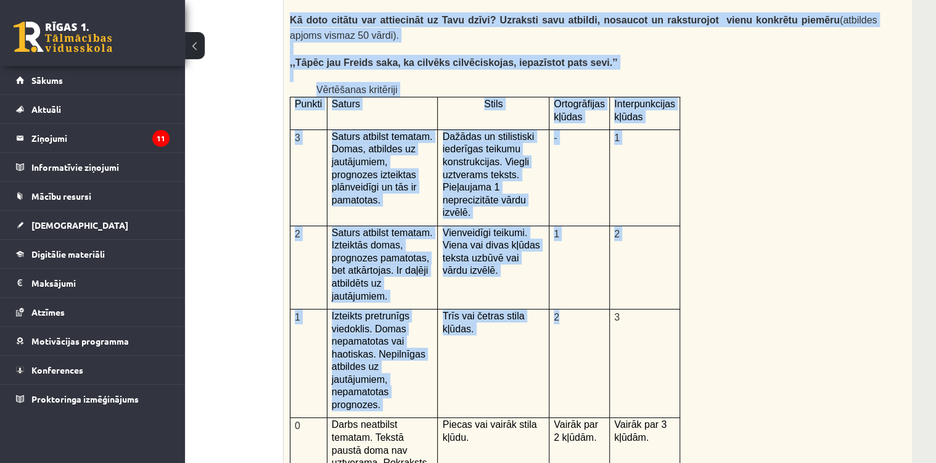
scroll to position [2622, 88]
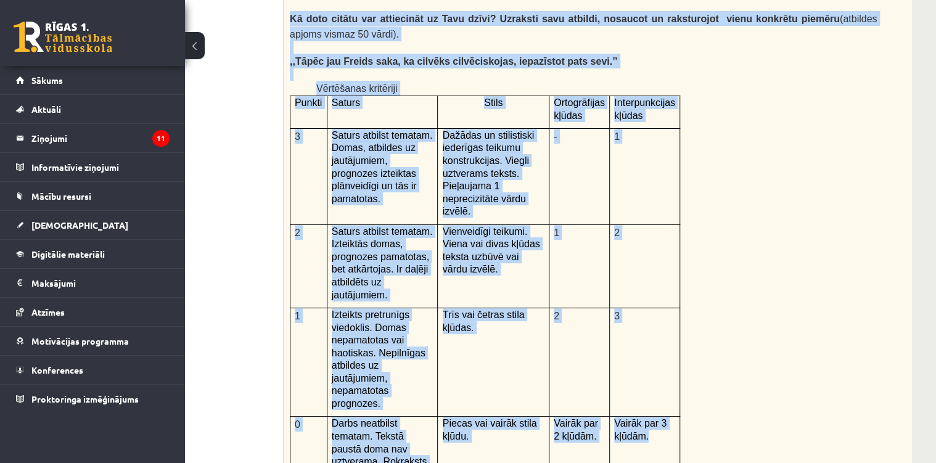
drag, startPoint x: 288, startPoint y: 86, endPoint x: 653, endPoint y: 323, distance: 434.9
click at [654, 323] on div "Kā doto citātu var attiecināt uz Tavu dzīvi? Uzraksti savu atbildi, nosaucot un…" at bounding box center [614, 313] width 661 height 640
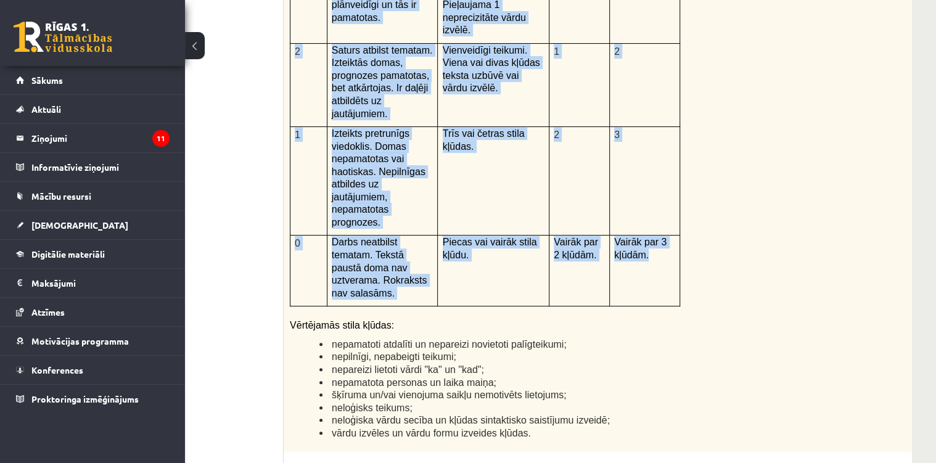
scroll to position [2868, 88]
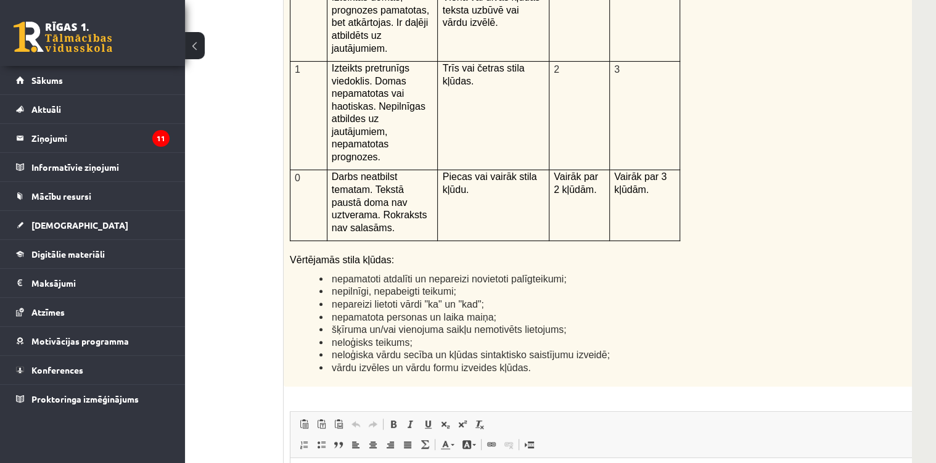
click at [301, 272] on ul "nepamatoti atdalīti un nepareizi novietoti palīgteikumi; nepilnīgi, nepabeigti …" at bounding box center [583, 323] width 587 height 102
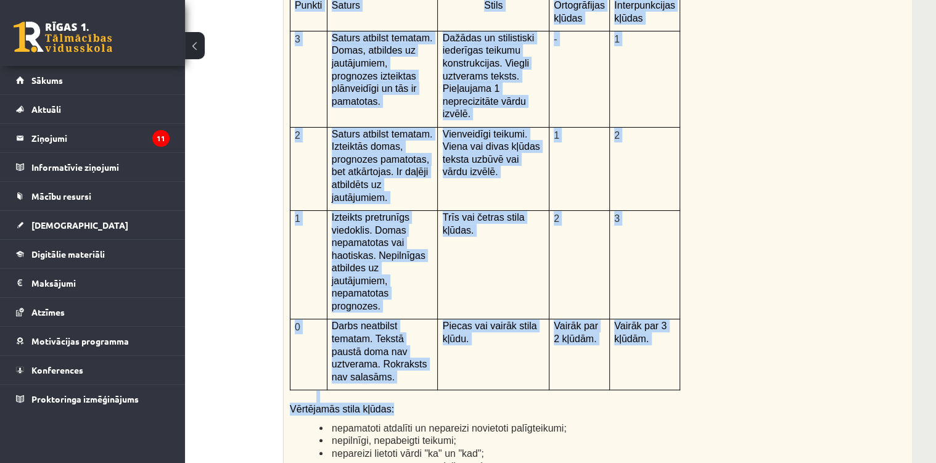
scroll to position [2720, 88]
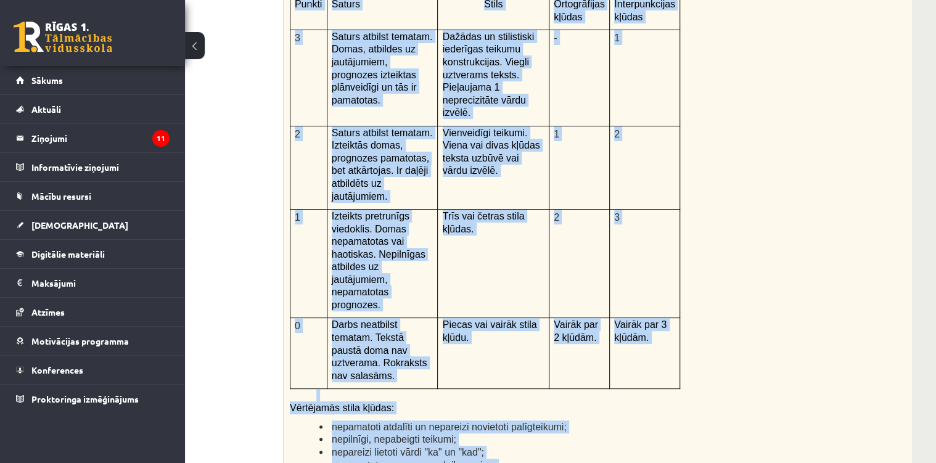
drag, startPoint x: 286, startPoint y: 86, endPoint x: 582, endPoint y: 364, distance: 405.9
click at [582, 364] on div "Kā doto citātu var attiecināt uz Tavu dzīvi? Uzraksti savu atbildi, nosaucot un…" at bounding box center [614, 215] width 661 height 640
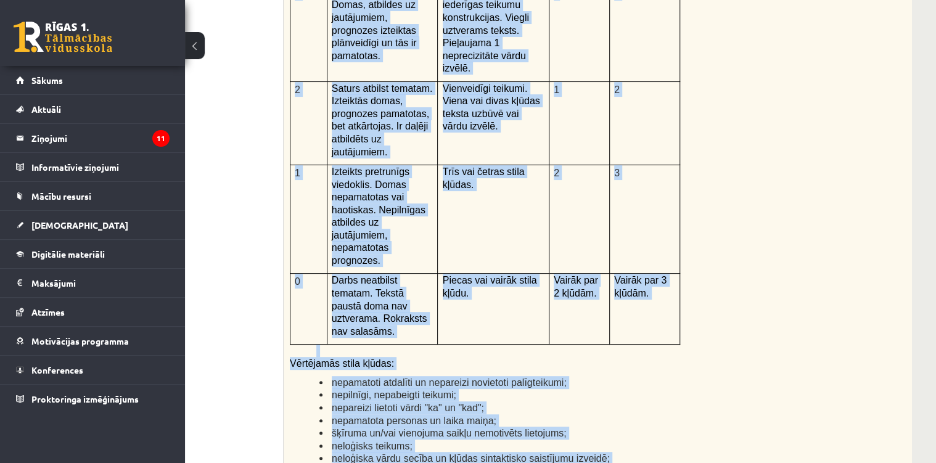
scroll to position [2918, 88]
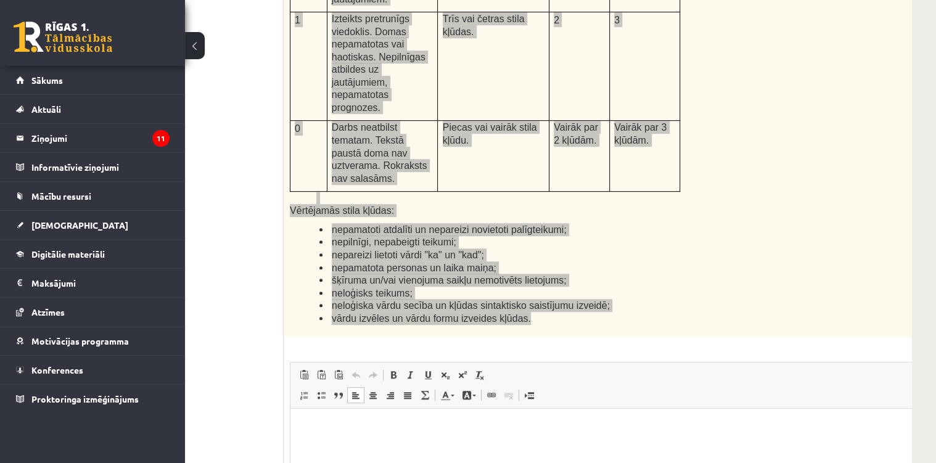
click at [354, 446] on html at bounding box center [613, 428] width 647 height 38
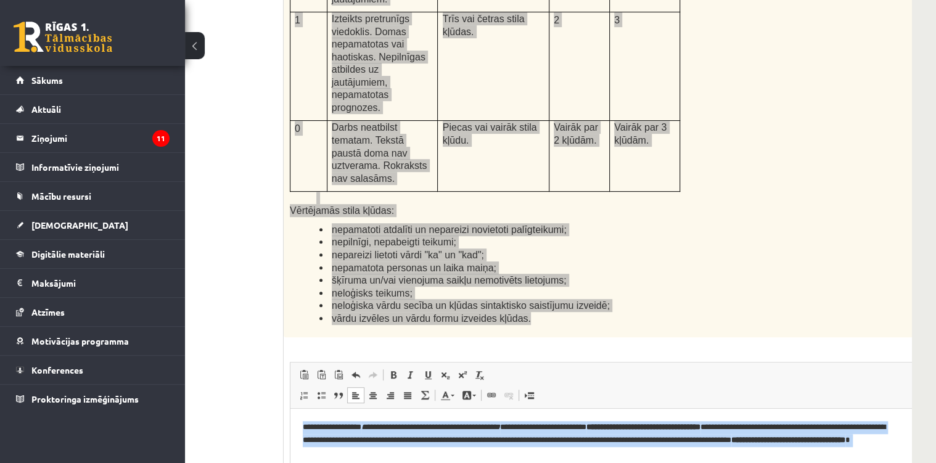
drag, startPoint x: 499, startPoint y: 512, endPoint x: 300, endPoint y: 423, distance: 218.0
click at [300, 423] on html "**********" at bounding box center [613, 470] width 647 height 122
click at [394, 370] on span at bounding box center [393, 375] width 10 height 10
click at [300, 470] on html "**********" at bounding box center [613, 470] width 647 height 122
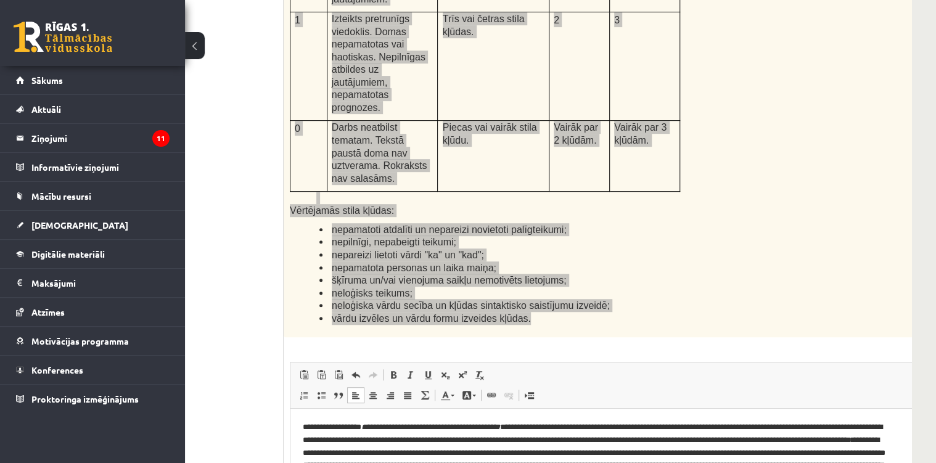
click at [613, 470] on p "**********" at bounding box center [598, 459] width 590 height 77
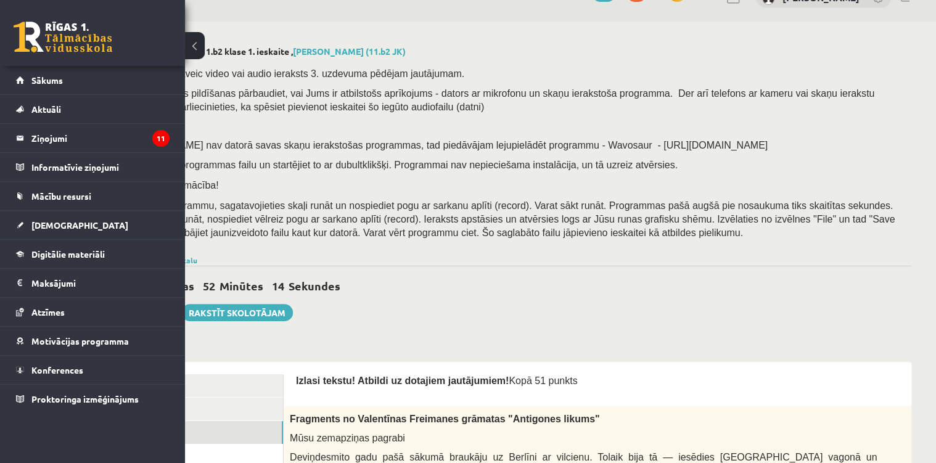
scroll to position [49, 88]
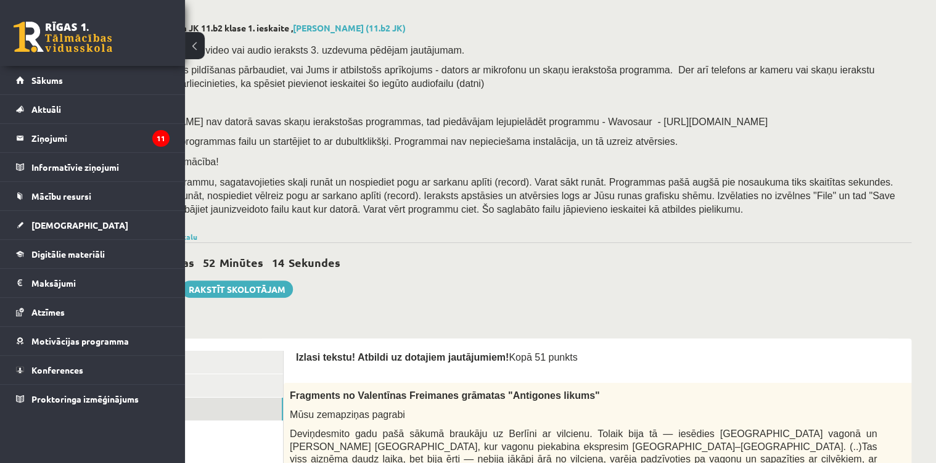
click at [412, 276] on div "0 Stundas 52 Minūtes 14 Sekundes Ieskaite saglabāta! Iesniegt Rakstīt skolotājam" at bounding box center [516, 269] width 789 height 55
click at [190, 46] on button at bounding box center [195, 45] width 20 height 27
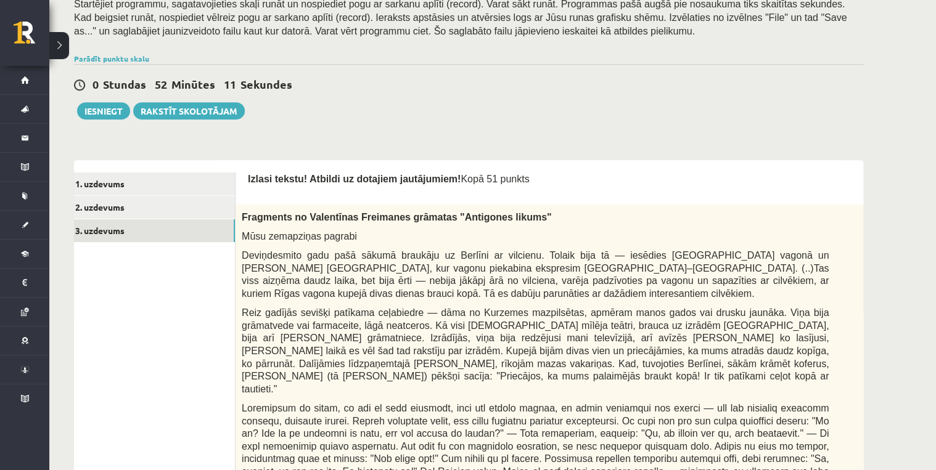
scroll to position [247, 0]
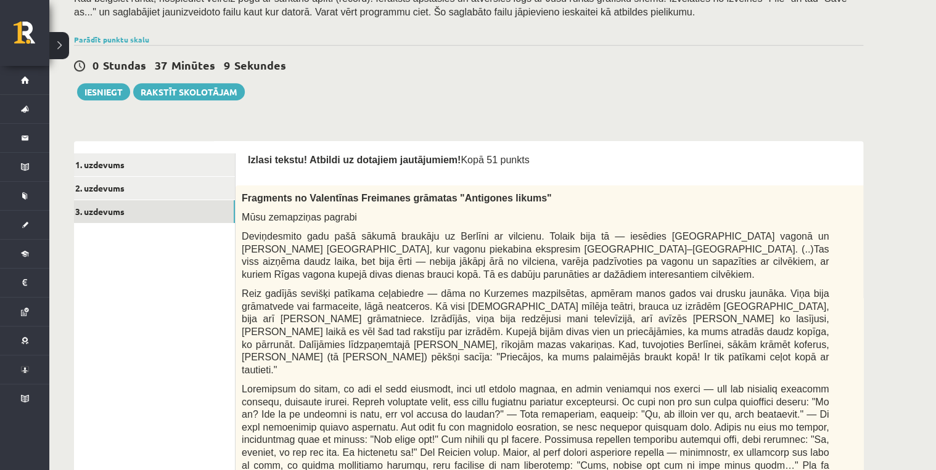
click at [321, 257] on span "Deviņdesmito gadu pašā sākumā braukāju uz Berlīni ar vilcienu. Tolaik bija tā —…" at bounding box center [535, 255] width 587 height 49
